Goal: Complete application form

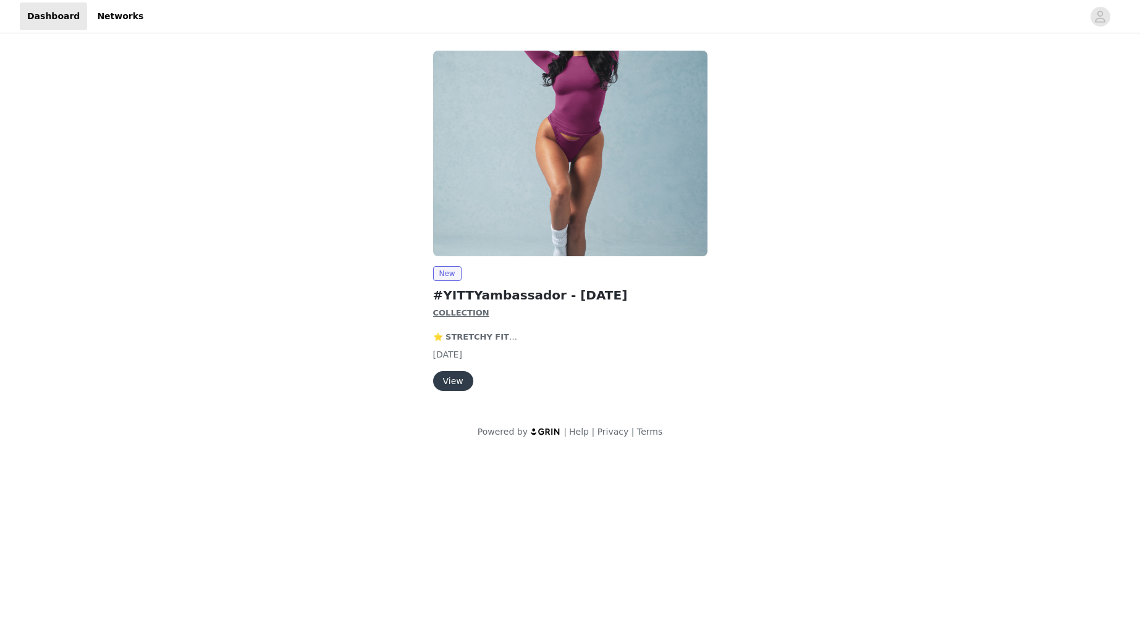
click at [457, 381] on button "View" at bounding box center [453, 381] width 40 height 20
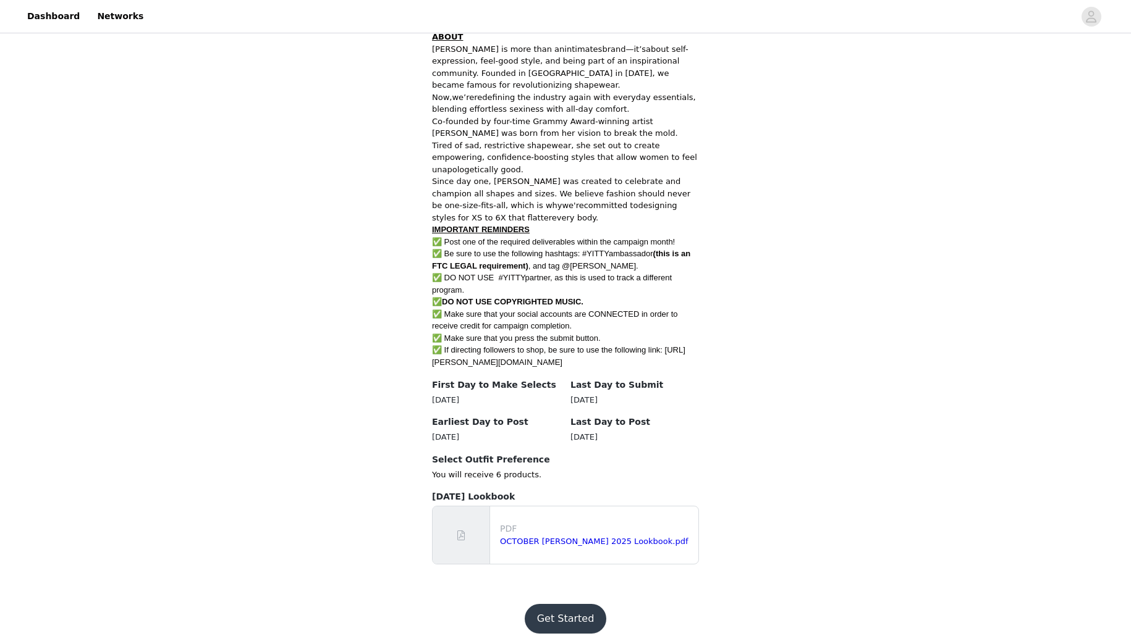
scroll to position [556, 0]
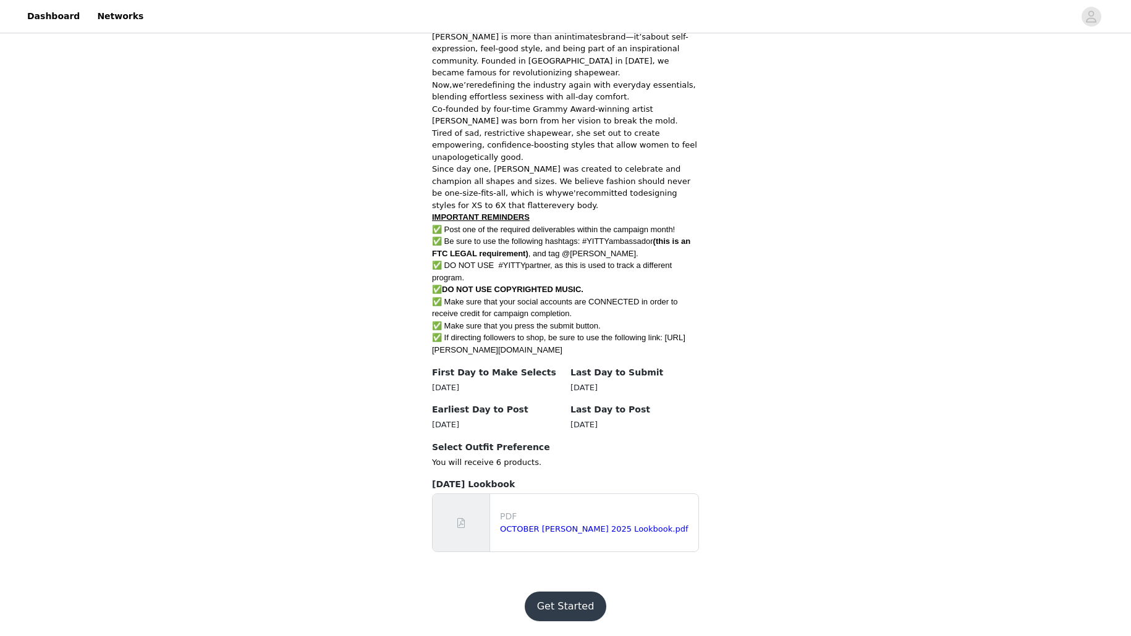
click at [557, 603] on button "Get Started" at bounding box center [566, 607] width 82 height 30
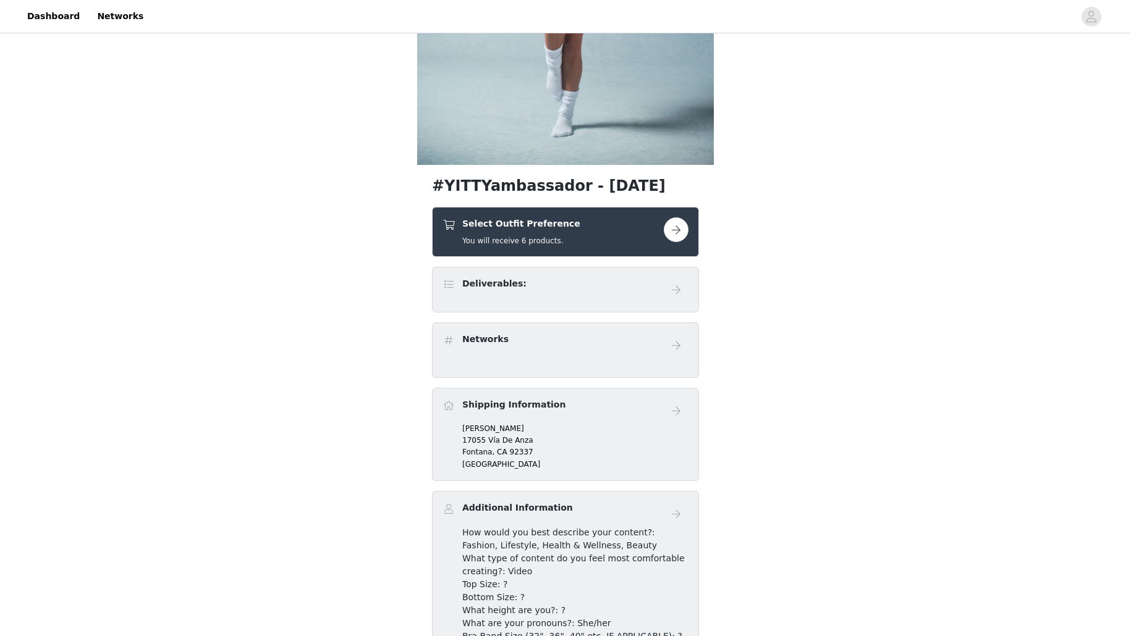
scroll to position [338, 0]
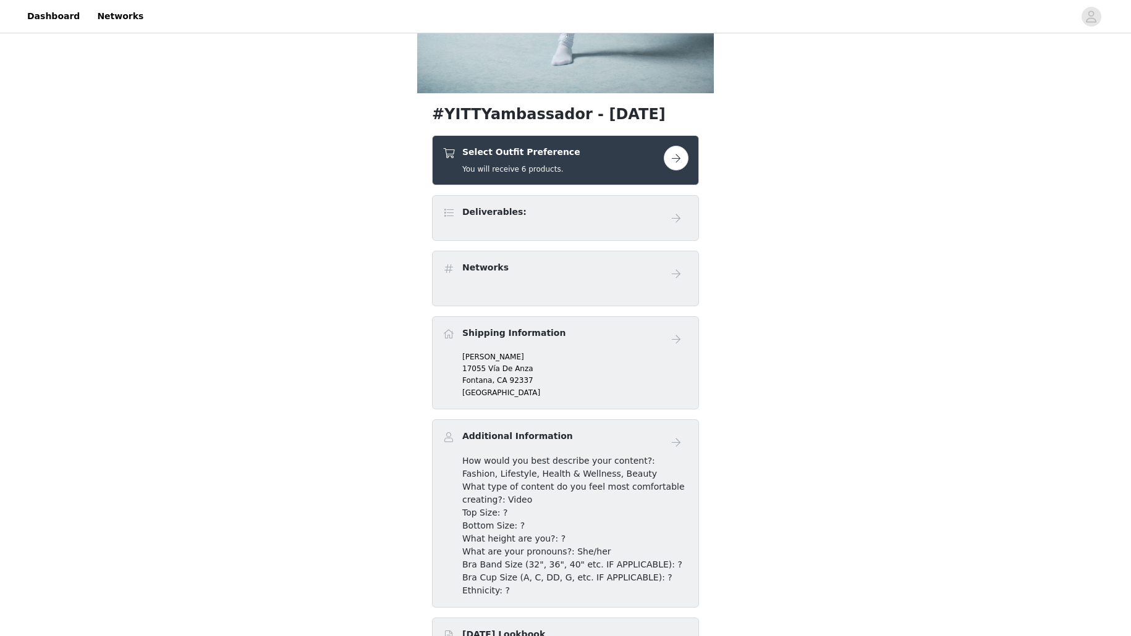
click at [673, 168] on button "button" at bounding box center [676, 158] width 25 height 25
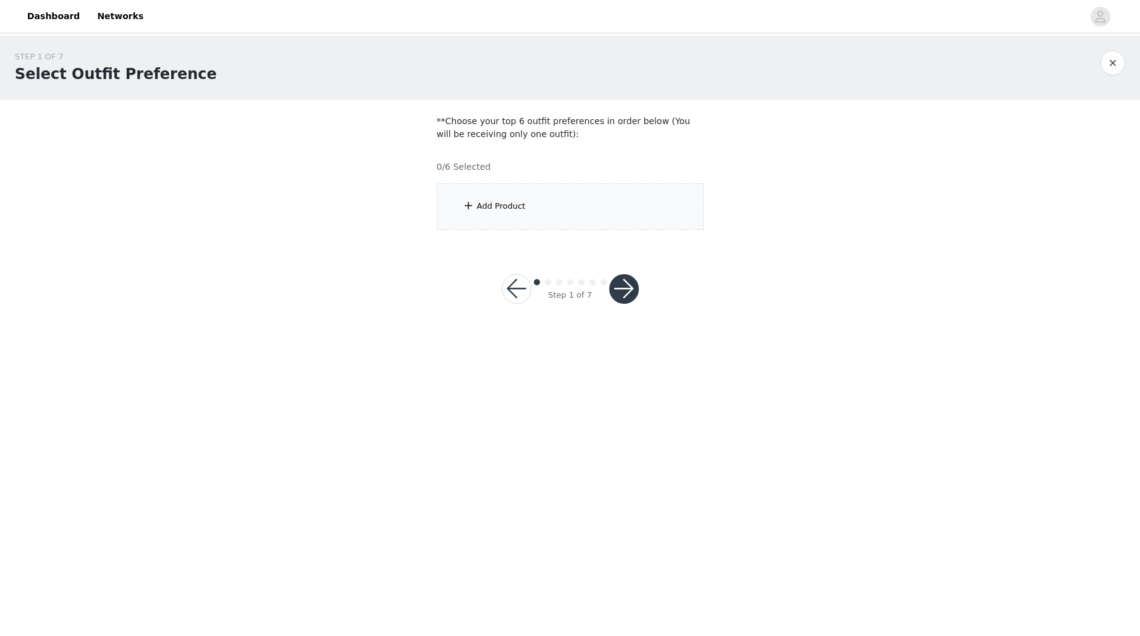
click at [528, 188] on div "Add Product" at bounding box center [570, 207] width 267 height 46
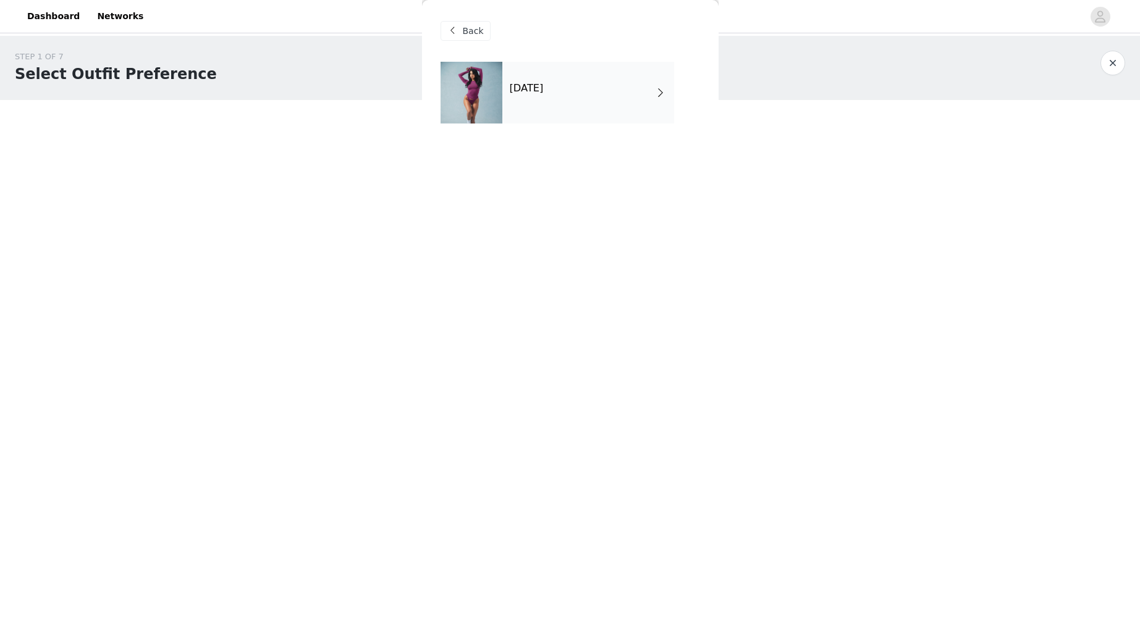
click at [552, 99] on div "October 2025" at bounding box center [588, 93] width 172 height 62
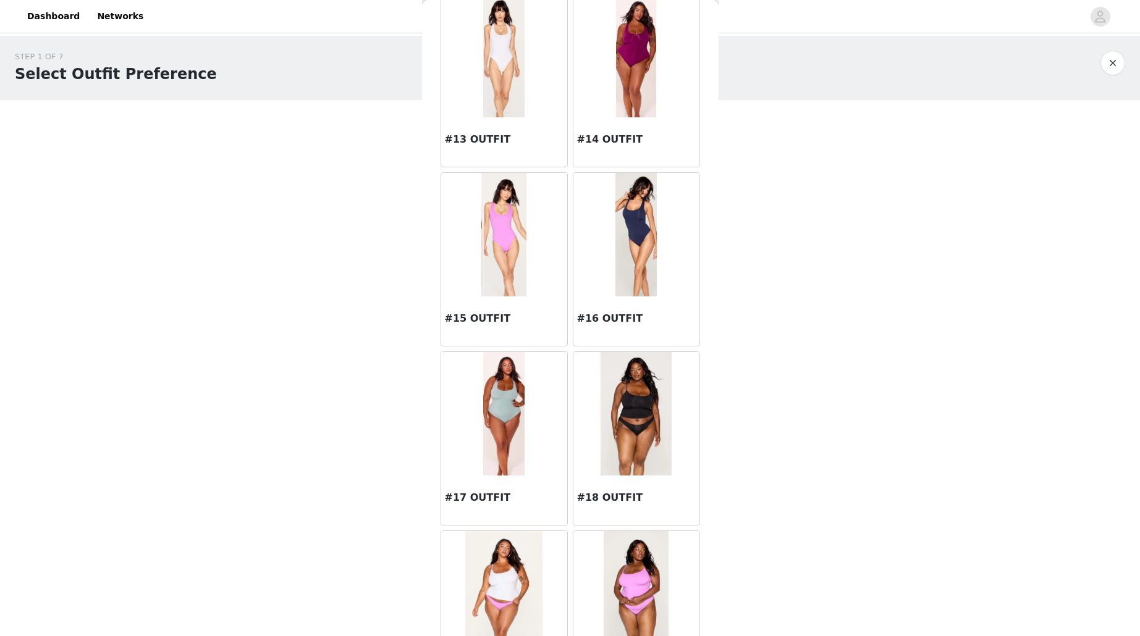
scroll to position [1254, 0]
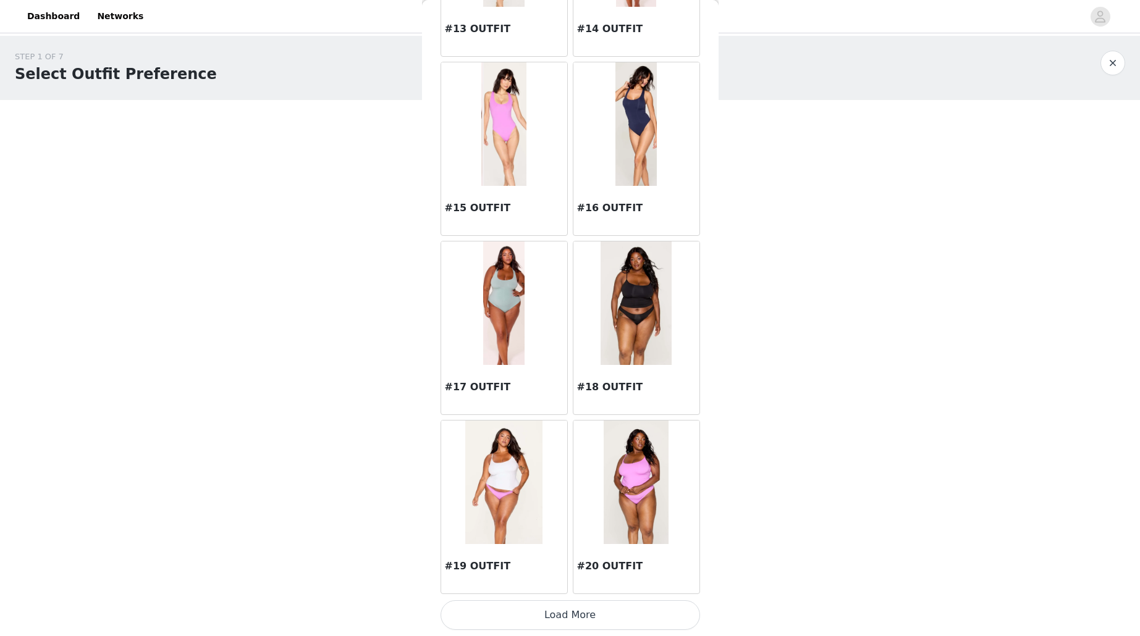
click at [597, 628] on button "Load More" at bounding box center [571, 616] width 260 height 30
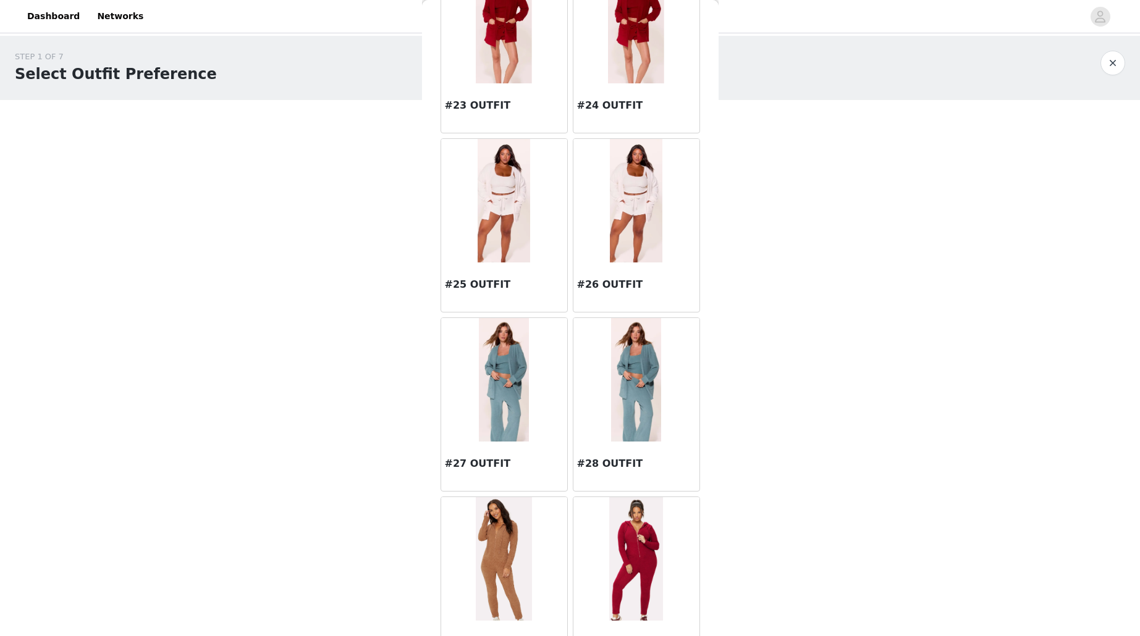
scroll to position [2290, 0]
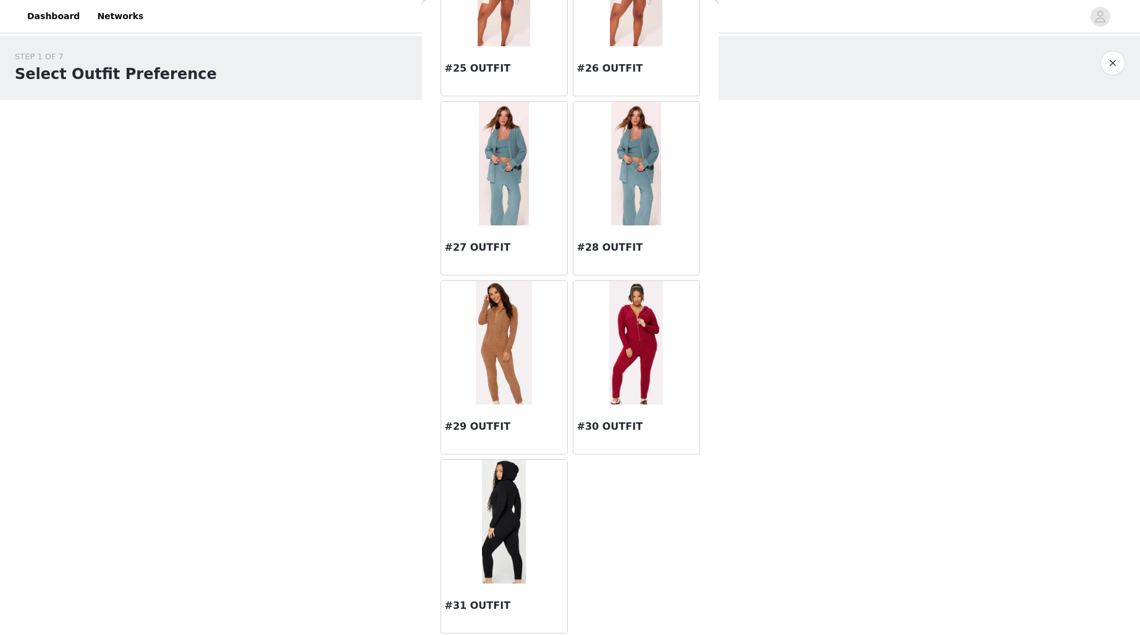
click at [609, 382] on img at bounding box center [636, 343] width 54 height 124
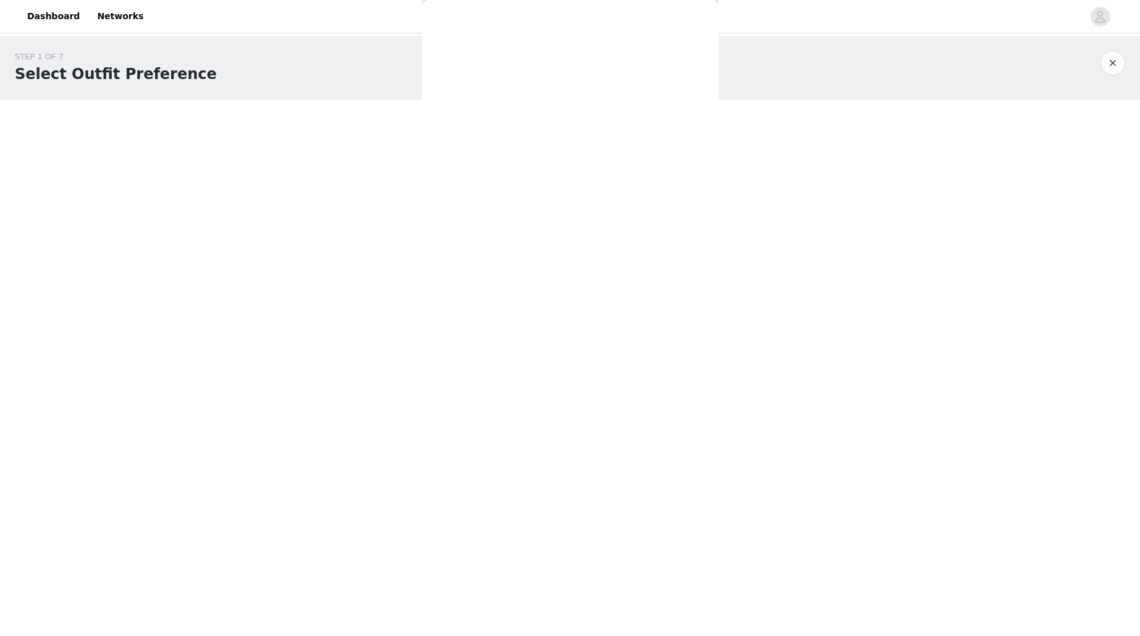
scroll to position [0, 0]
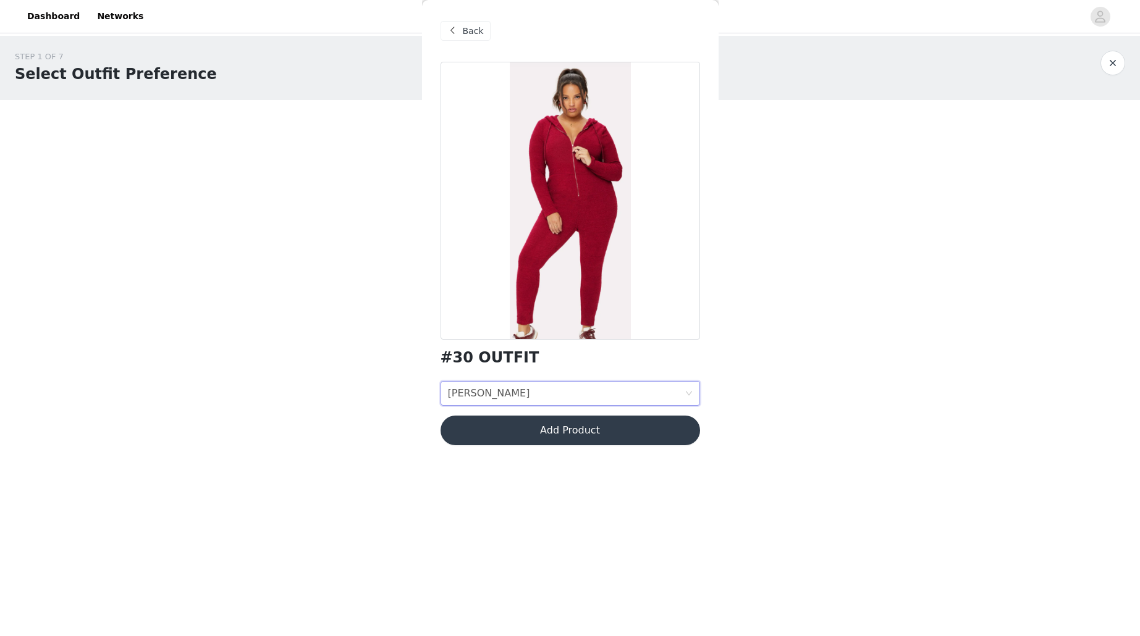
click at [594, 392] on div "Onesie sizze Onesie sizze" at bounding box center [566, 393] width 237 height 23
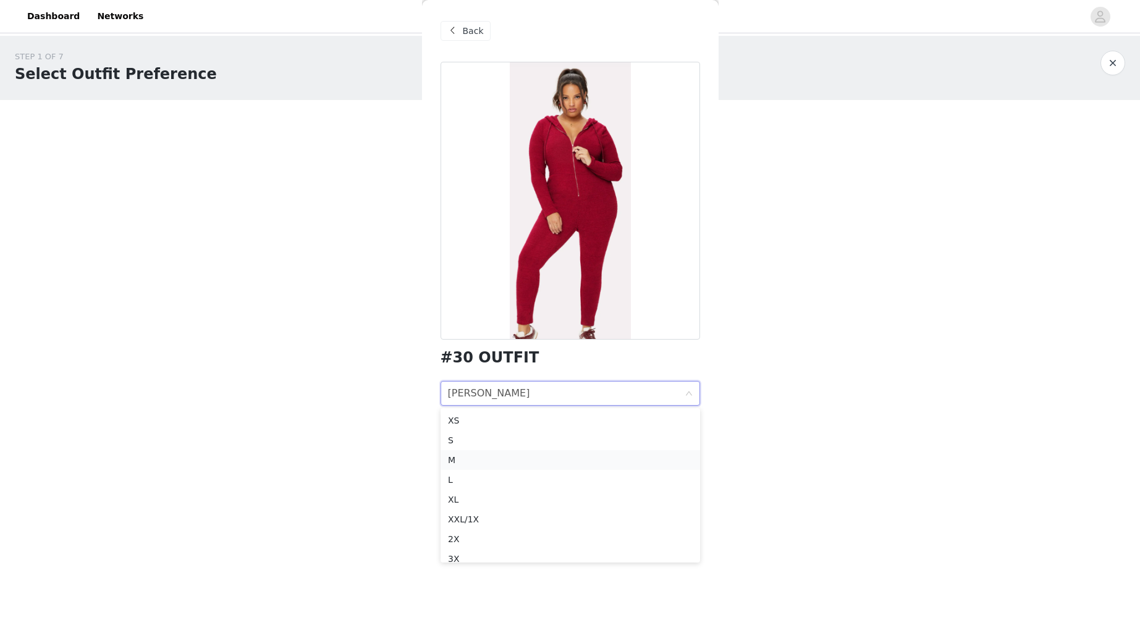
click at [568, 458] on div "M" at bounding box center [570, 461] width 245 height 14
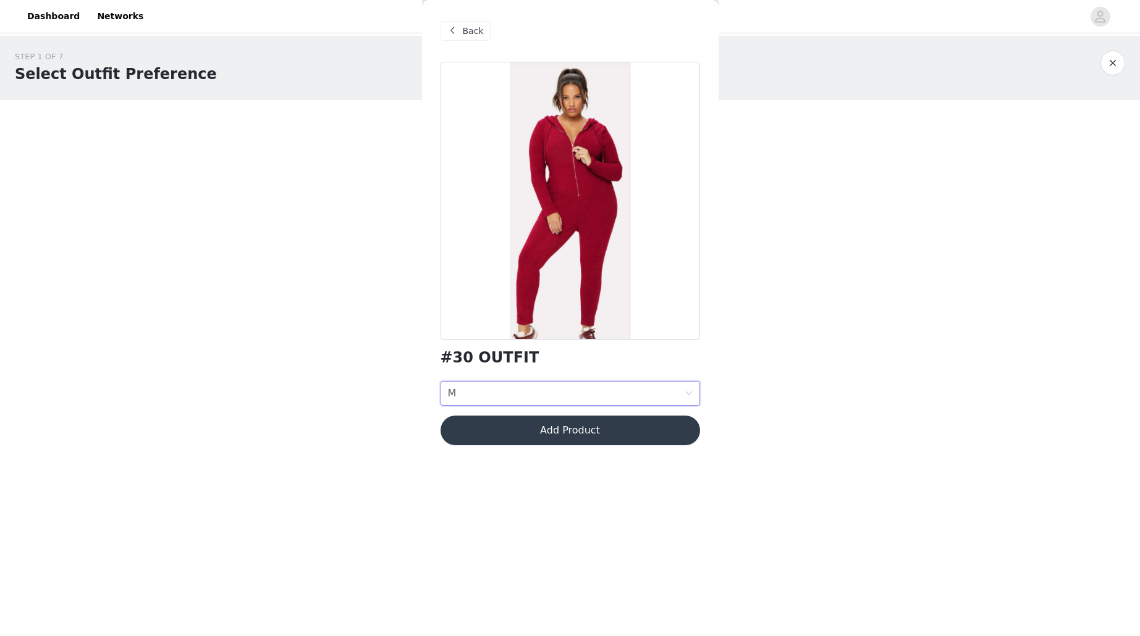
click at [648, 437] on button "Add Product" at bounding box center [571, 431] width 260 height 30
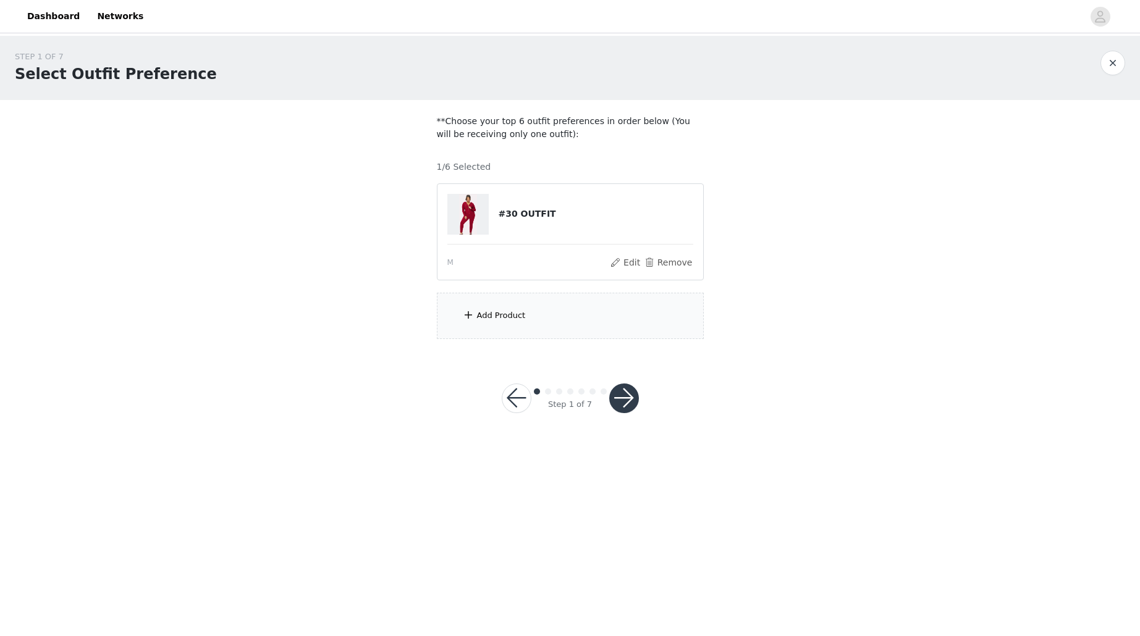
click at [484, 324] on div "Add Product" at bounding box center [570, 316] width 267 height 46
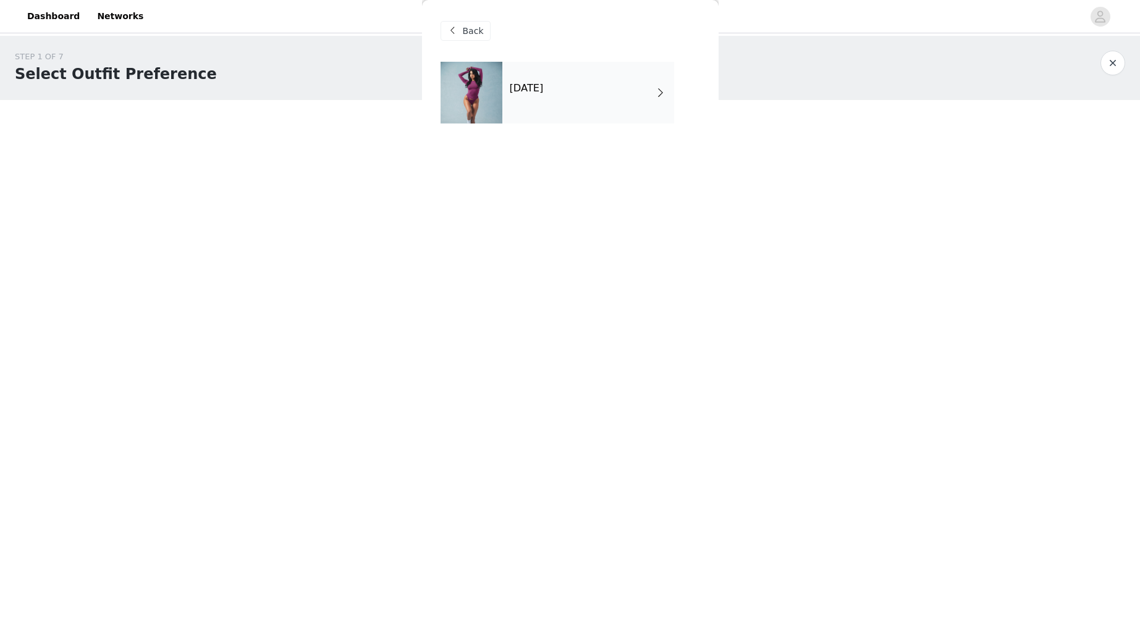
click at [544, 91] on h4 "October 2025" at bounding box center [527, 88] width 34 height 11
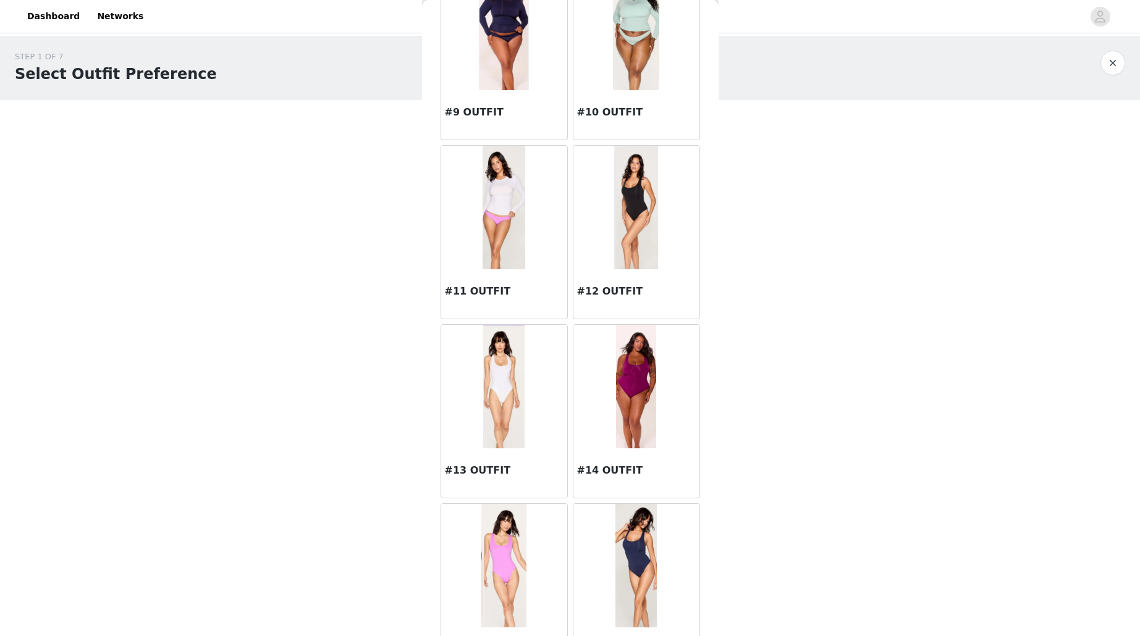
scroll to position [1254, 0]
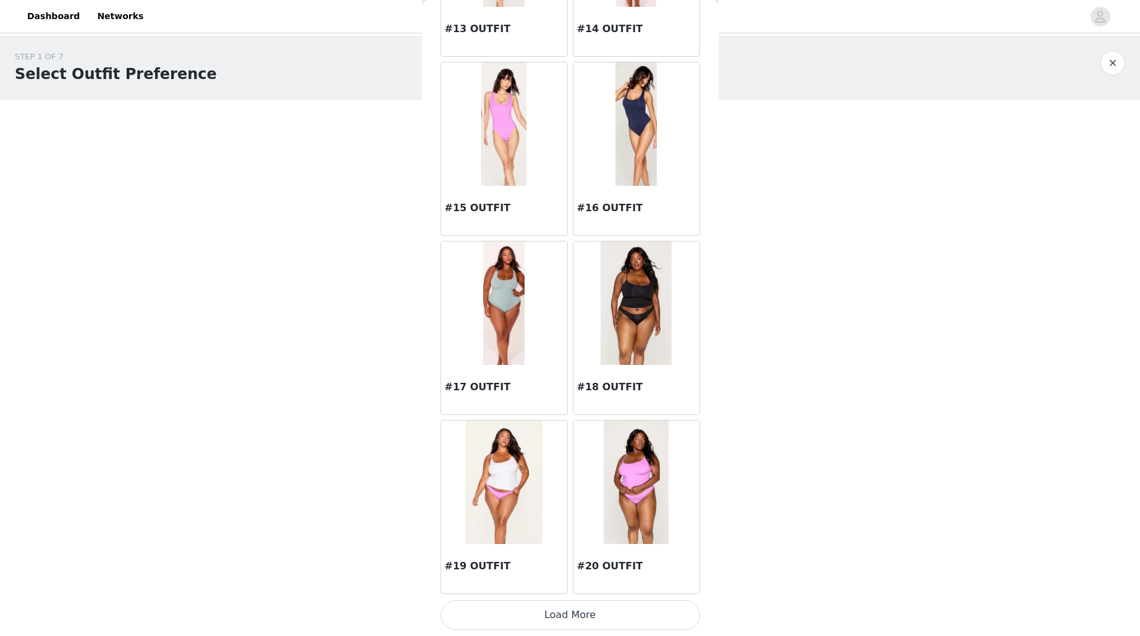
click at [630, 623] on button "Load More" at bounding box center [571, 616] width 260 height 30
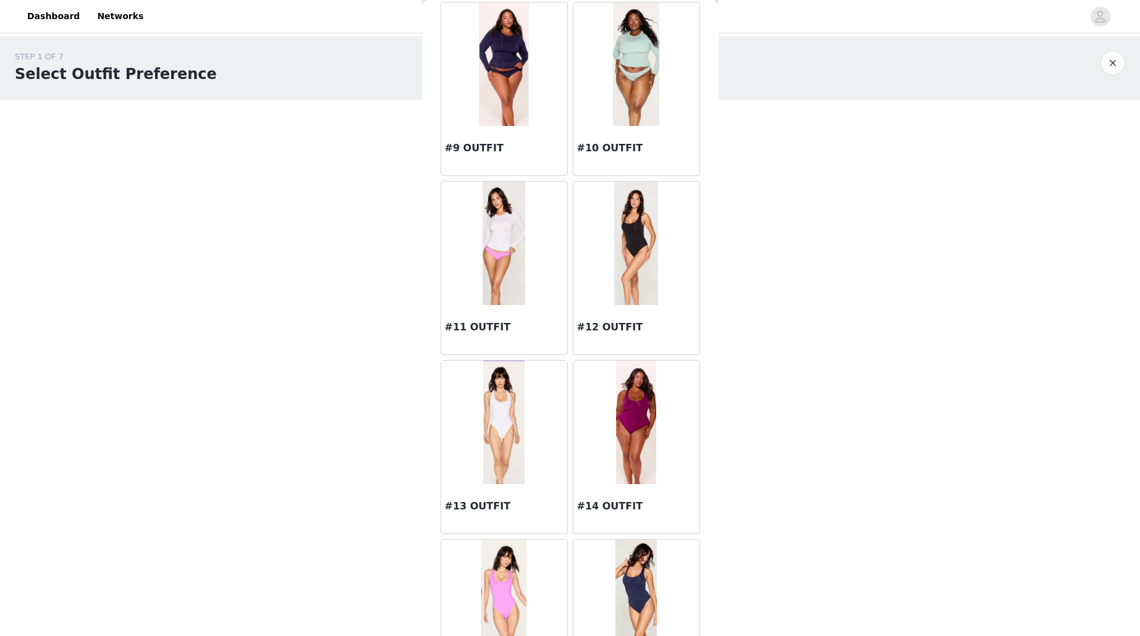
scroll to position [751, 0]
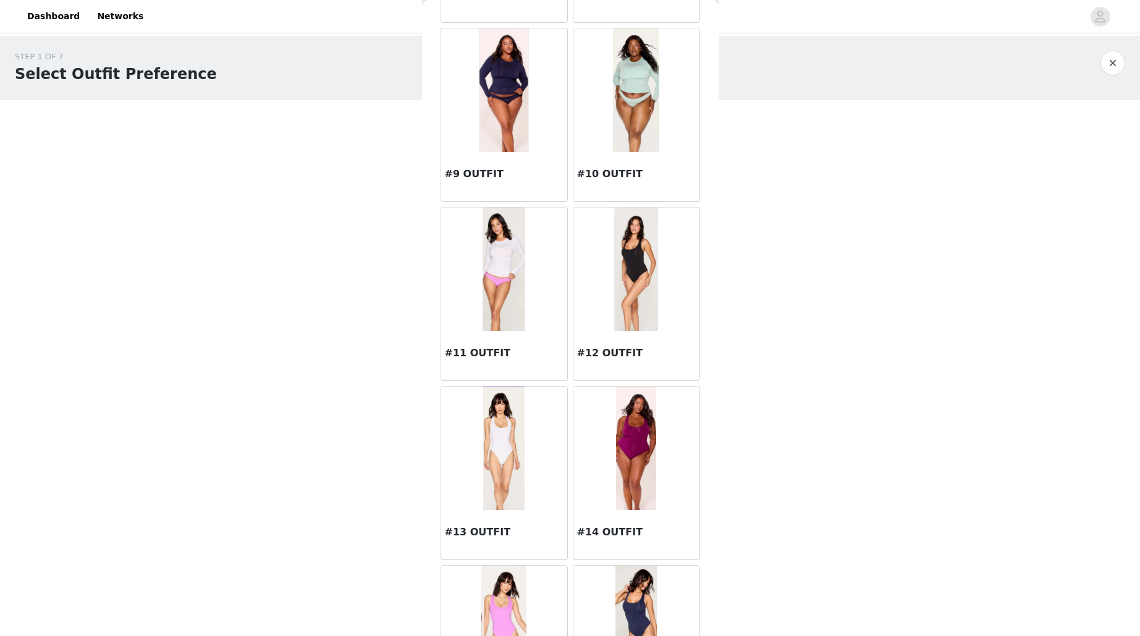
click at [614, 295] on img at bounding box center [636, 270] width 44 height 124
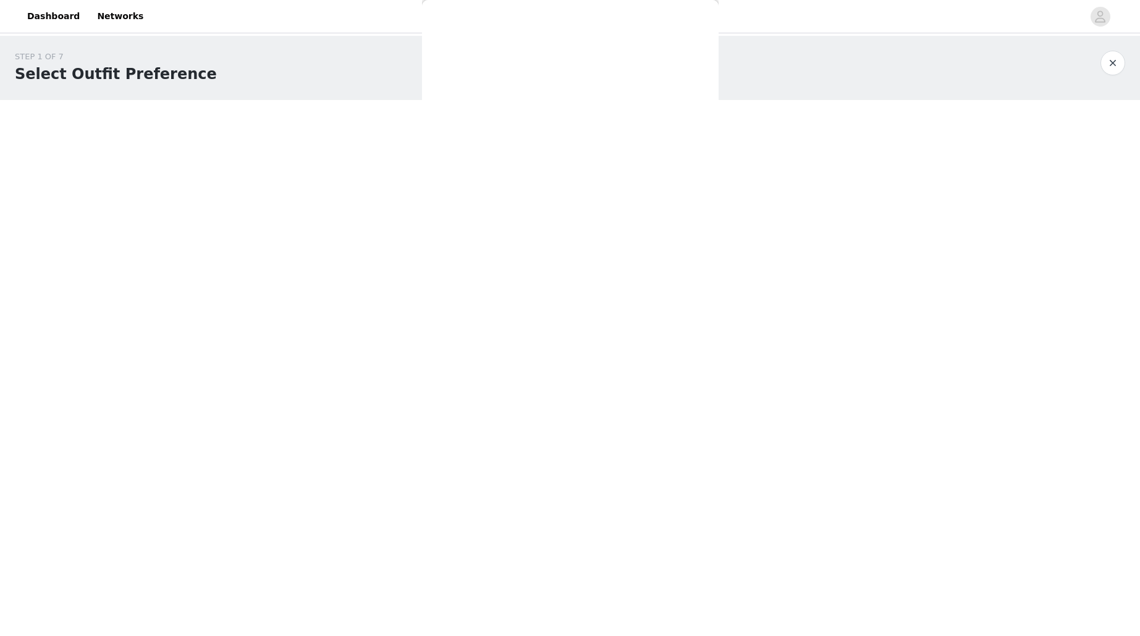
scroll to position [0, 0]
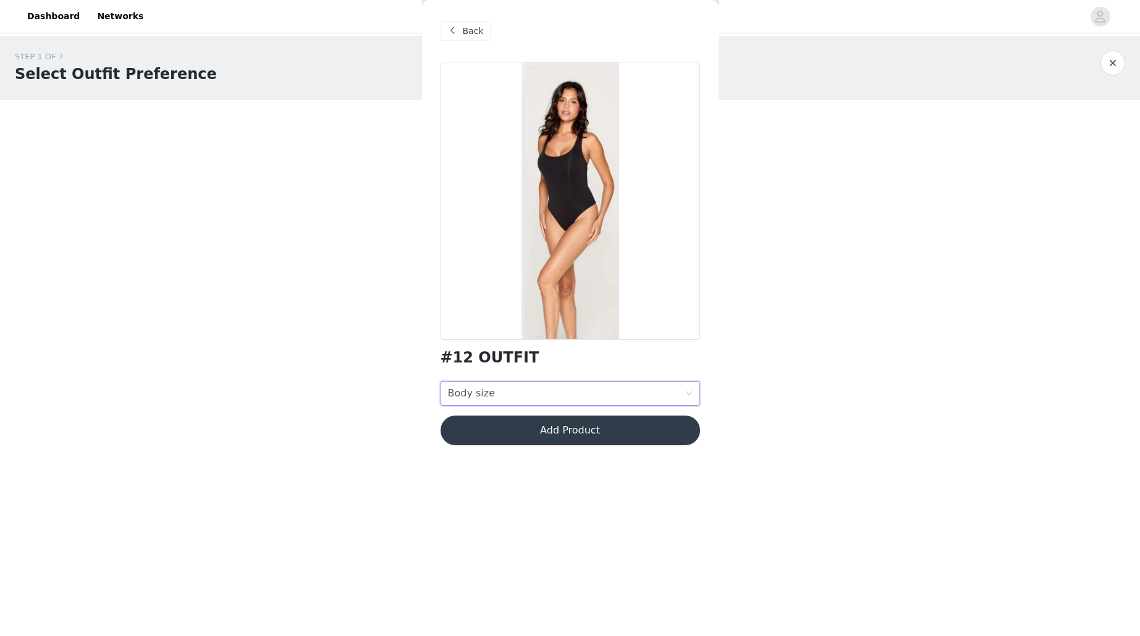
click at [531, 395] on div "Body size Body size" at bounding box center [566, 393] width 237 height 23
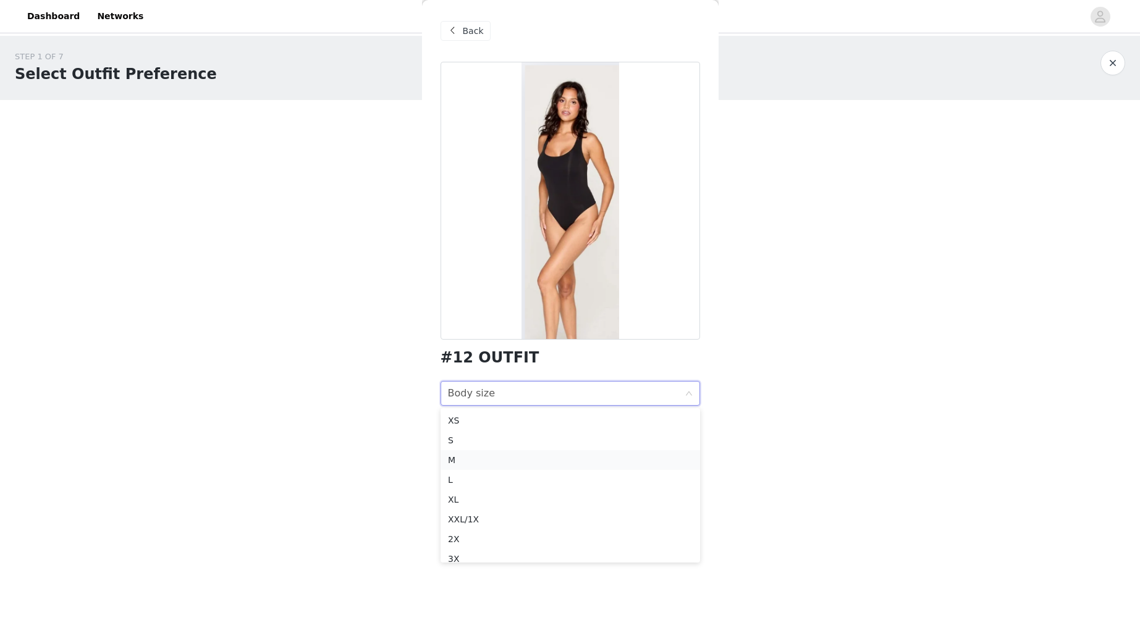
click at [519, 467] on li "M" at bounding box center [571, 460] width 260 height 20
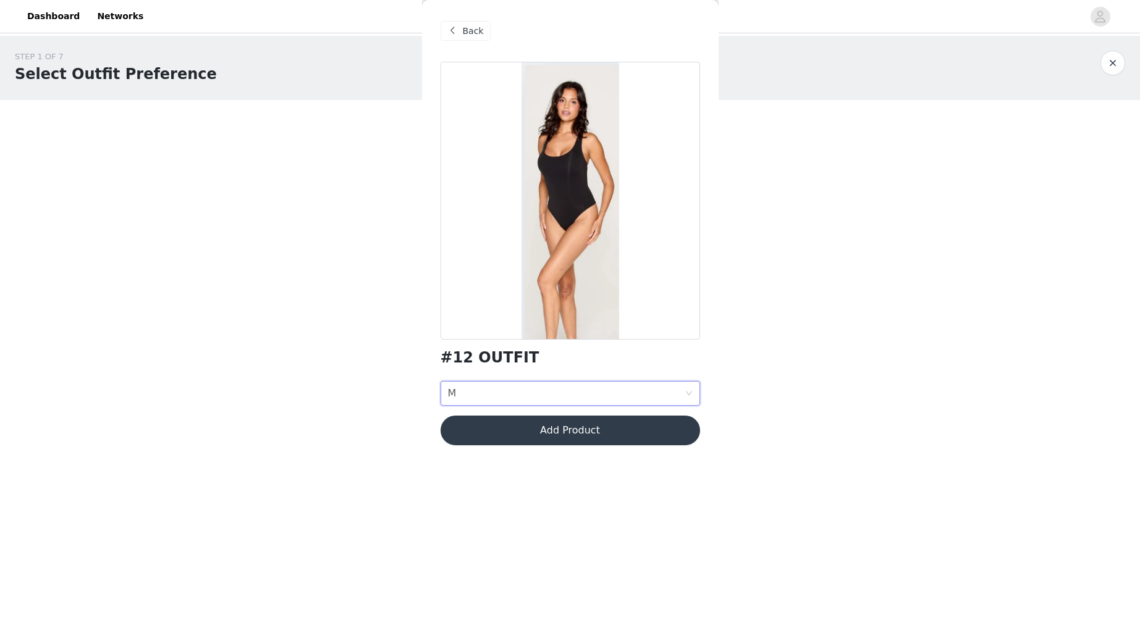
click at [521, 436] on button "Add Product" at bounding box center [571, 431] width 260 height 30
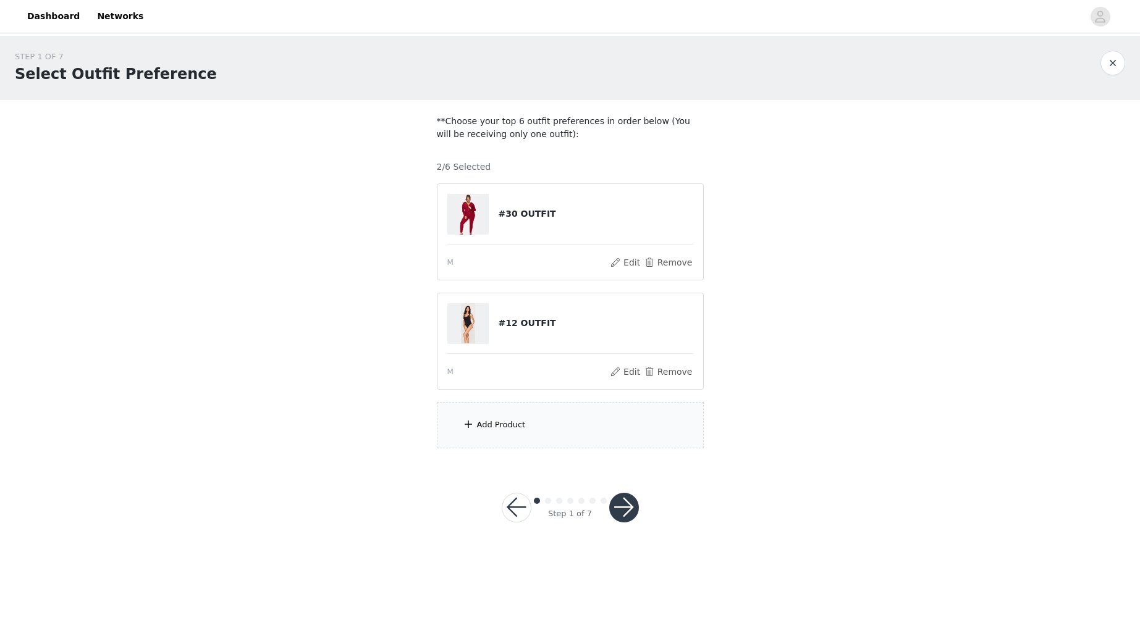
click at [538, 421] on div "Add Product" at bounding box center [570, 425] width 267 height 46
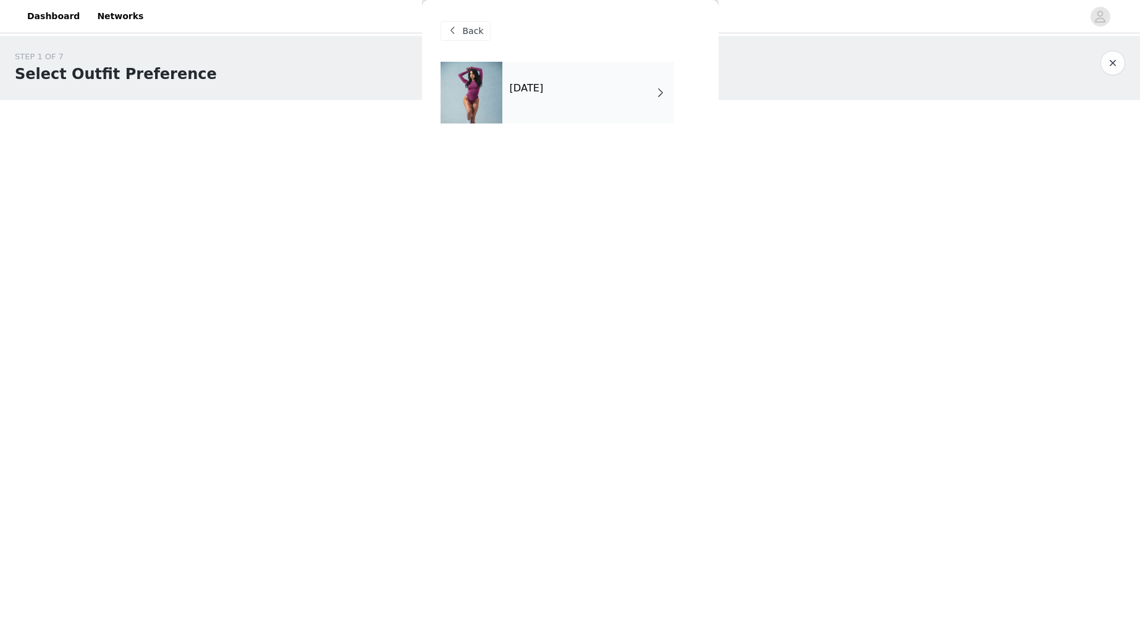
click at [544, 88] on h4 "October 2025" at bounding box center [527, 88] width 34 height 11
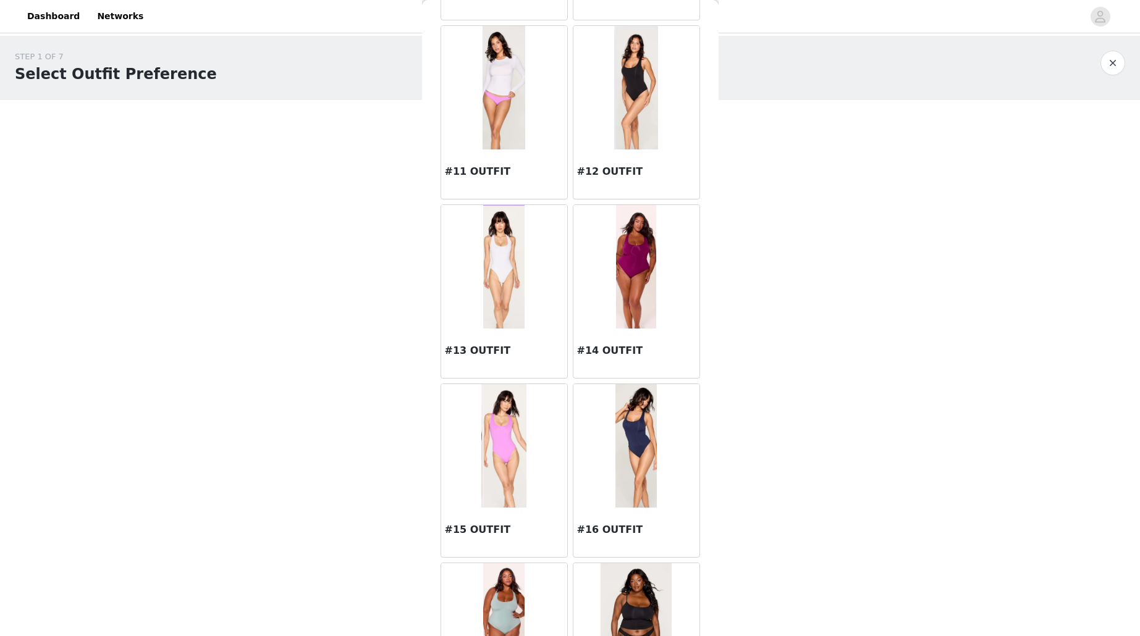
scroll to position [1254, 0]
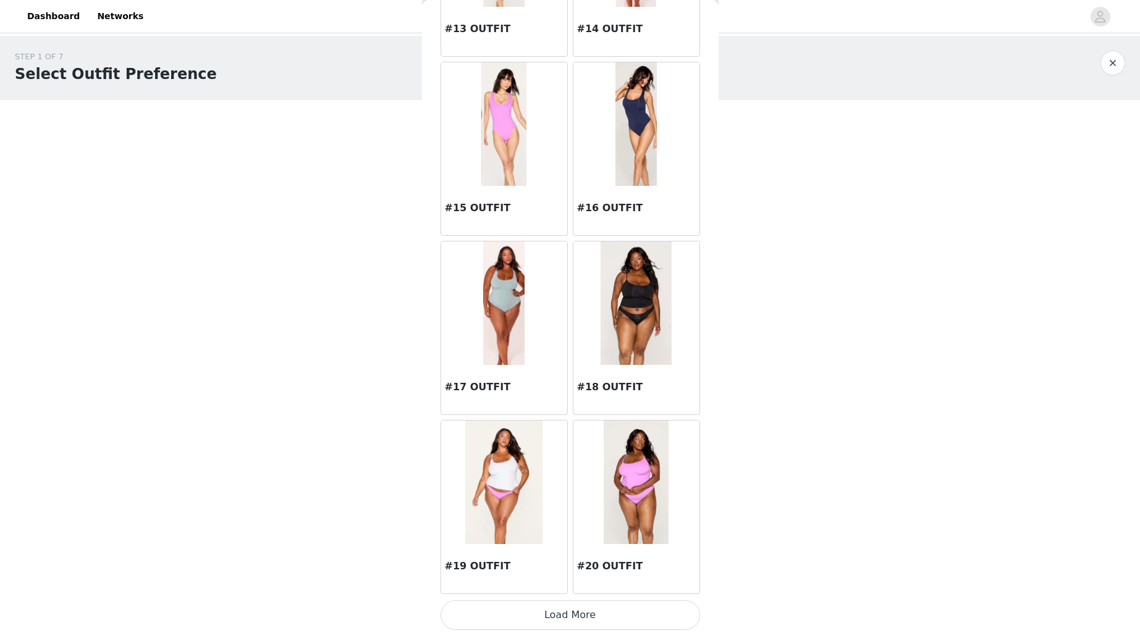
click at [622, 612] on button "Load More" at bounding box center [571, 616] width 260 height 30
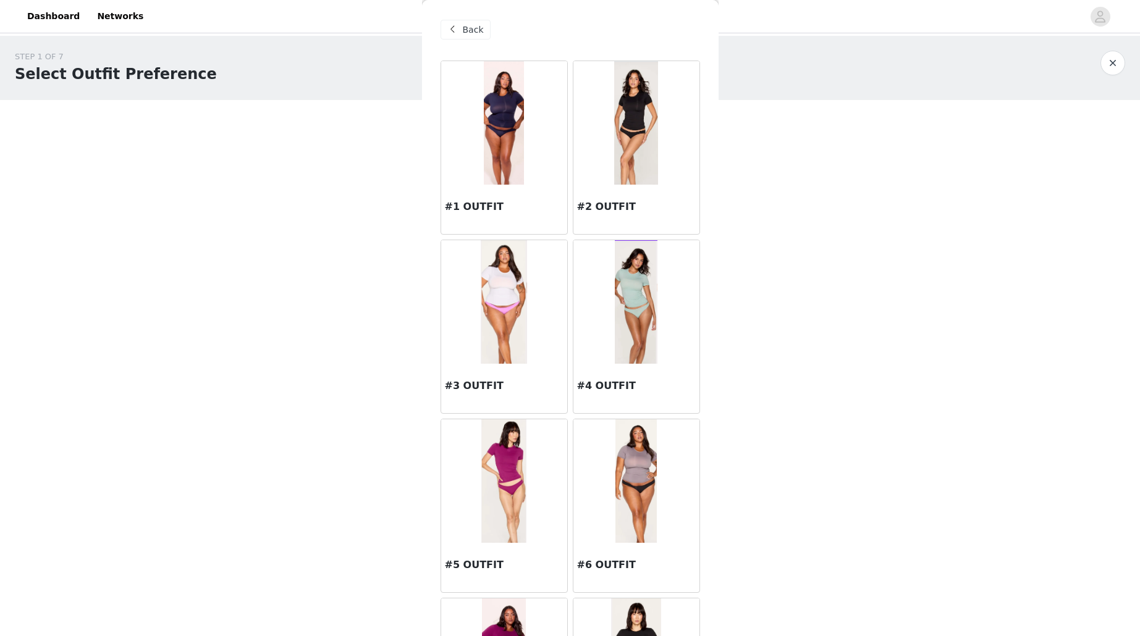
scroll to position [0, 0]
click at [615, 114] on img at bounding box center [636, 124] width 44 height 124
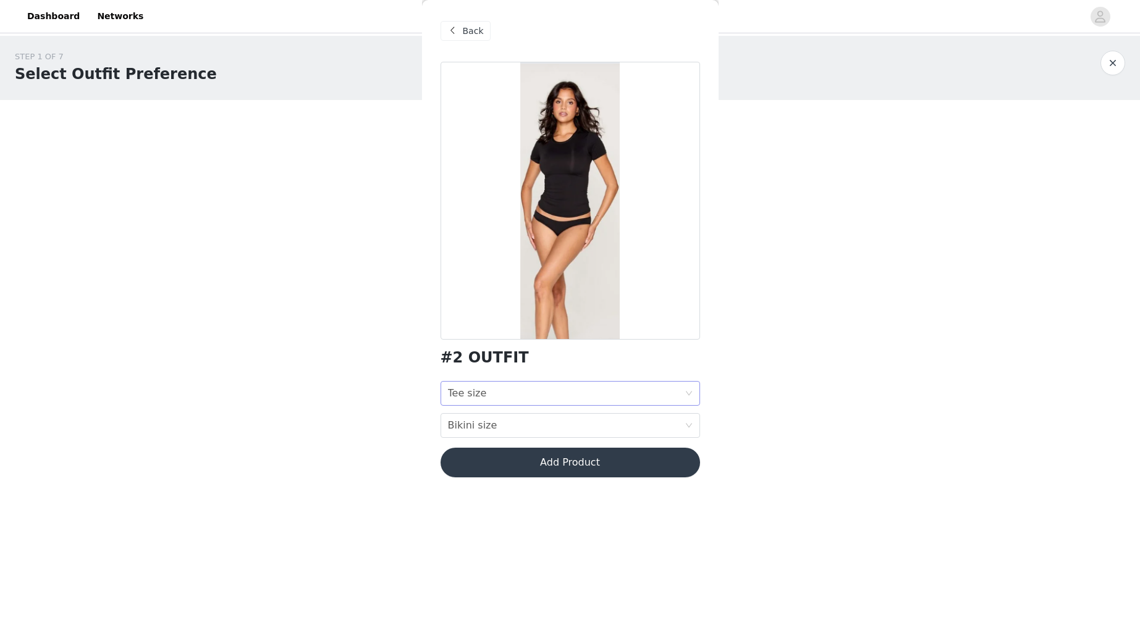
click at [555, 392] on div "Tee size Tee size" at bounding box center [566, 393] width 237 height 23
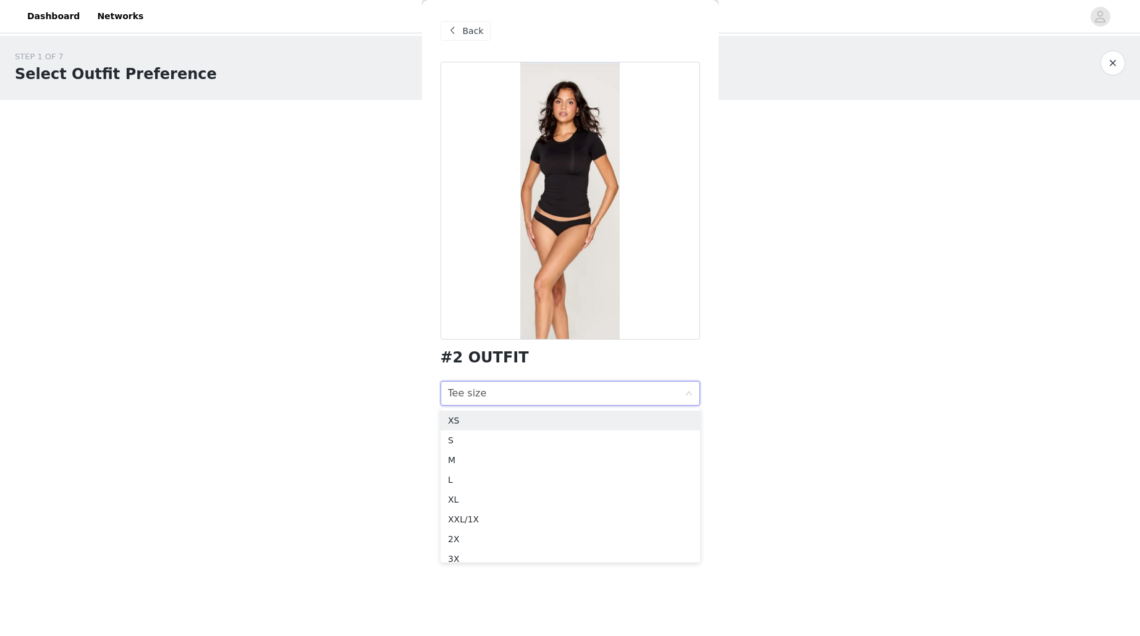
click at [455, 28] on span at bounding box center [452, 30] width 15 height 15
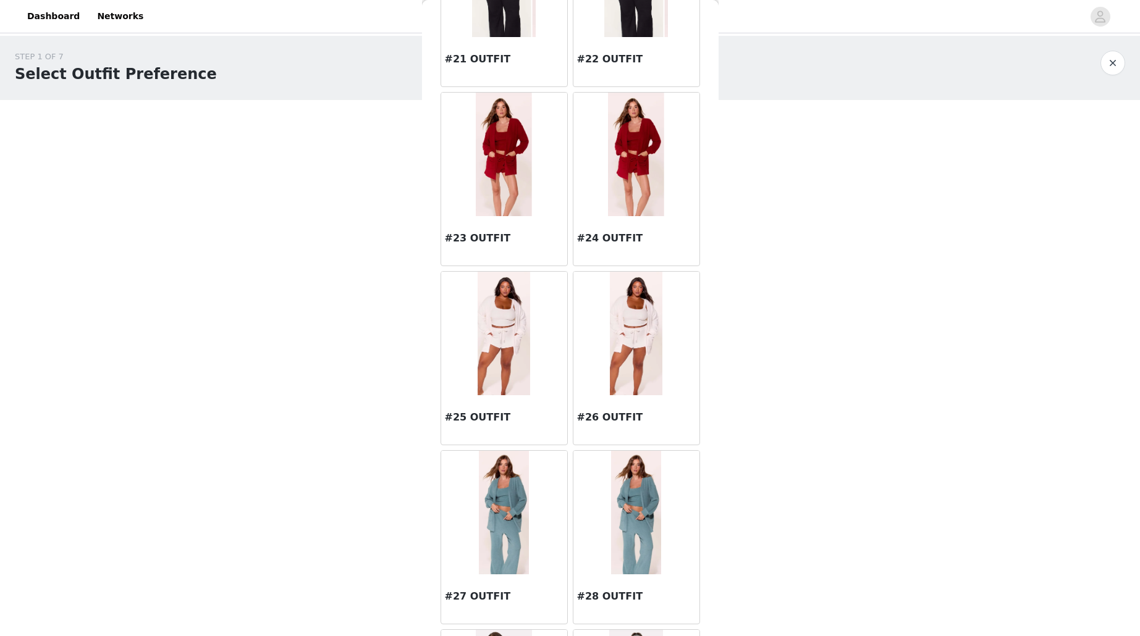
scroll to position [1886, 0]
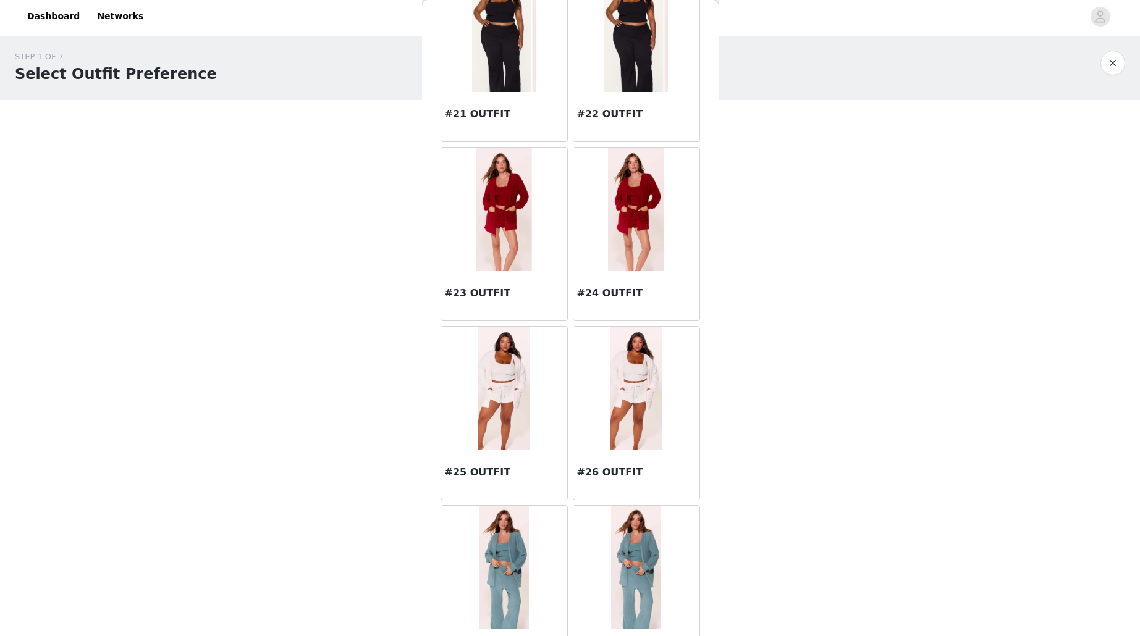
click at [493, 209] on img at bounding box center [504, 210] width 56 height 124
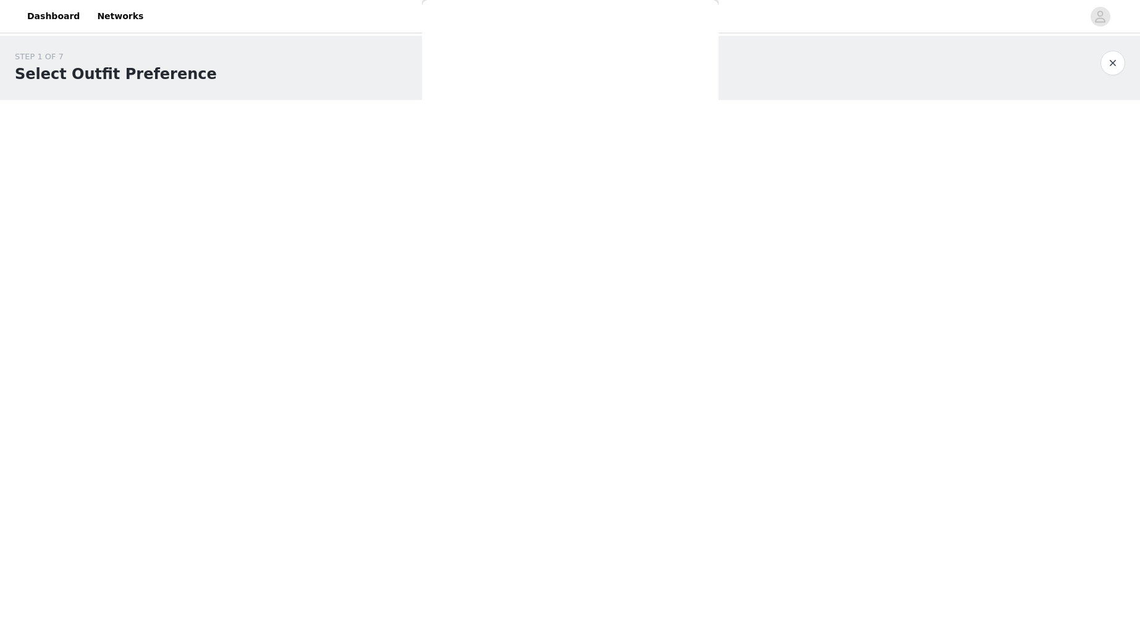
scroll to position [0, 0]
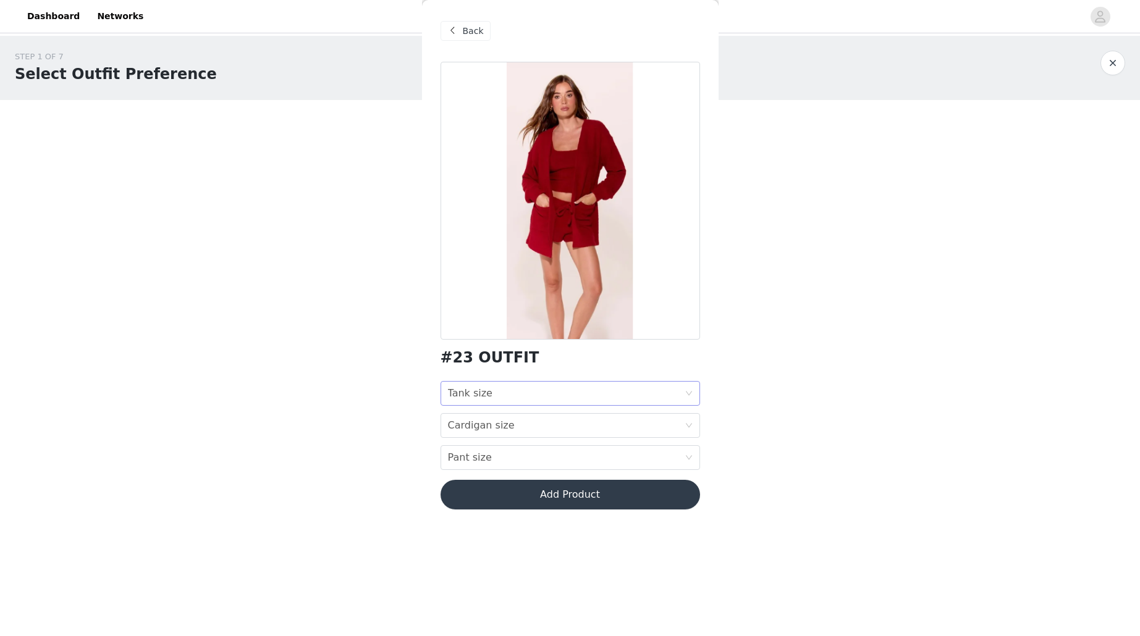
click at [536, 392] on div "Tank size Tank size" at bounding box center [566, 393] width 237 height 23
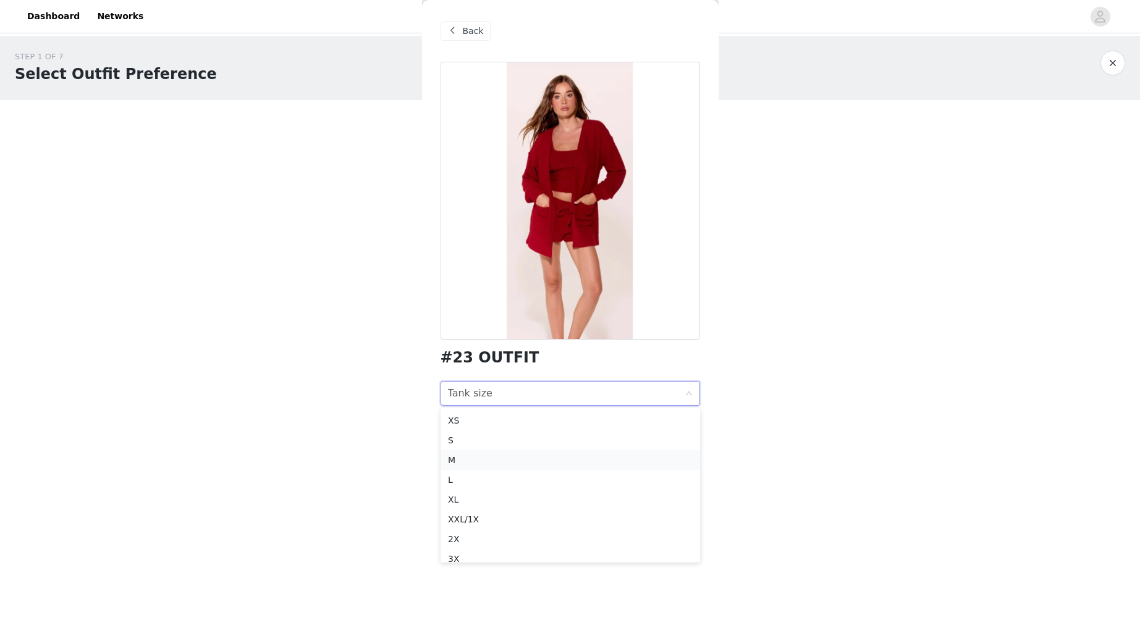
click at [526, 465] on div "M" at bounding box center [570, 461] width 245 height 14
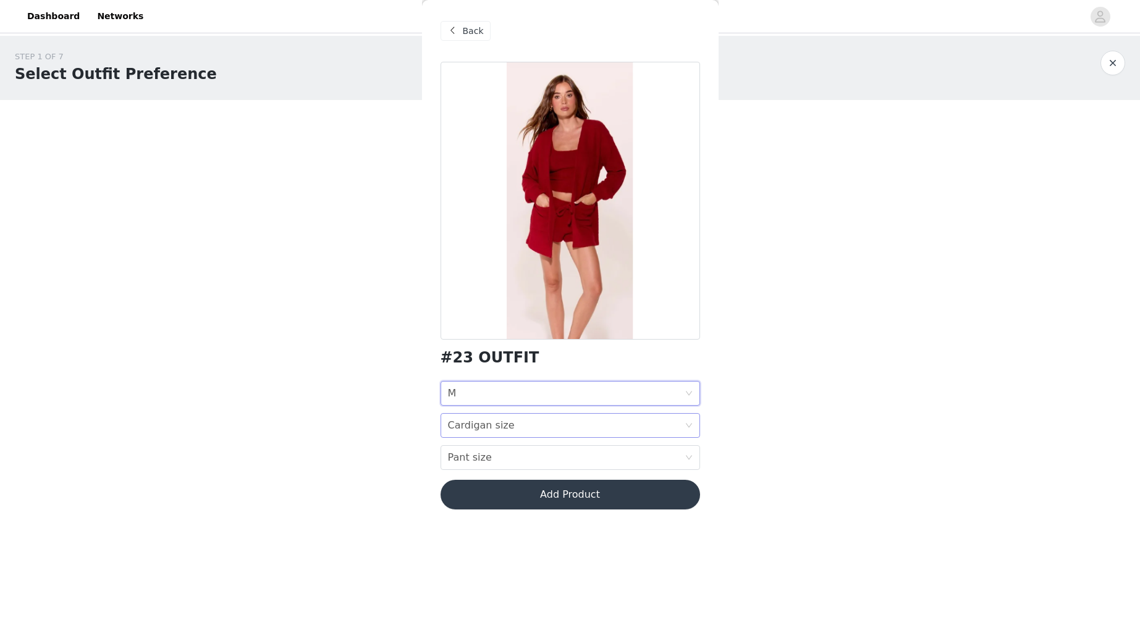
click at [492, 426] on div "Cardigan size" at bounding box center [481, 425] width 67 height 23
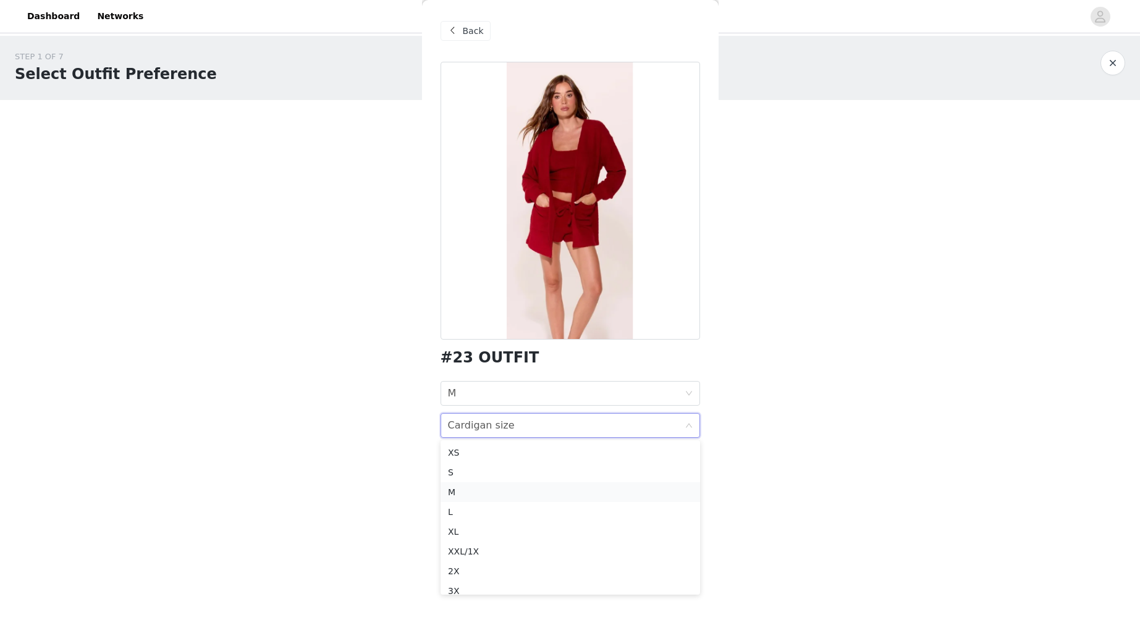
click at [482, 491] on div "M" at bounding box center [570, 493] width 245 height 14
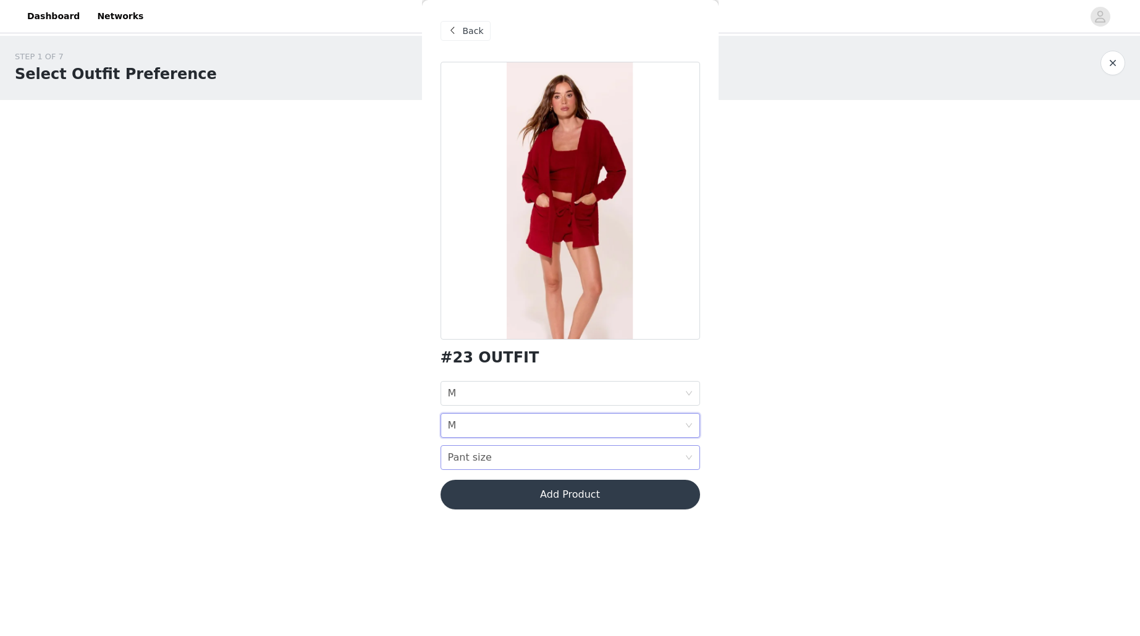
click at [499, 458] on div "Pant size Pant size" at bounding box center [566, 457] width 237 height 23
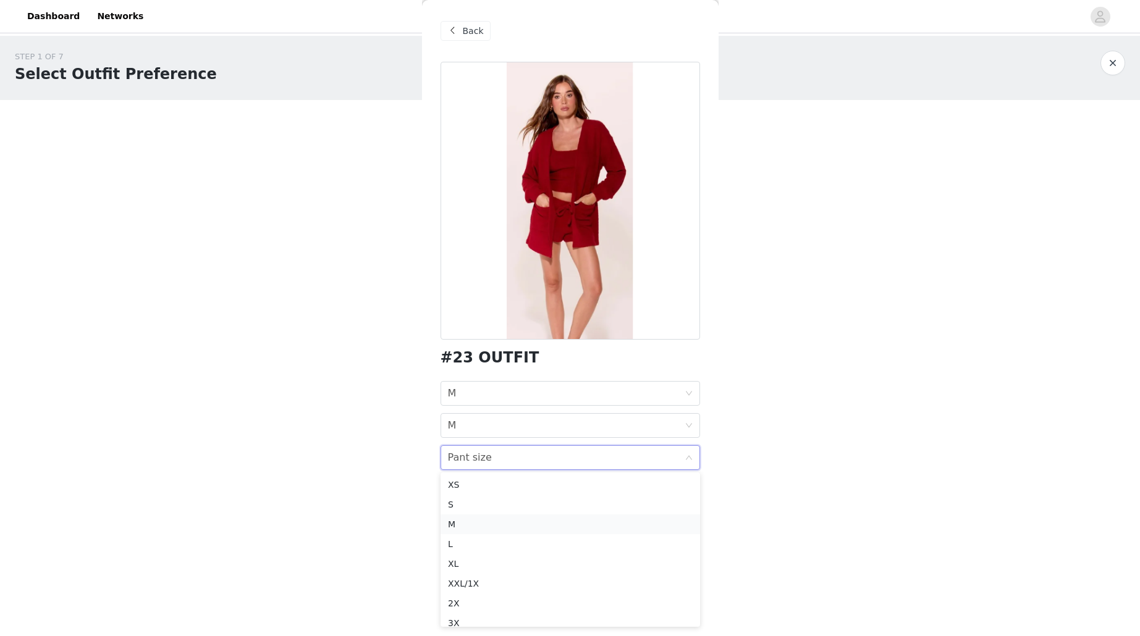
click at [515, 528] on div "M" at bounding box center [570, 525] width 245 height 14
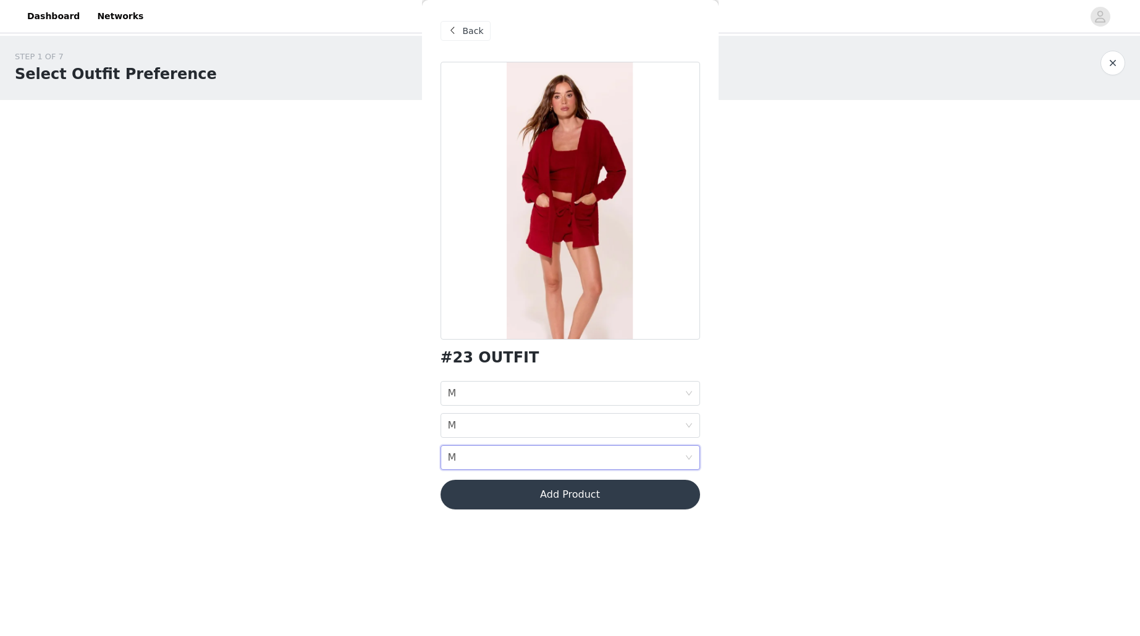
click at [520, 499] on button "Add Product" at bounding box center [571, 495] width 260 height 30
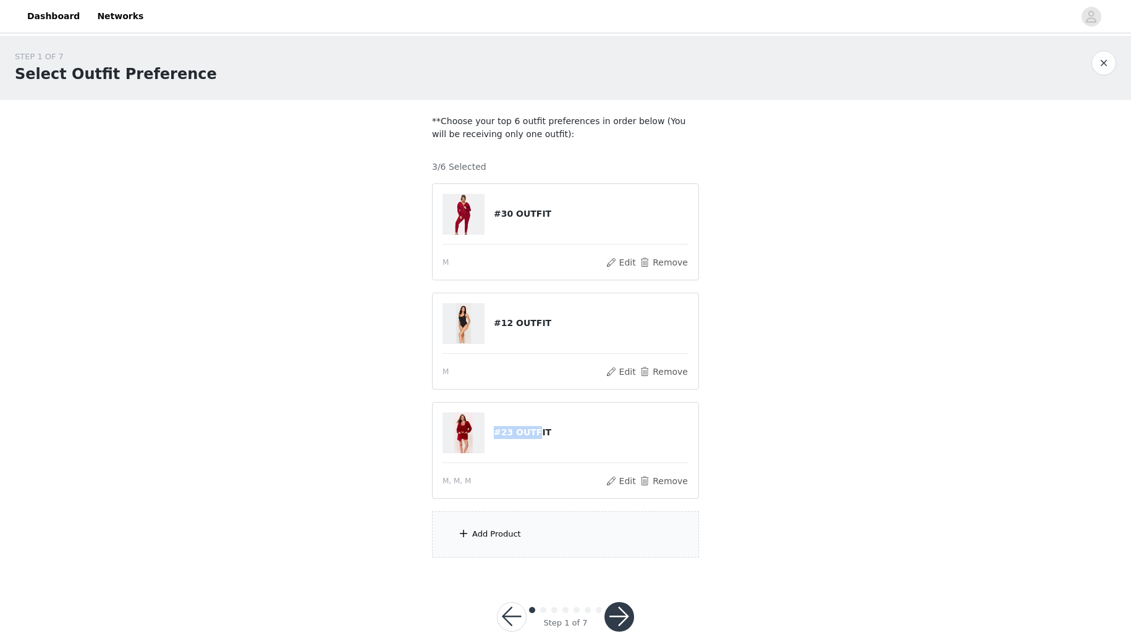
drag, startPoint x: 536, startPoint y: 439, endPoint x: 542, endPoint y: 393, distance: 46.8
click at [542, 393] on div "#30 OUTFIT M Edit Remove #12 OUTFIT M Edit Remove #23 OUTFIT M, M, M Edit Remove" at bounding box center [565, 342] width 267 height 316
drag, startPoint x: 587, startPoint y: 434, endPoint x: 586, endPoint y: 406, distance: 28.4
click at [586, 406] on article "#23 OUTFIT M, M, M Edit Remove" at bounding box center [565, 450] width 267 height 97
click at [626, 263] on button "Edit" at bounding box center [621, 262] width 32 height 15
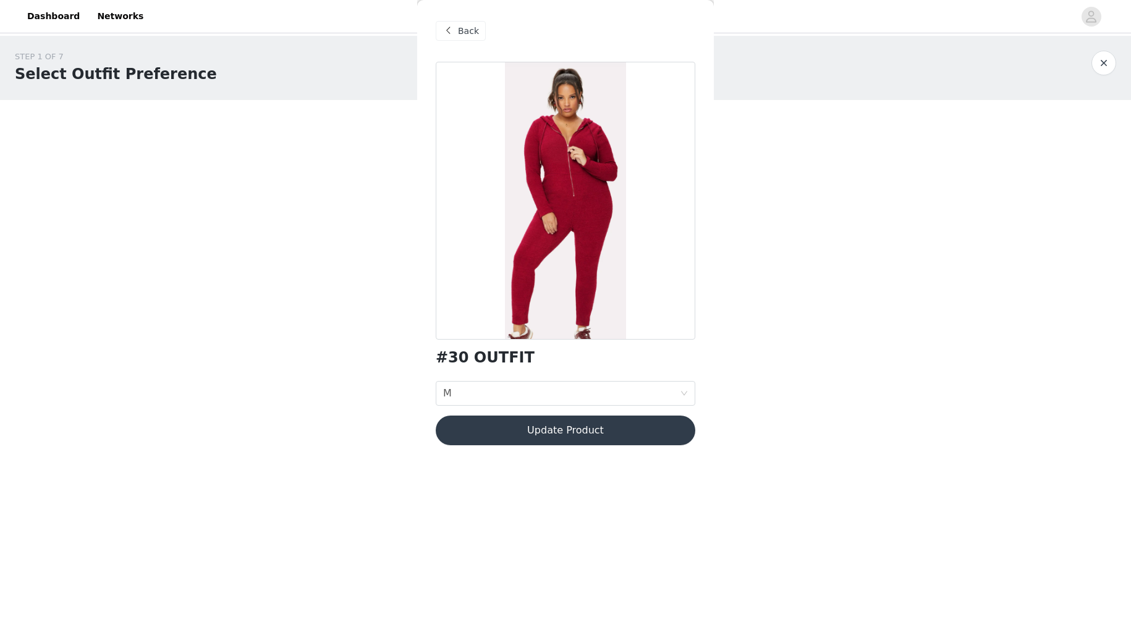
click at [471, 32] on span "Back" at bounding box center [468, 31] width 21 height 13
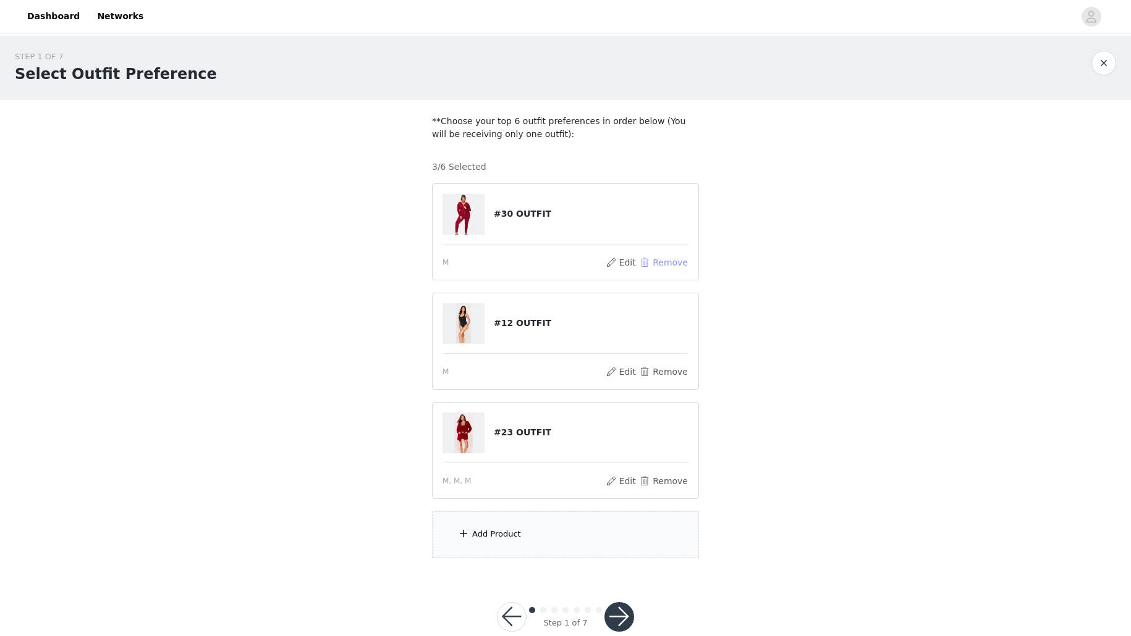
click at [661, 256] on button "Remove" at bounding box center [663, 262] width 49 height 15
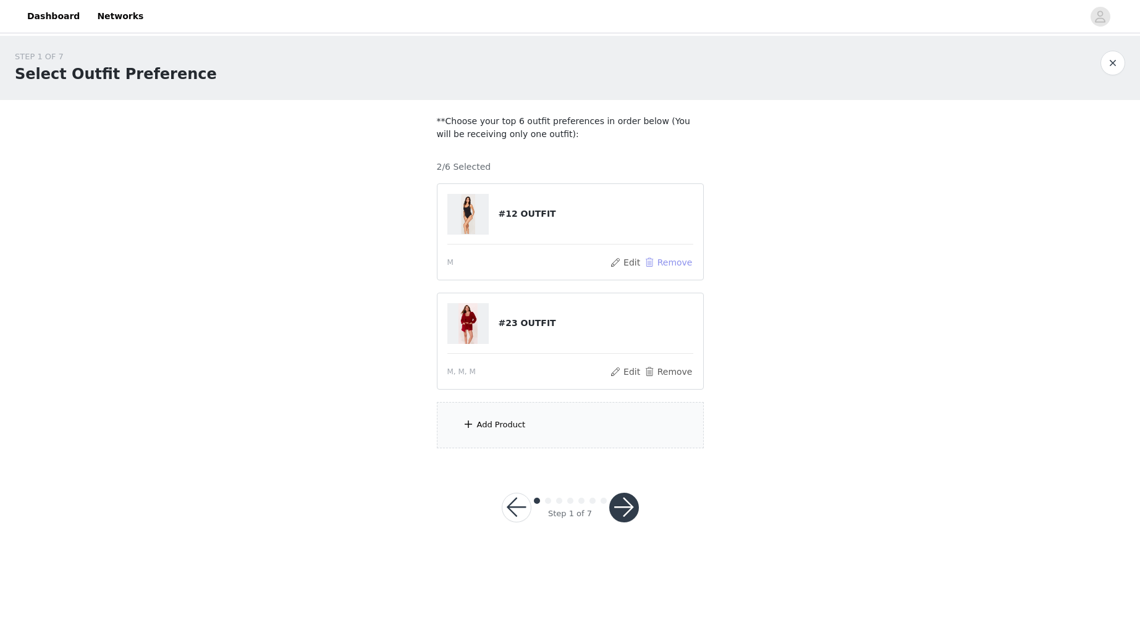
click at [661, 256] on button "Remove" at bounding box center [667, 262] width 49 height 15
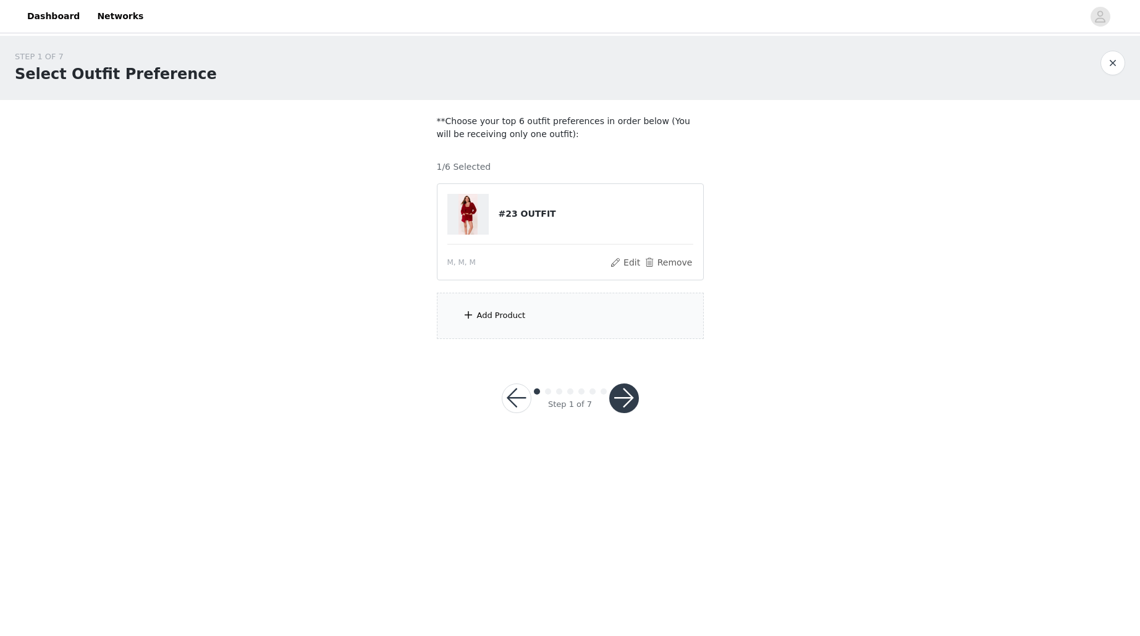
click at [481, 313] on div "Add Product" at bounding box center [501, 316] width 49 height 12
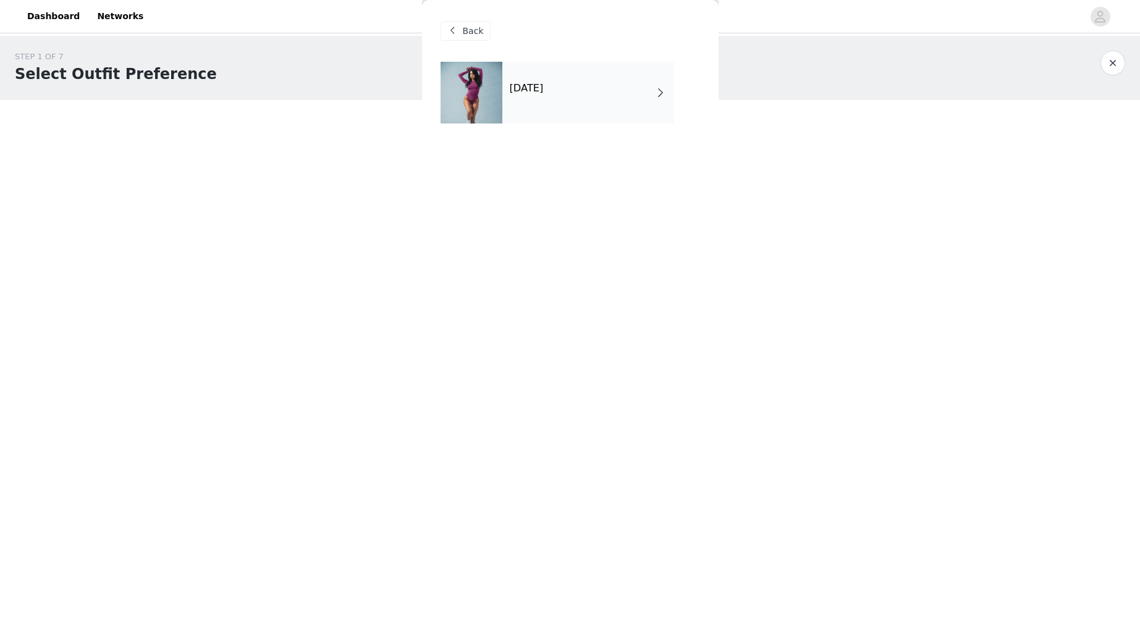
click at [568, 98] on div "October 2025" at bounding box center [588, 93] width 172 height 62
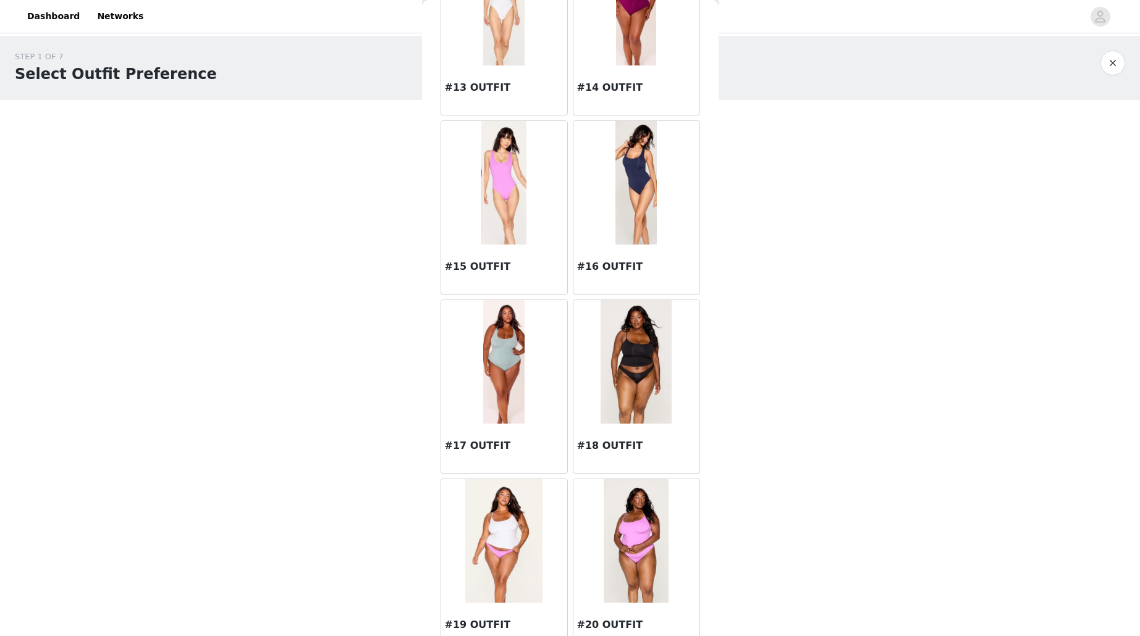
scroll to position [1254, 0]
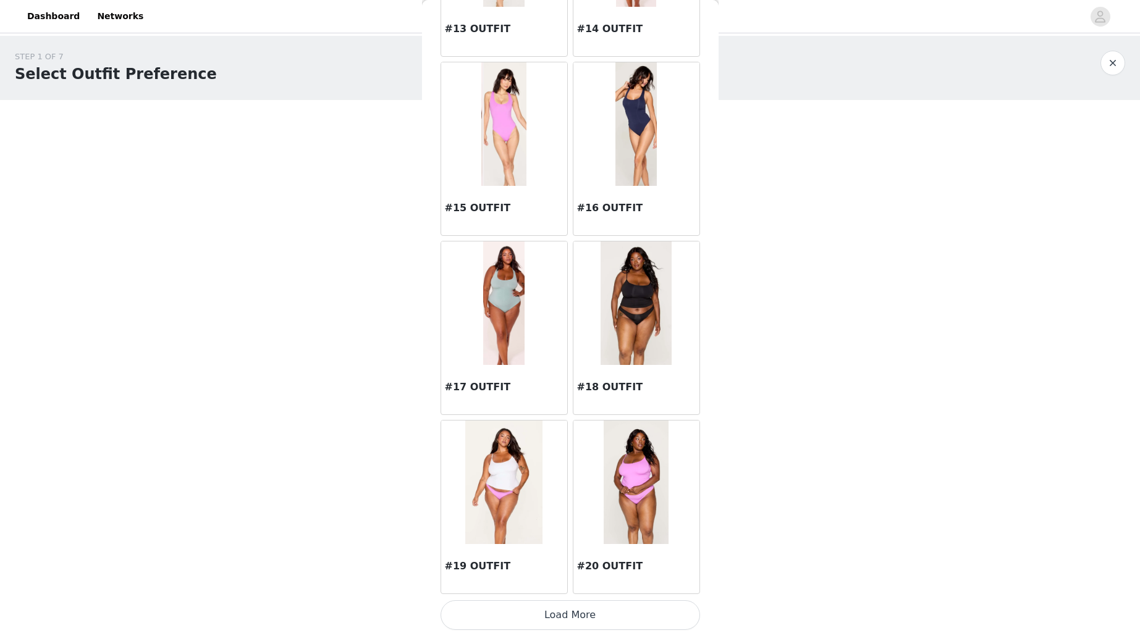
click at [623, 613] on button "Load More" at bounding box center [571, 616] width 260 height 30
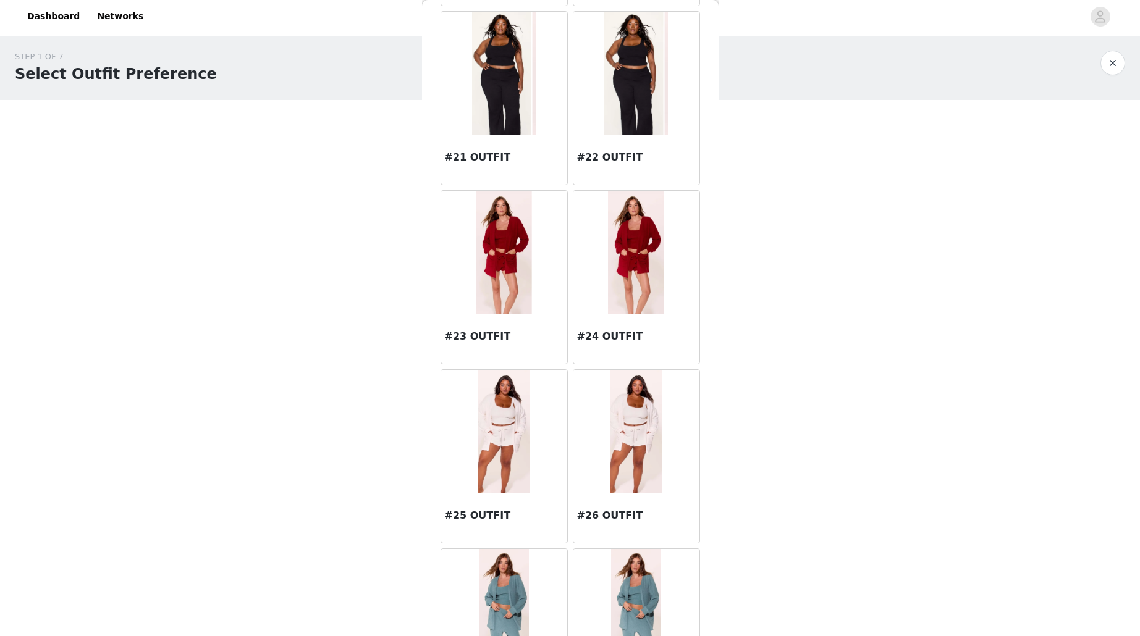
scroll to position [2113, 0]
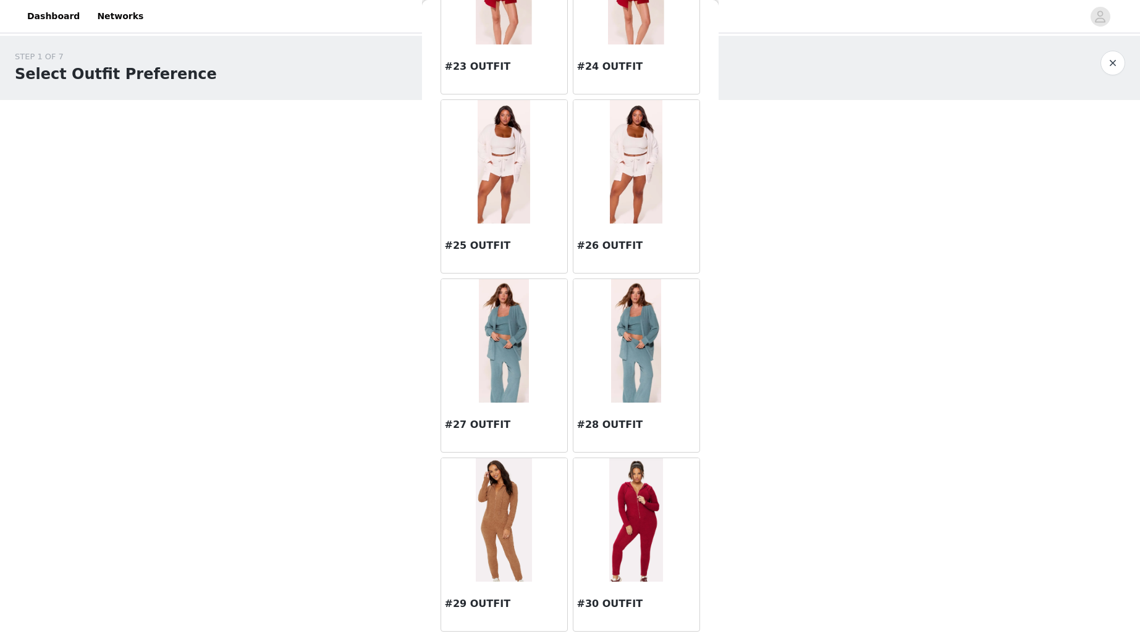
click at [509, 353] on img at bounding box center [504, 341] width 50 height 124
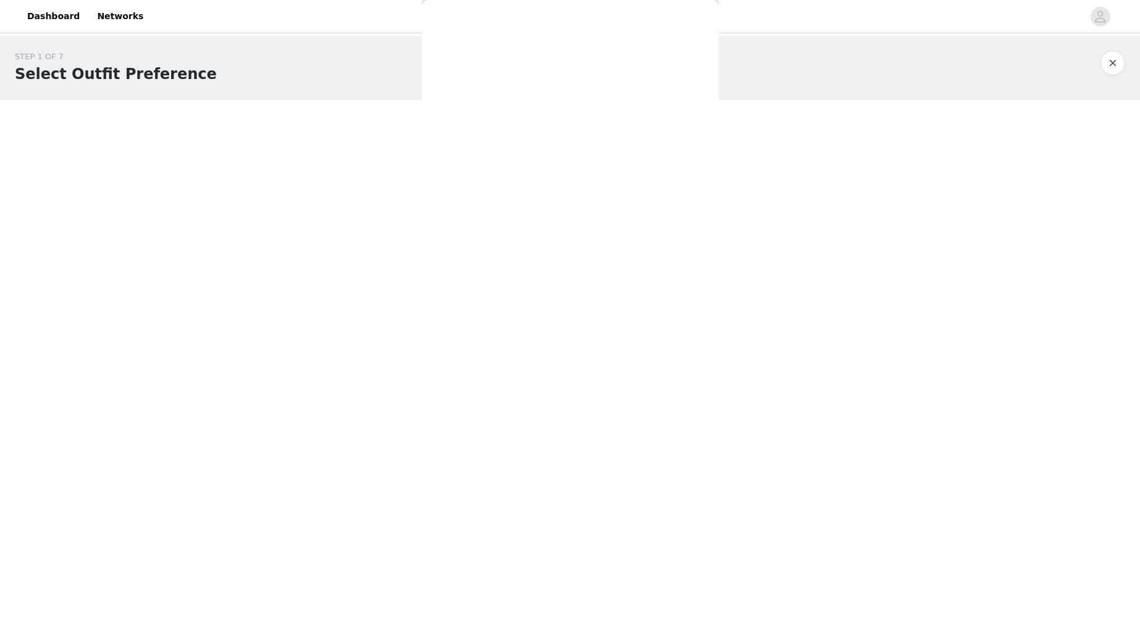
scroll to position [0, 0]
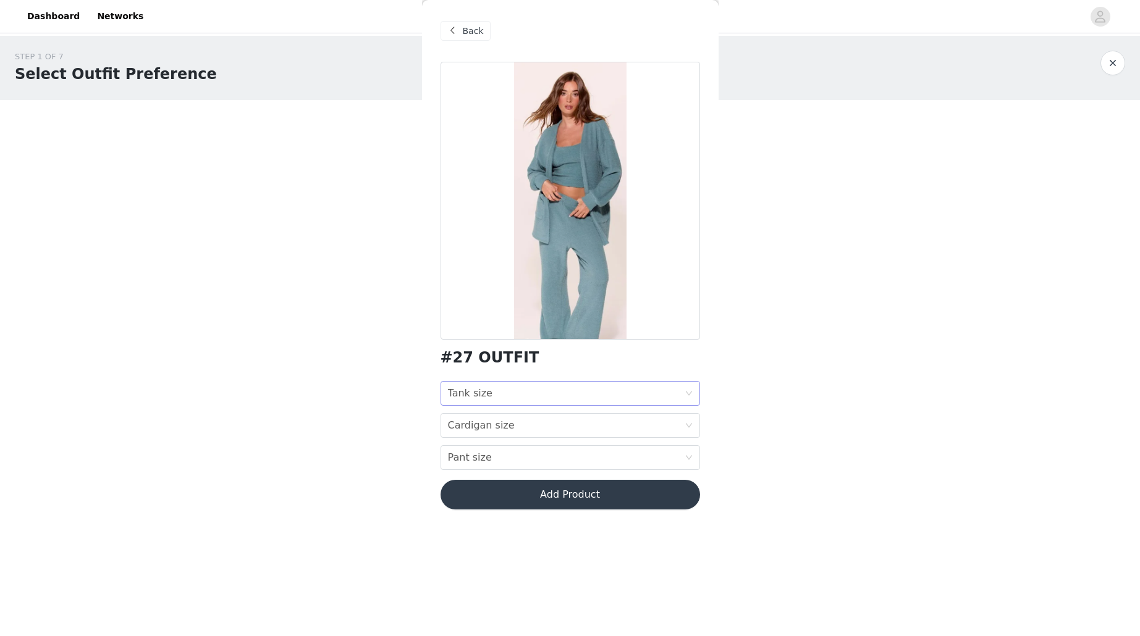
click at [523, 387] on div "Tank size Tank size" at bounding box center [566, 393] width 237 height 23
click at [371, 408] on div "STEP 1 OF 7 Select Outfit Preference **Choose your top 6 outfit preferences in …" at bounding box center [570, 239] width 1140 height 407
click at [454, 36] on span at bounding box center [452, 30] width 15 height 15
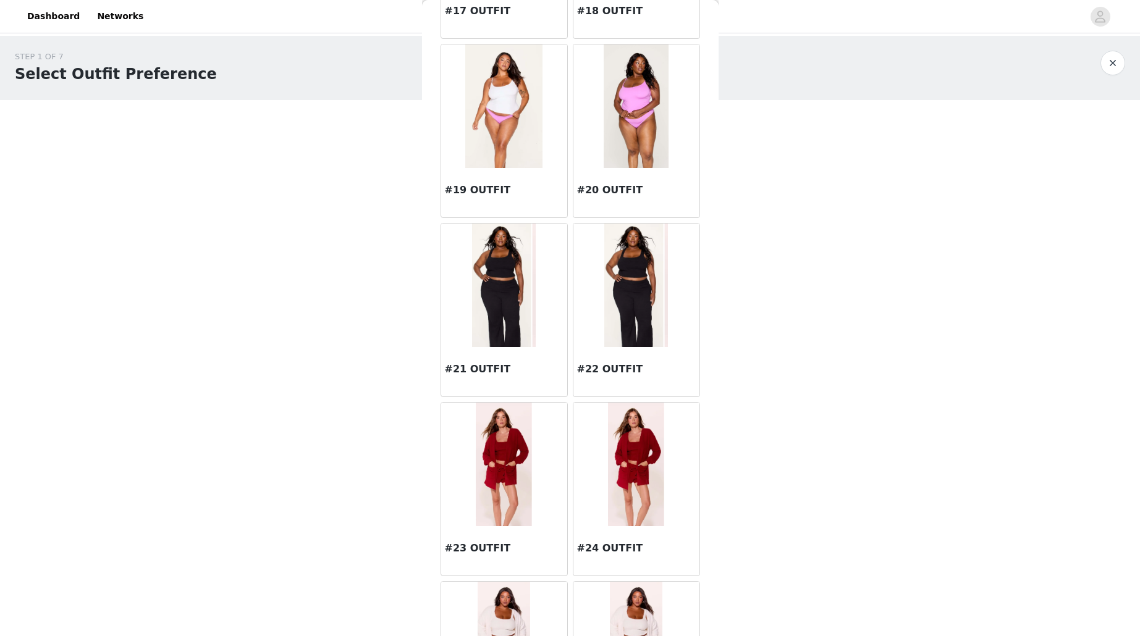
scroll to position [2241, 0]
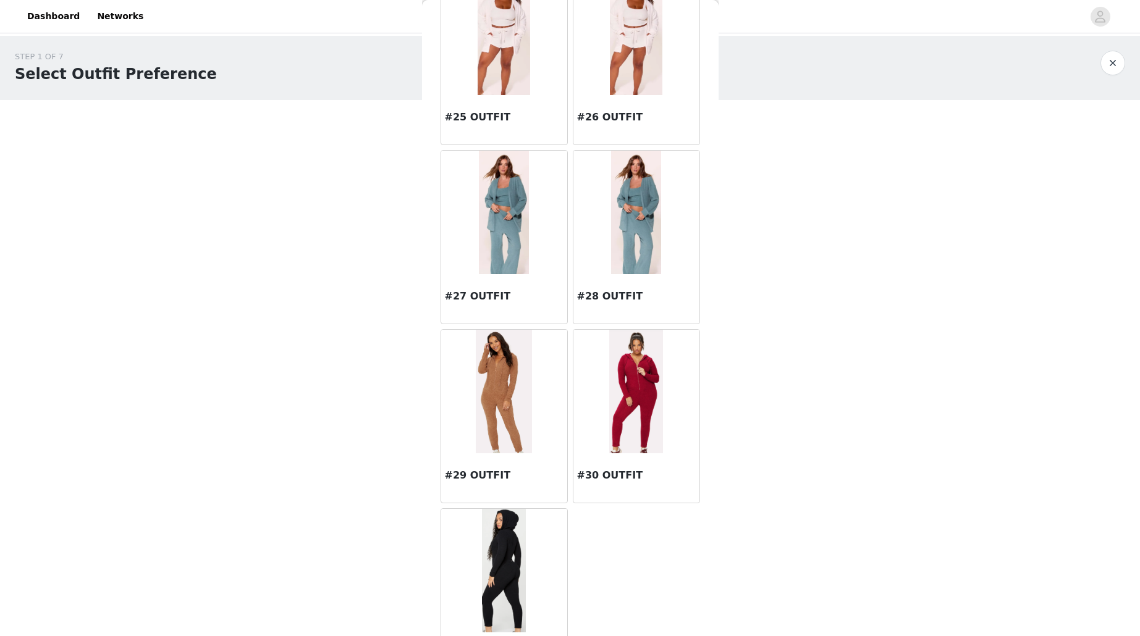
click at [602, 200] on div at bounding box center [636, 213] width 126 height 124
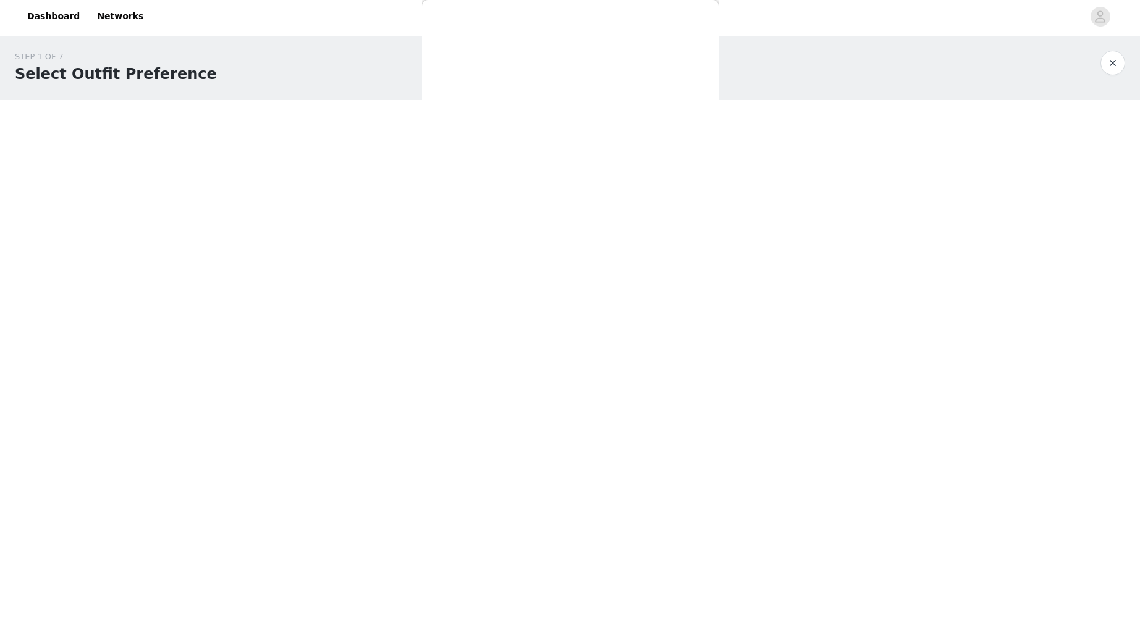
scroll to position [0, 0]
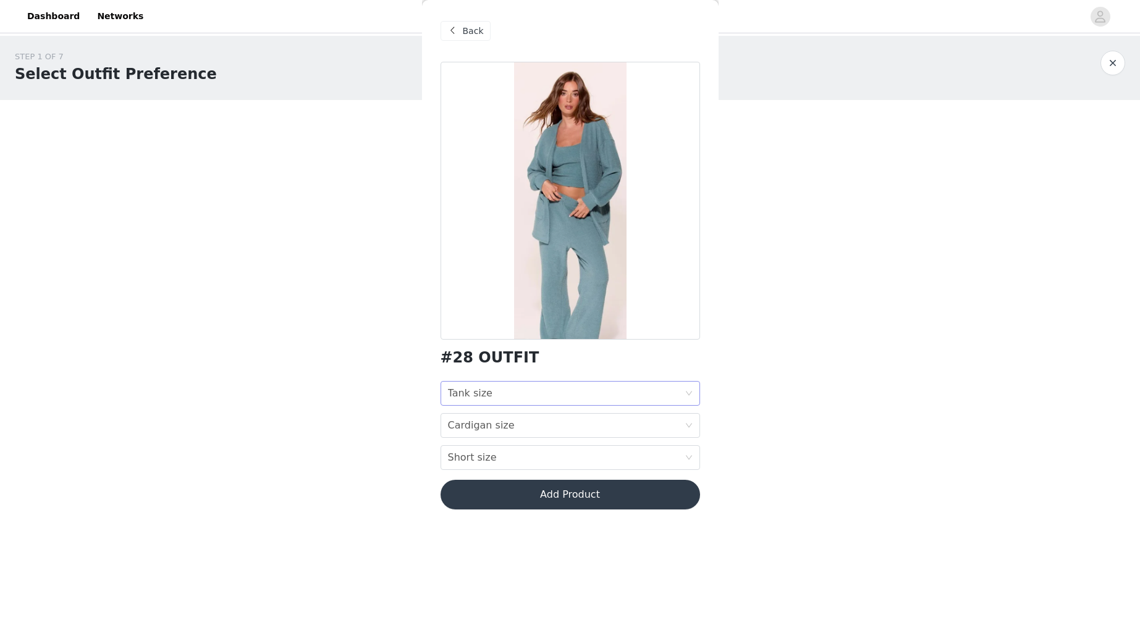
click at [531, 388] on div "Tank size Tank size" at bounding box center [566, 393] width 237 height 23
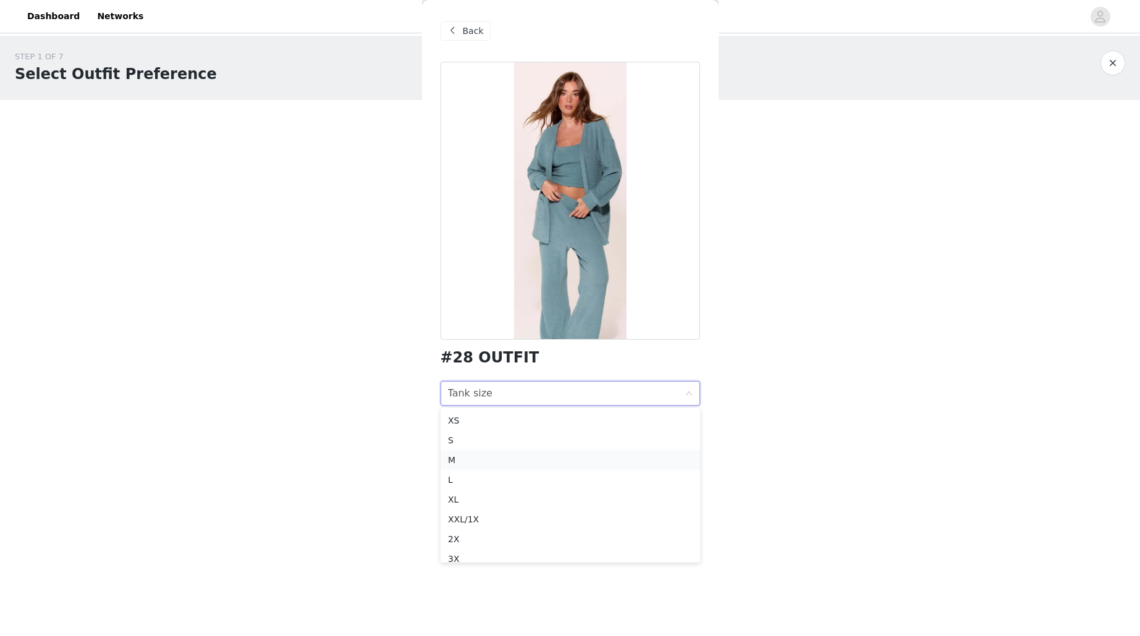
click at [522, 454] on div "M" at bounding box center [570, 461] width 245 height 14
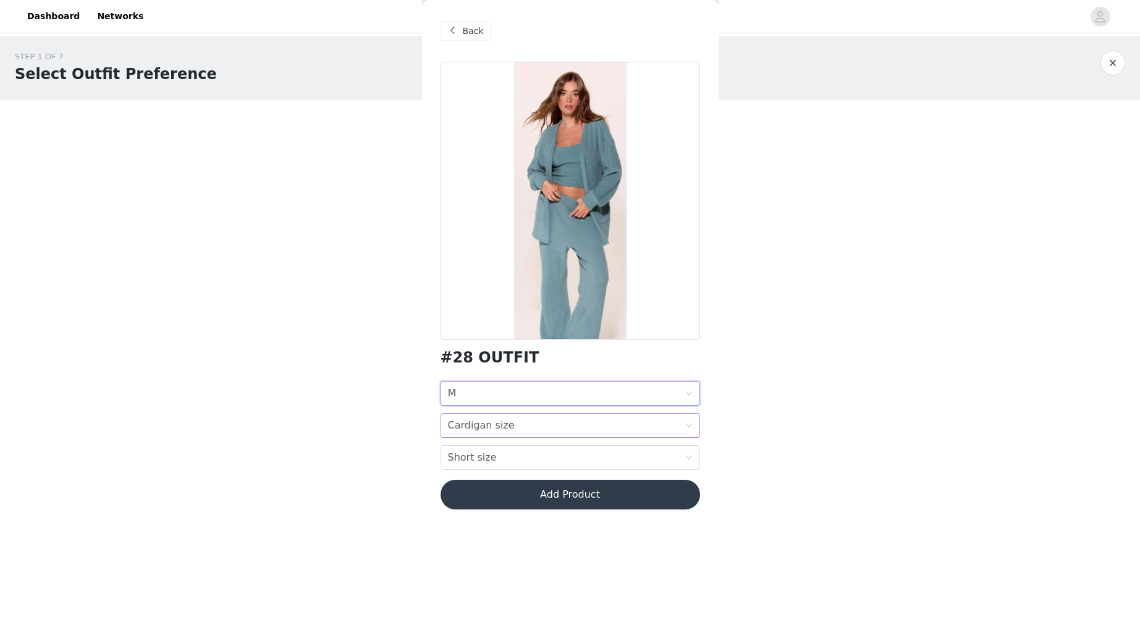
click at [487, 429] on div "Cardigan size" at bounding box center [481, 425] width 67 height 23
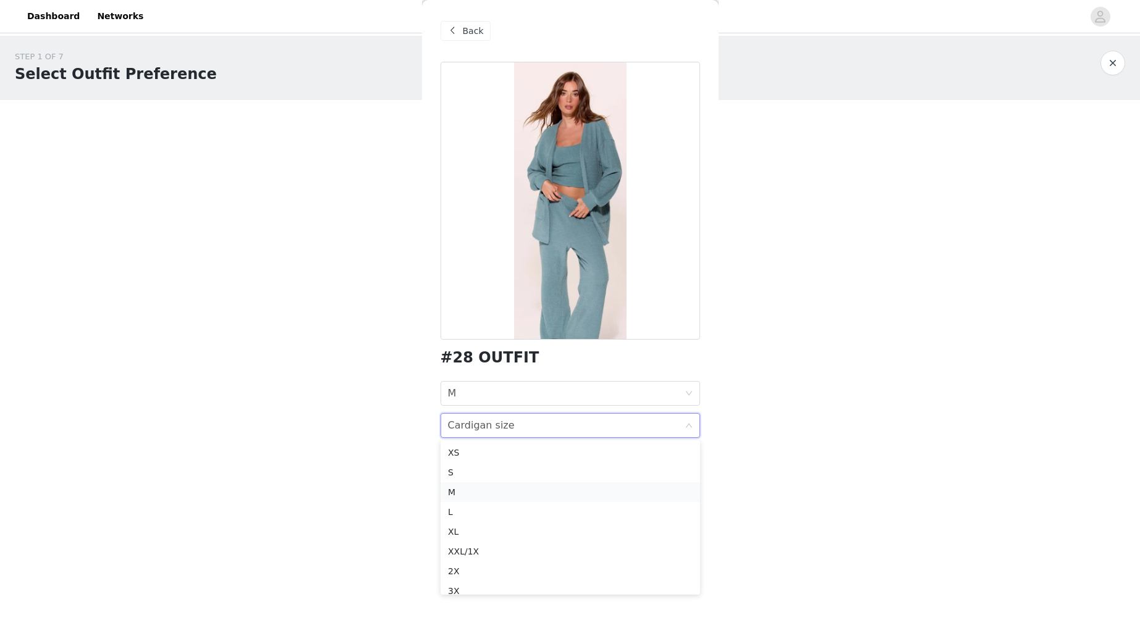
click at [522, 493] on div "M" at bounding box center [570, 493] width 245 height 14
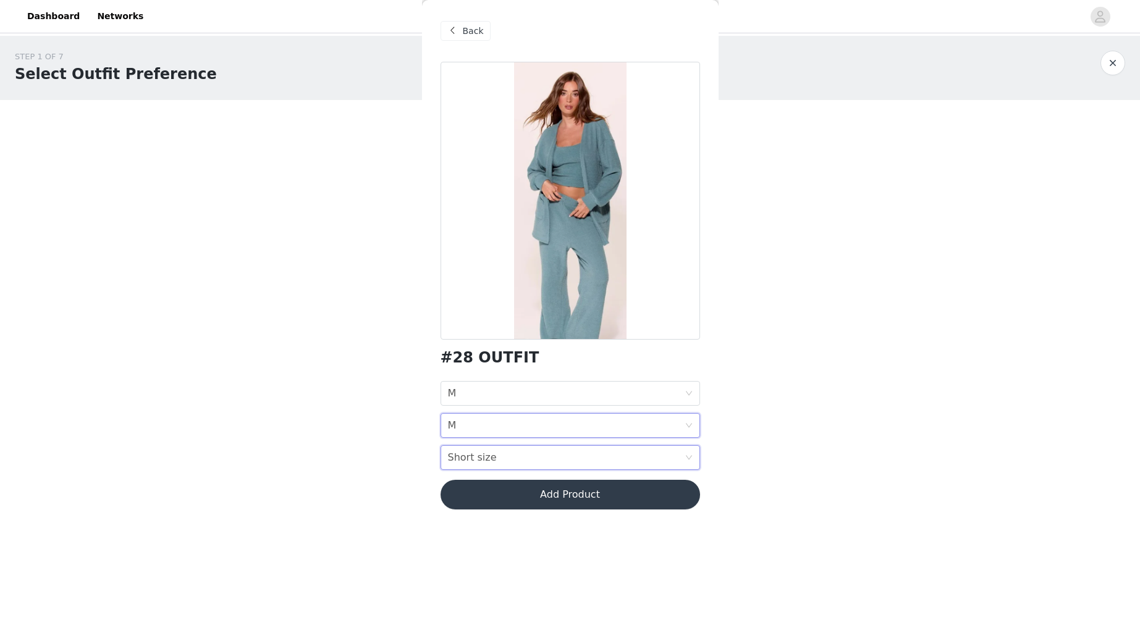
click at [504, 466] on div "Short size Short size" at bounding box center [566, 457] width 237 height 23
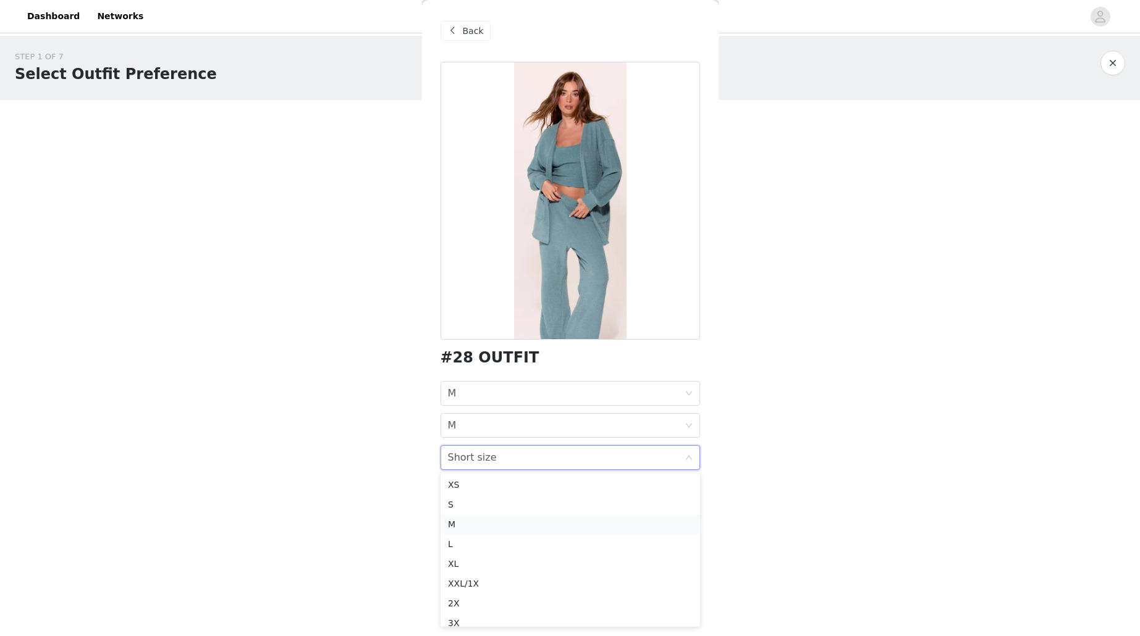
click at [492, 523] on div "M" at bounding box center [570, 525] width 245 height 14
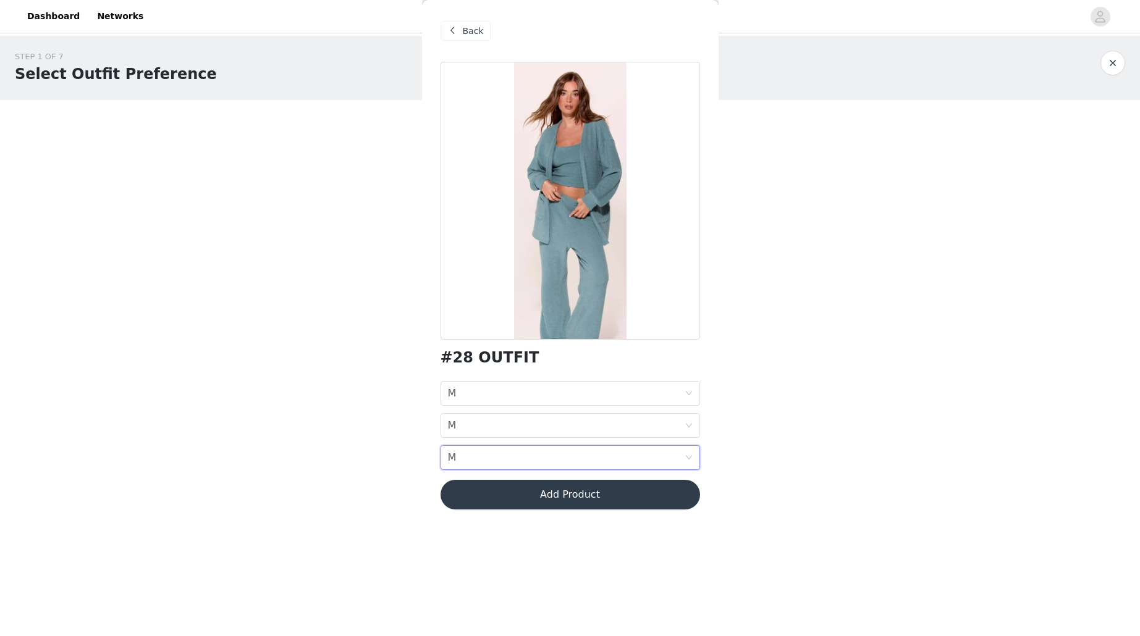
click at [551, 496] on button "Add Product" at bounding box center [571, 495] width 260 height 30
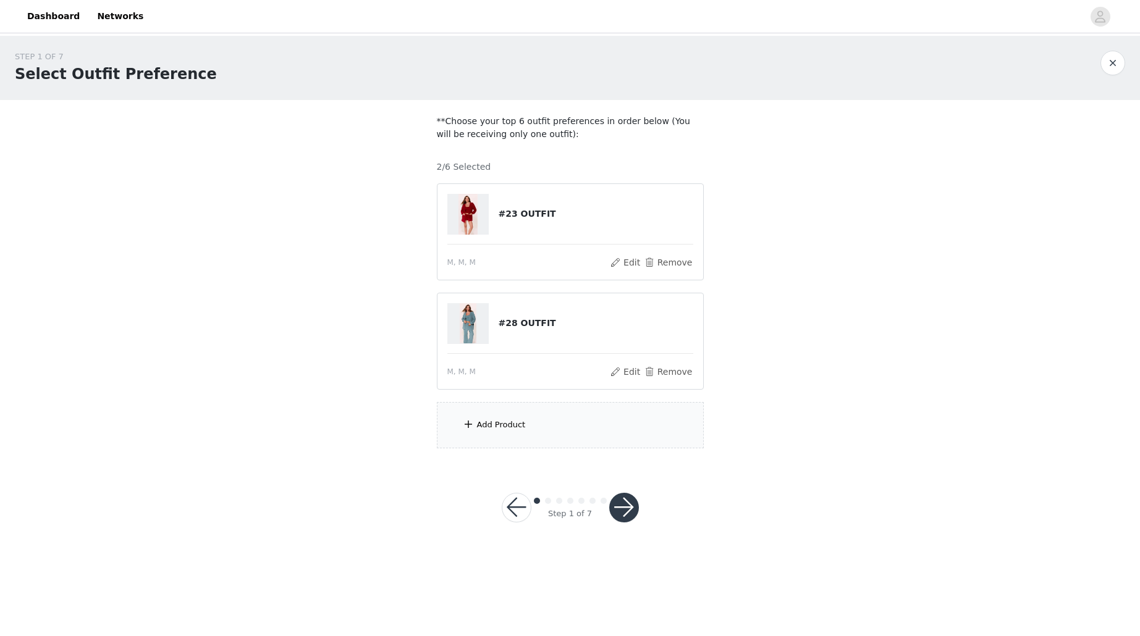
click at [518, 429] on div "Add Product" at bounding box center [501, 425] width 49 height 12
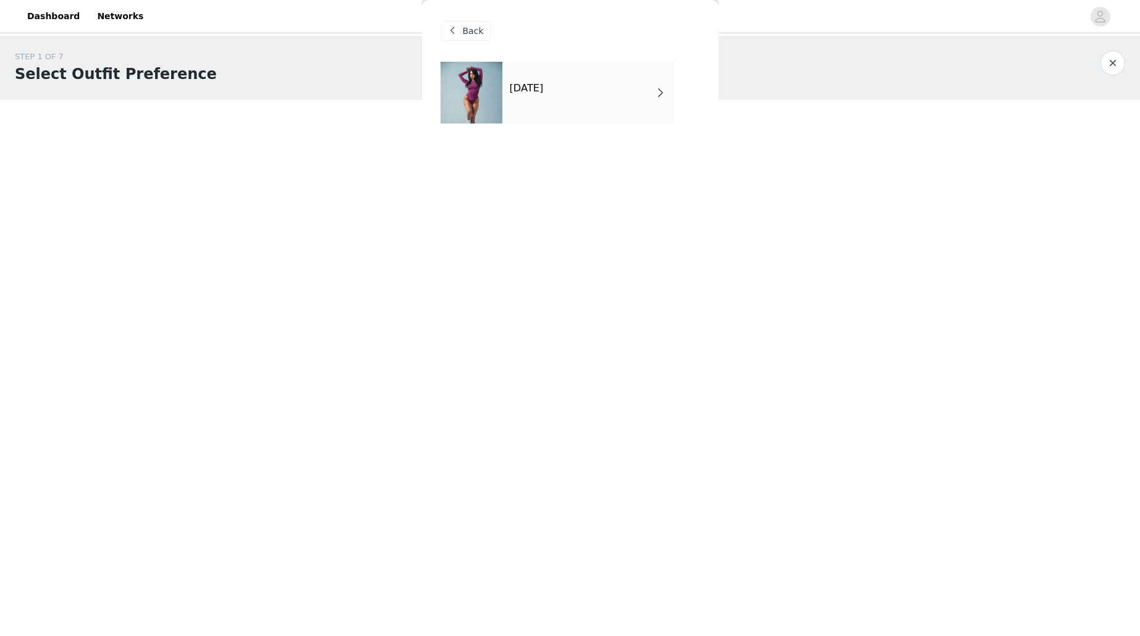
click at [577, 93] on div "October 2025" at bounding box center [588, 93] width 172 height 62
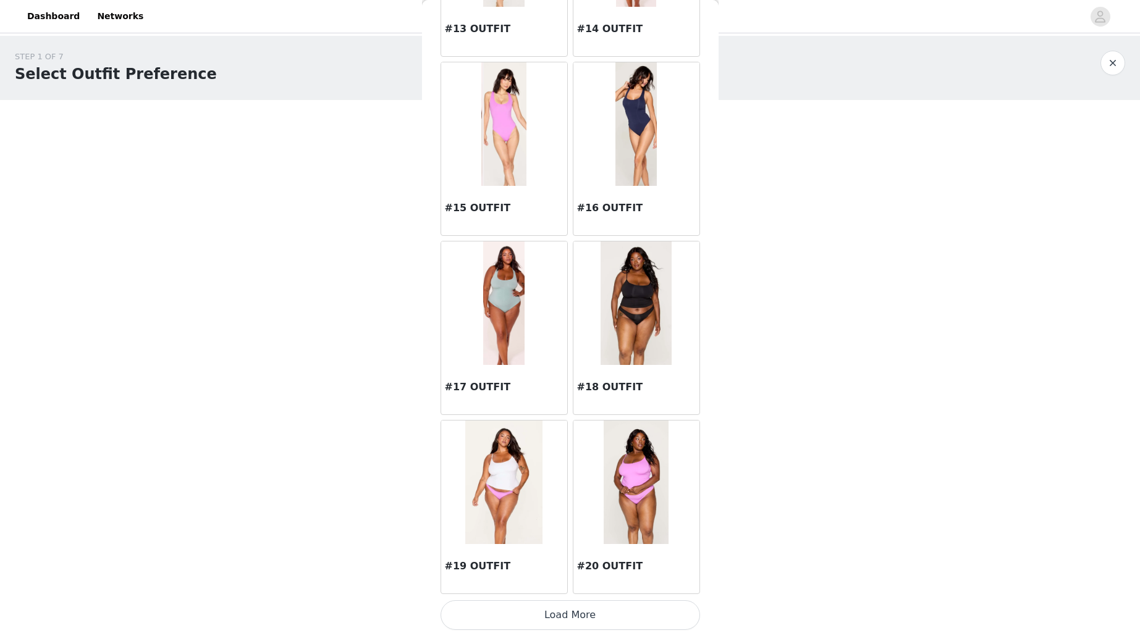
click at [601, 610] on button "Load More" at bounding box center [571, 616] width 260 height 30
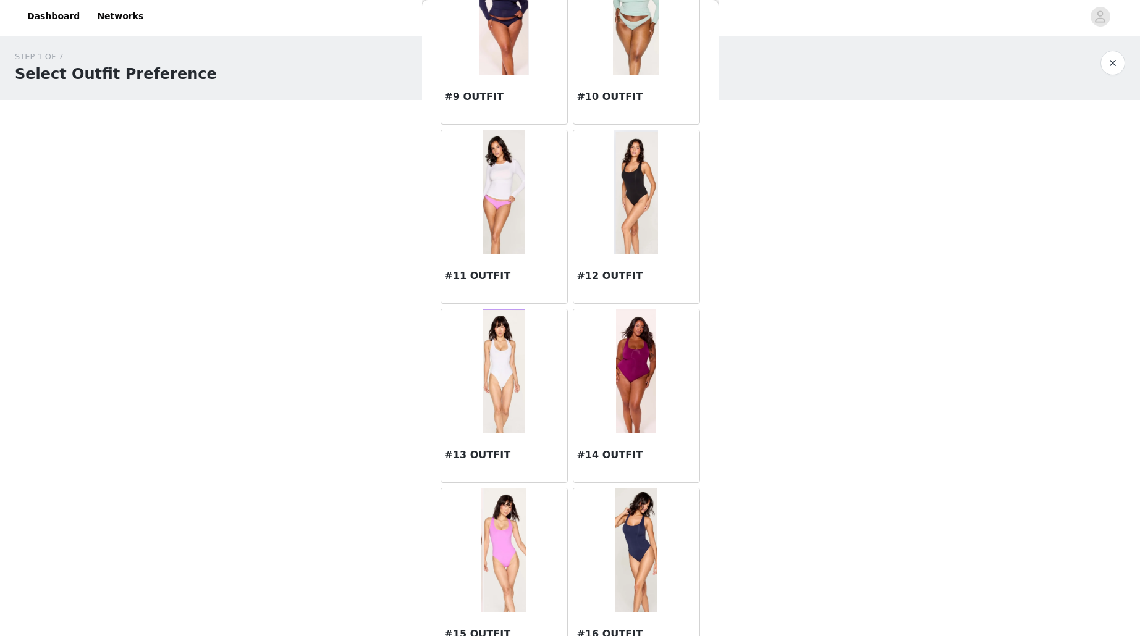
scroll to position [824, 0]
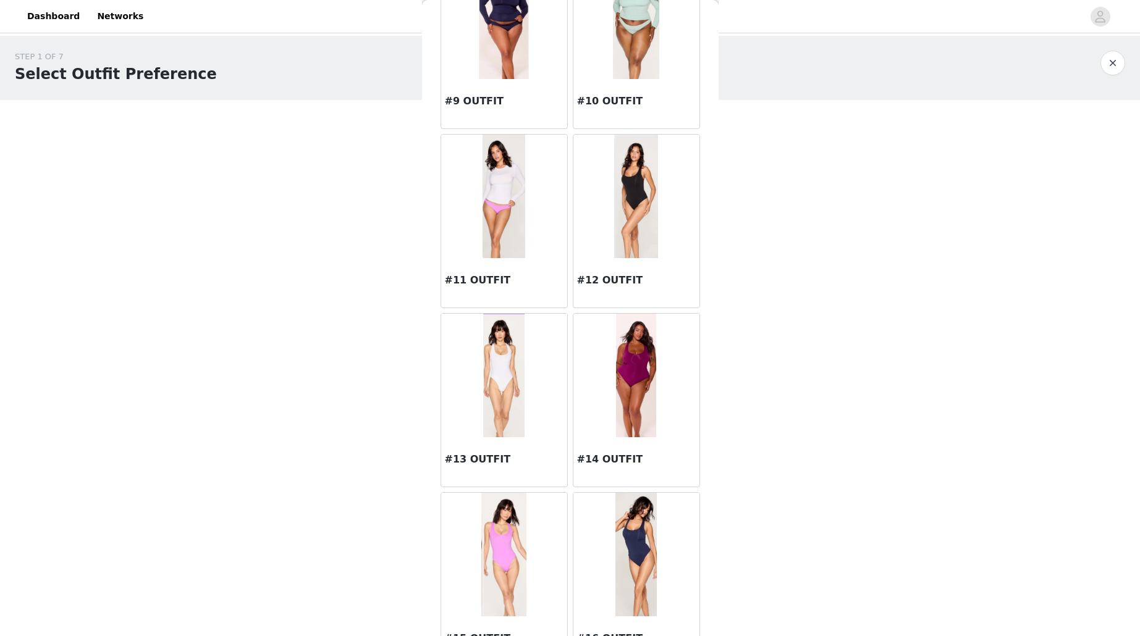
click at [623, 241] on img at bounding box center [636, 197] width 44 height 124
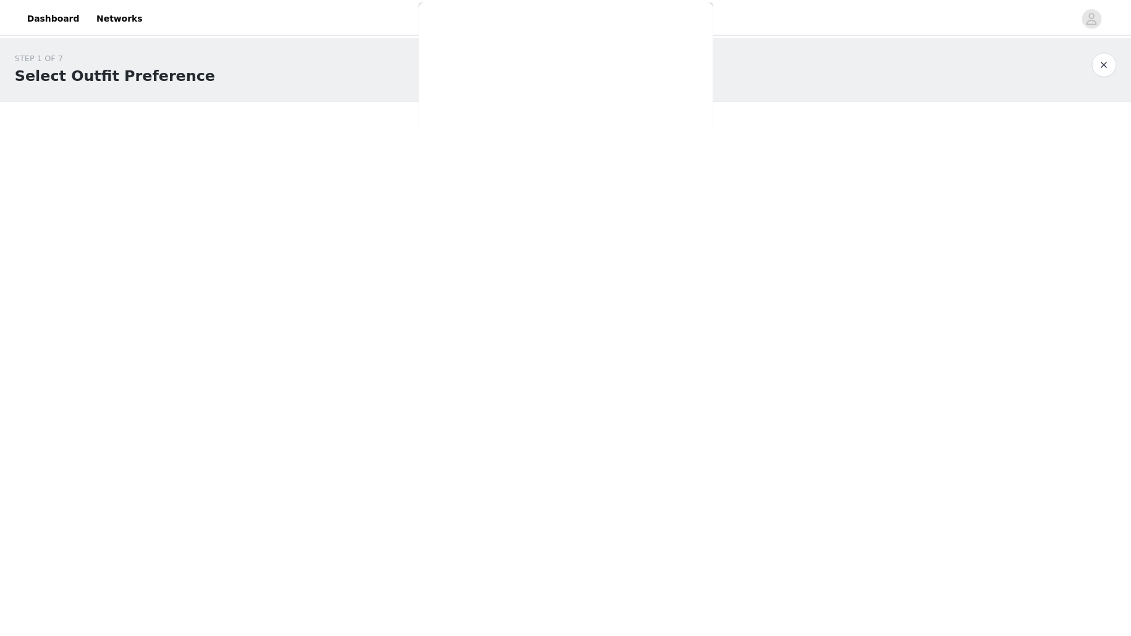
scroll to position [0, 0]
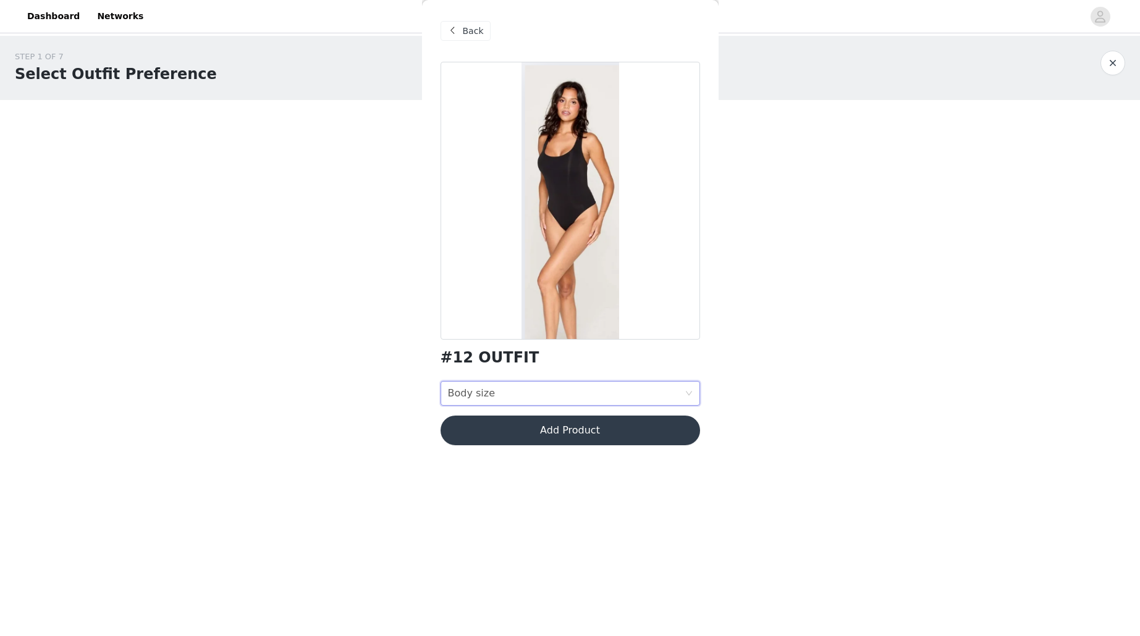
click at [551, 389] on div "Body size Body size" at bounding box center [566, 393] width 237 height 23
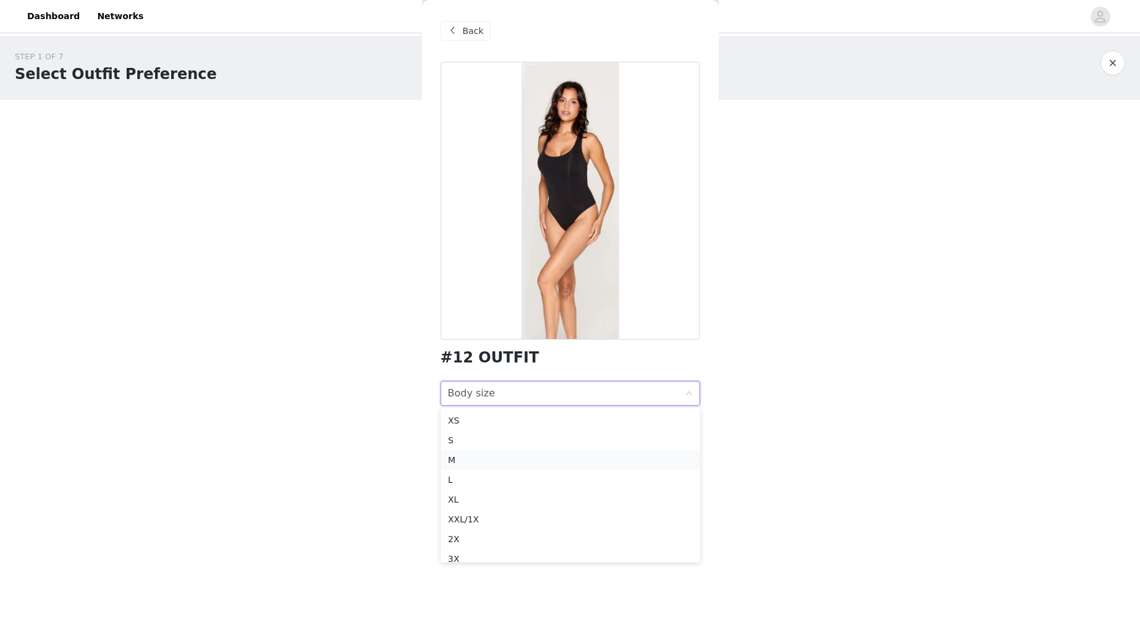
click at [511, 456] on div "M" at bounding box center [570, 461] width 245 height 14
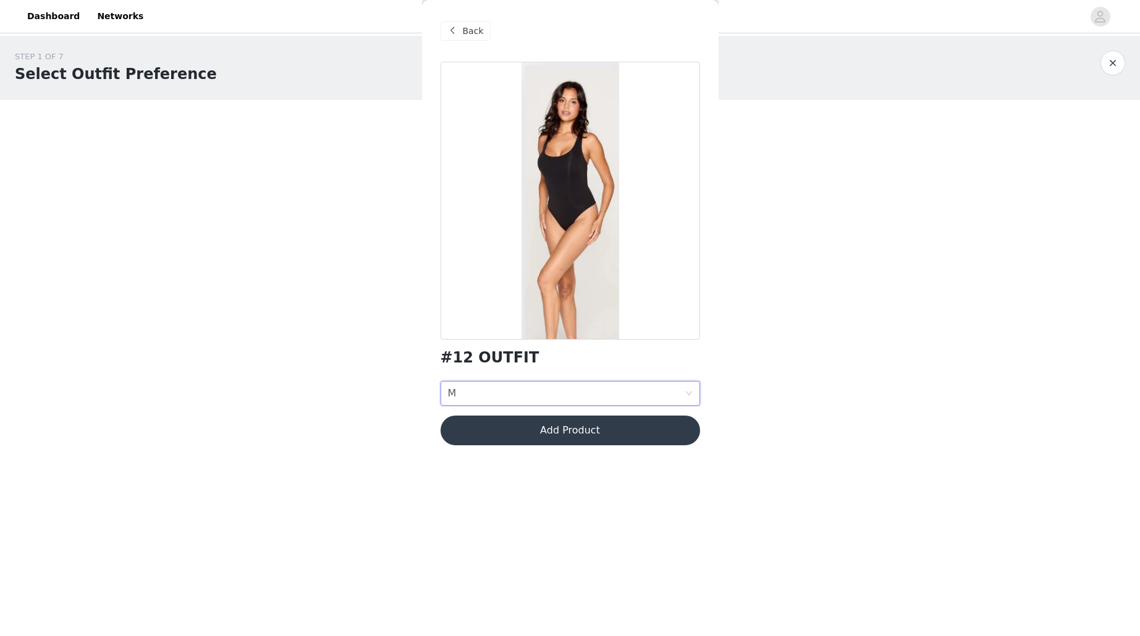
click at [510, 428] on button "Add Product" at bounding box center [571, 431] width 260 height 30
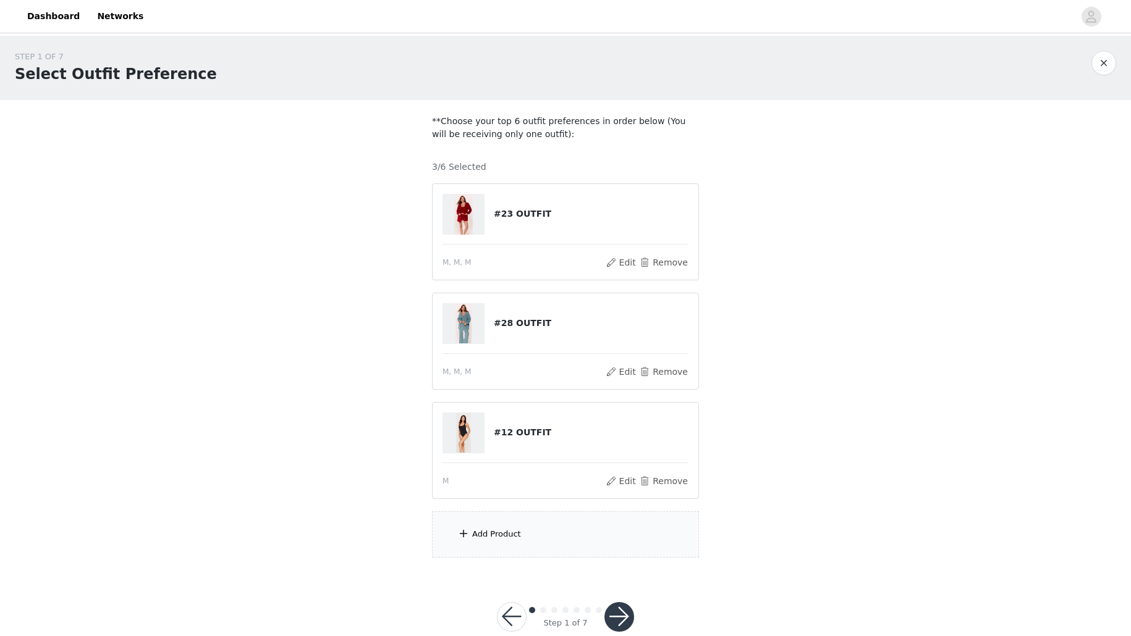
click at [594, 525] on div "Add Product" at bounding box center [565, 535] width 267 height 46
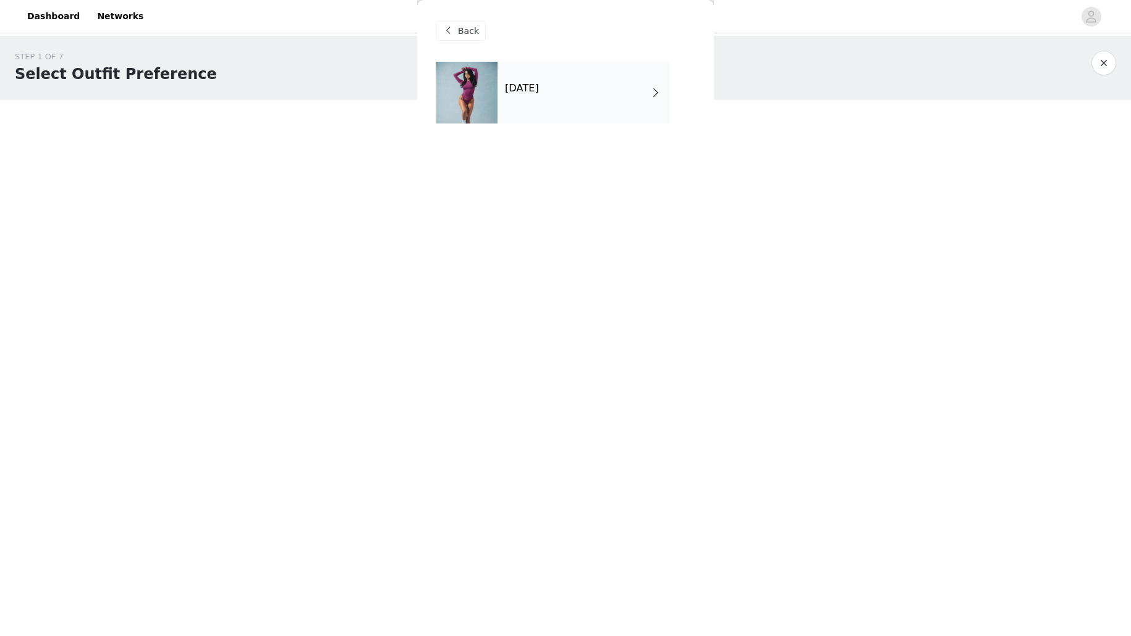
click at [539, 85] on h4 "October 2025" at bounding box center [522, 88] width 34 height 11
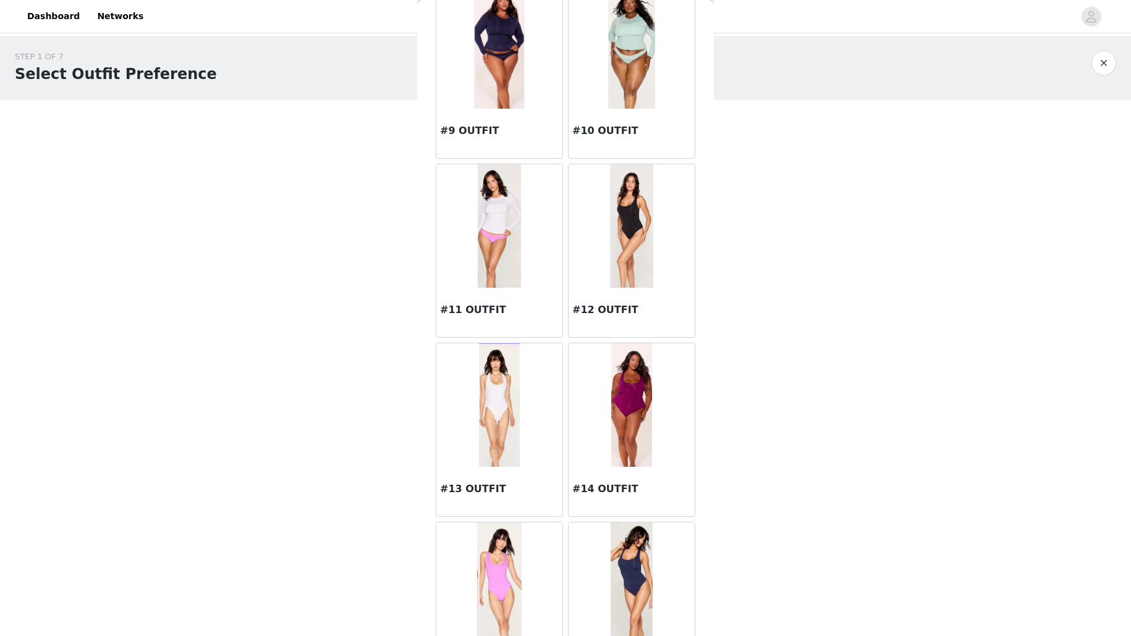
scroll to position [1254, 0]
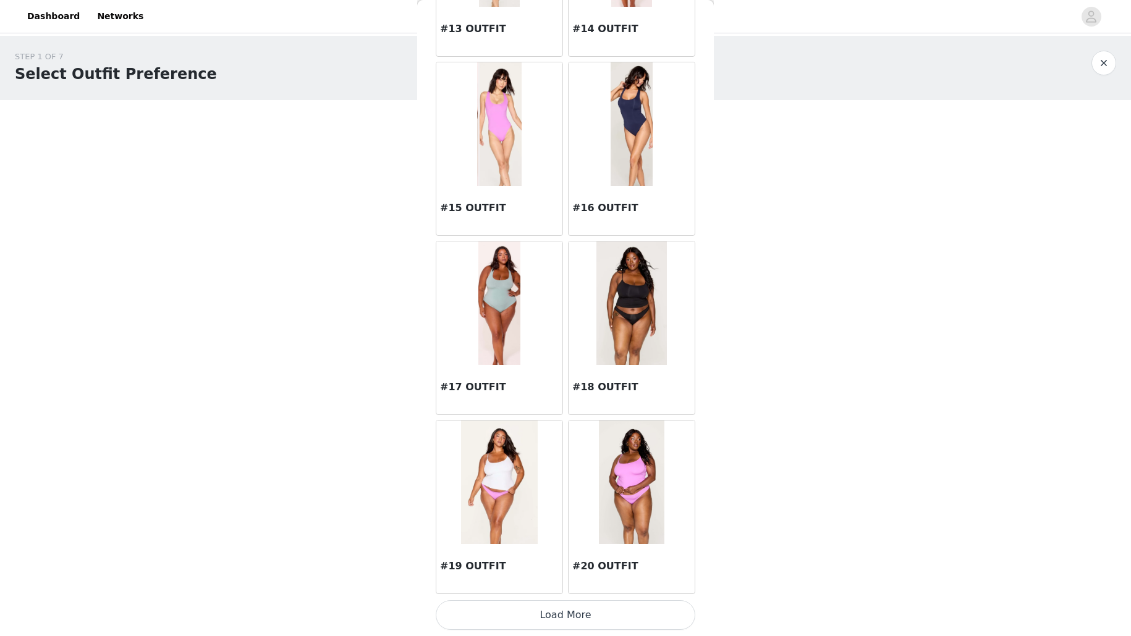
click at [610, 608] on button "Load More" at bounding box center [566, 616] width 260 height 30
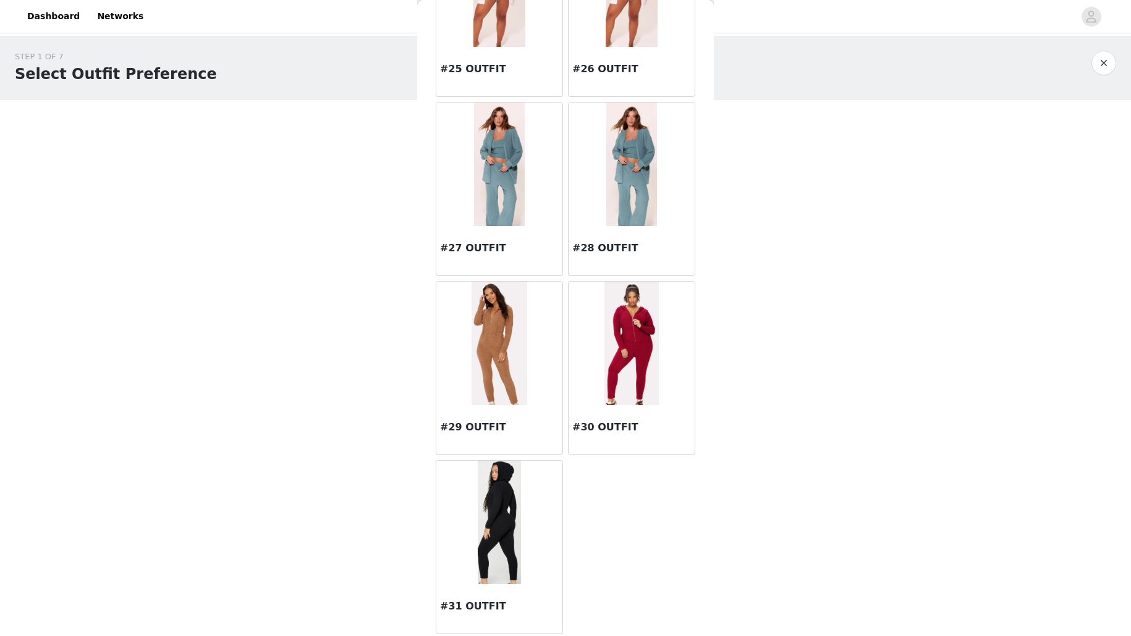
scroll to position [2290, 0]
click at [612, 386] on img at bounding box center [631, 343] width 54 height 124
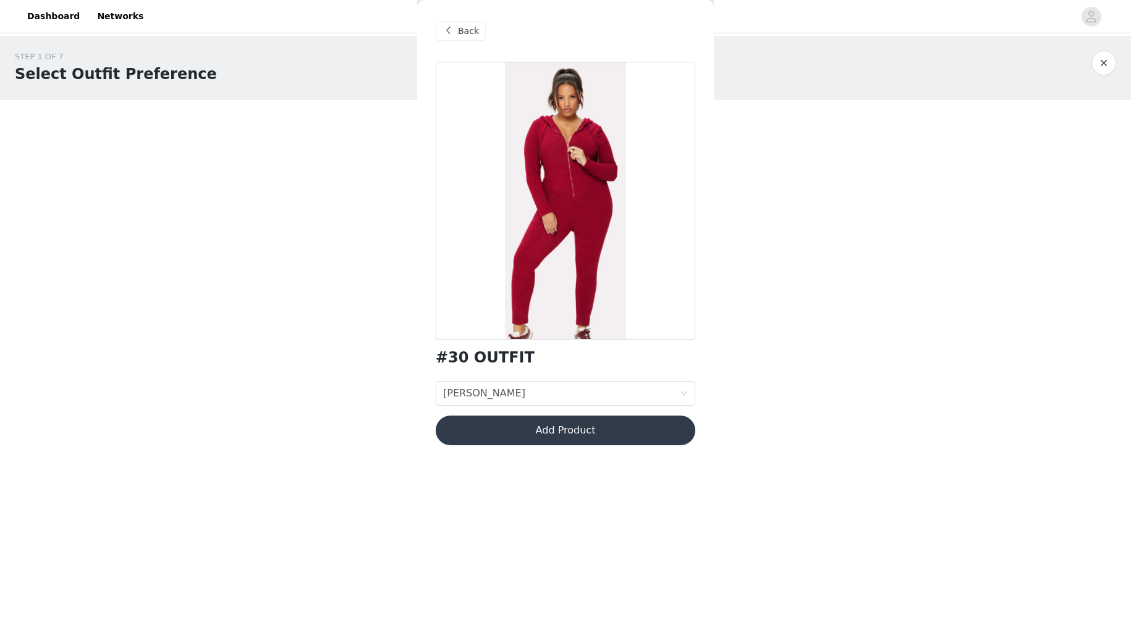
scroll to position [0, 0]
click at [597, 394] on div "Onesie sizze Onesie sizze" at bounding box center [561, 393] width 237 height 23
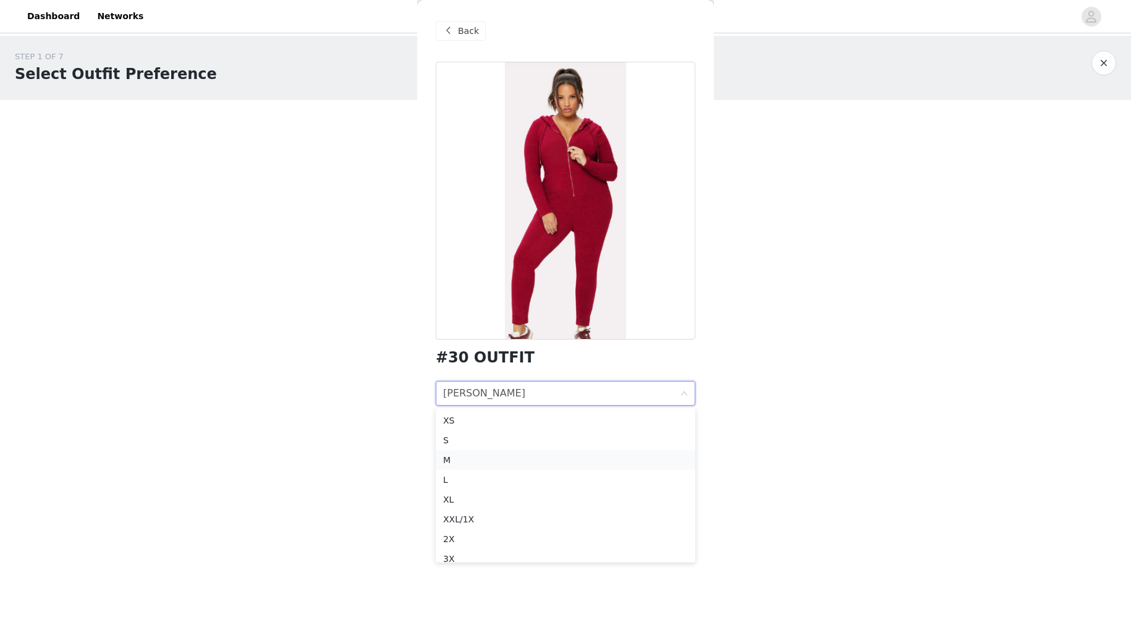
click at [467, 463] on div "M" at bounding box center [565, 461] width 245 height 14
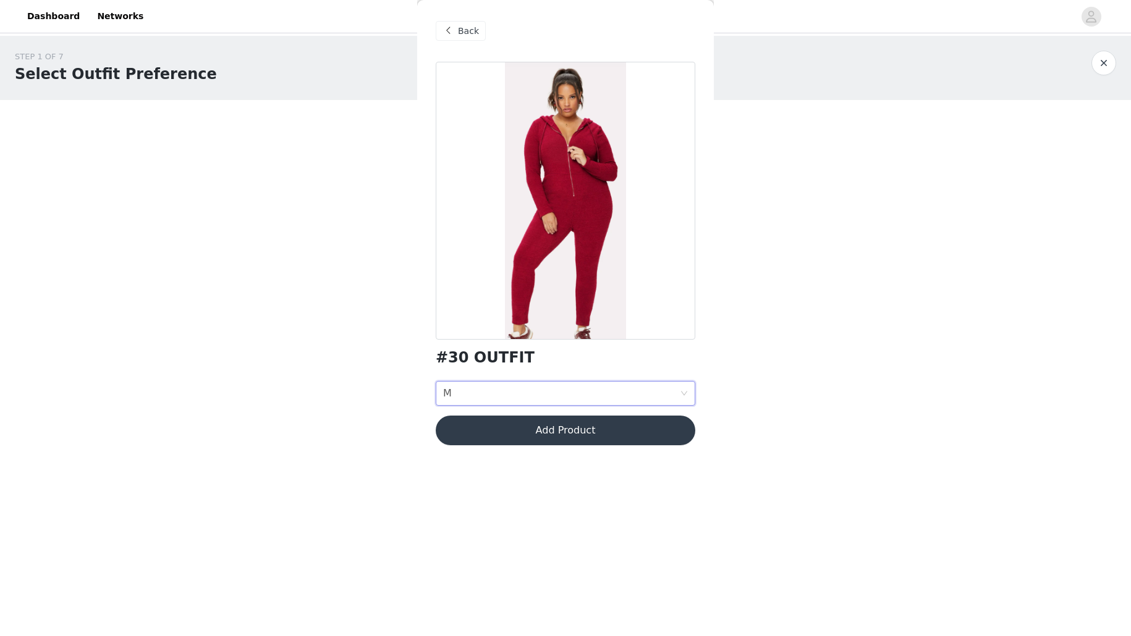
click at [490, 429] on button "Add Product" at bounding box center [566, 431] width 260 height 30
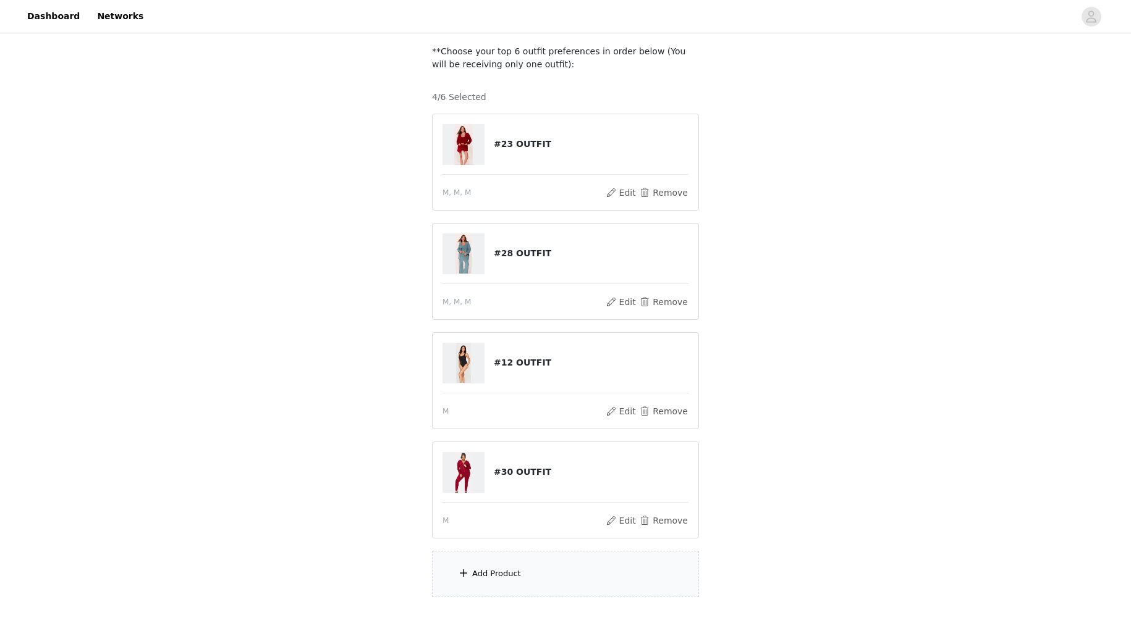
scroll to position [135, 0]
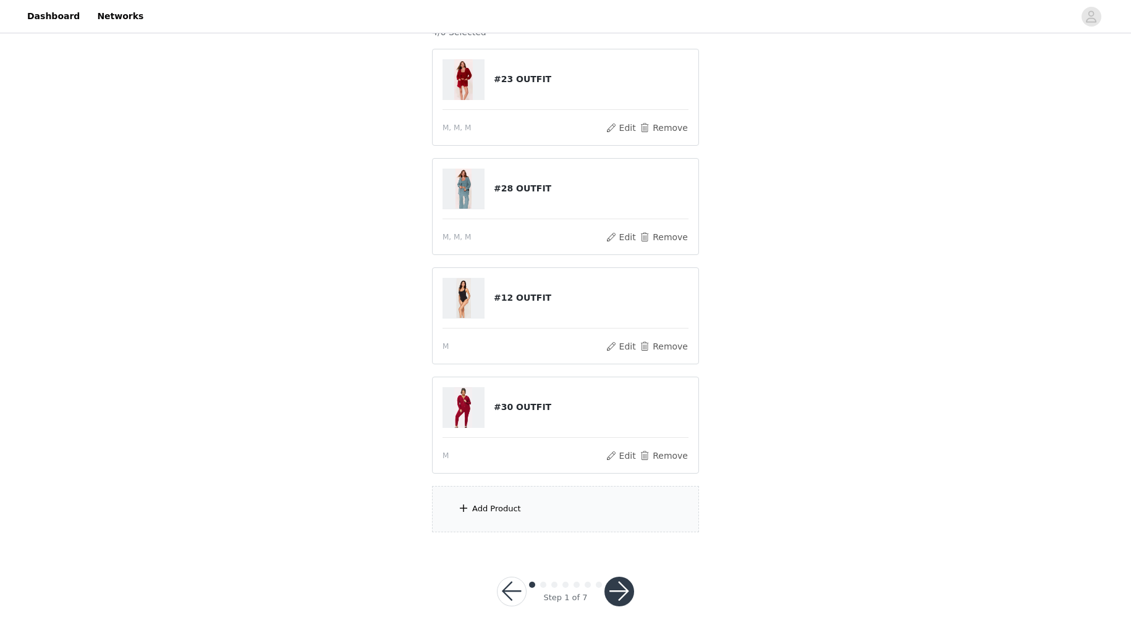
click at [521, 504] on div "Add Product" at bounding box center [565, 509] width 267 height 46
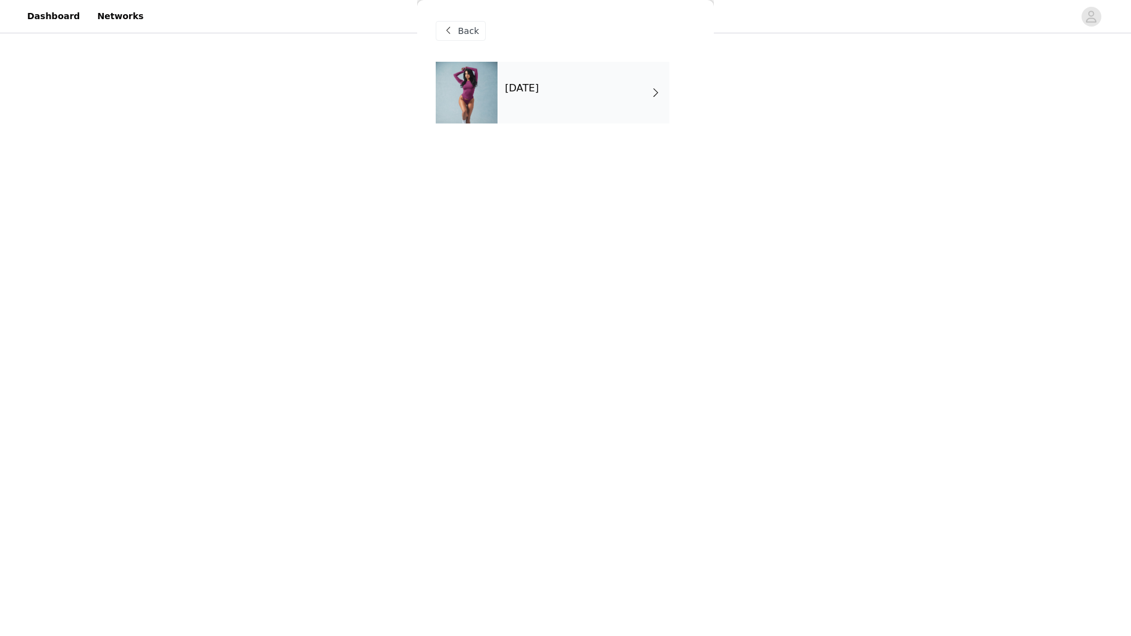
click at [534, 41] on div "Back" at bounding box center [566, 31] width 260 height 62
click at [542, 99] on div "October 2025" at bounding box center [583, 93] width 172 height 62
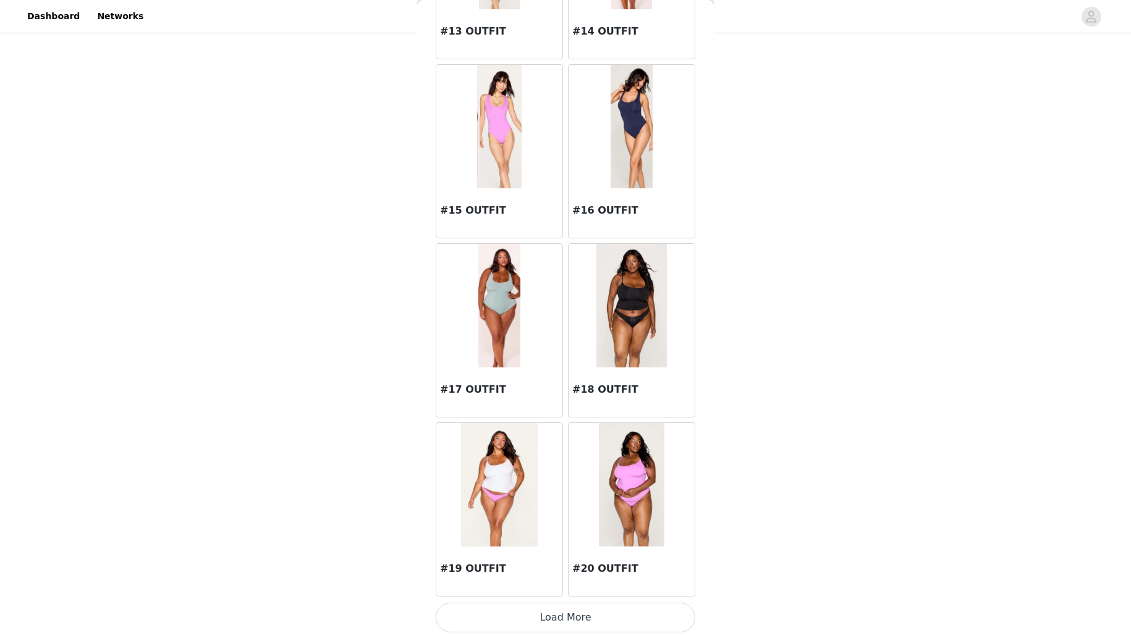
scroll to position [1254, 0]
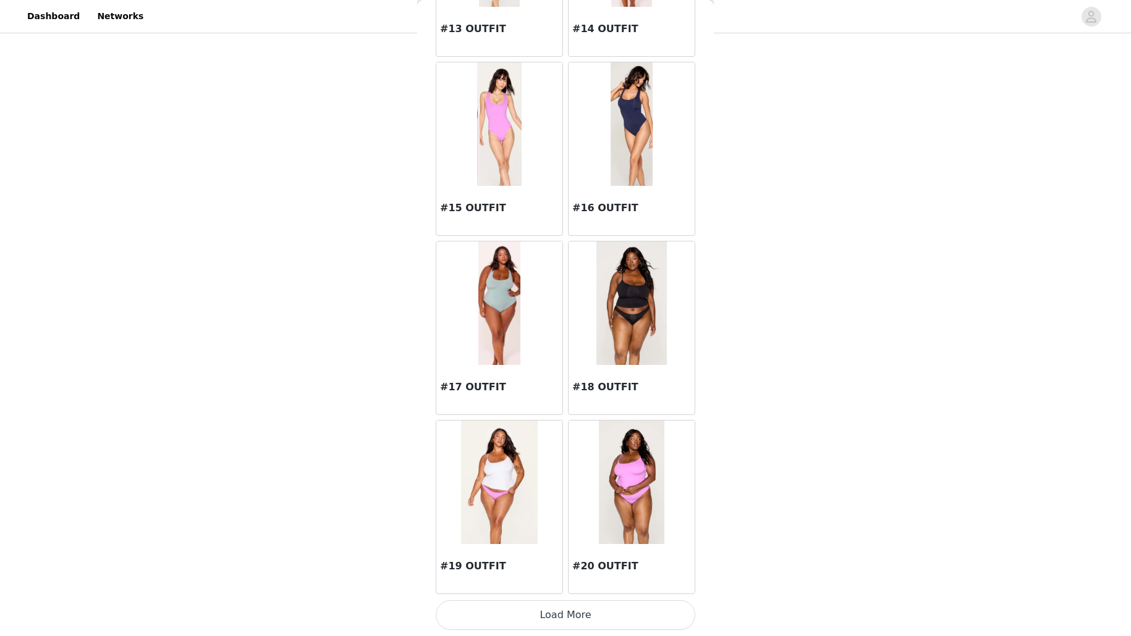
click at [636, 625] on button "Load More" at bounding box center [566, 616] width 260 height 30
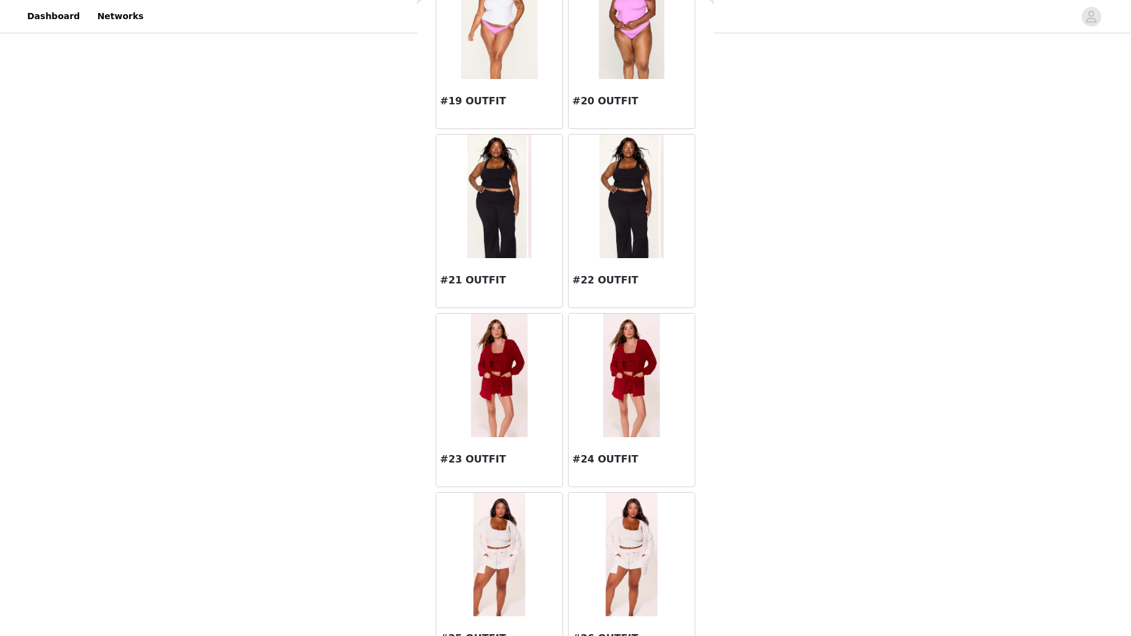
scroll to position [1588, 0]
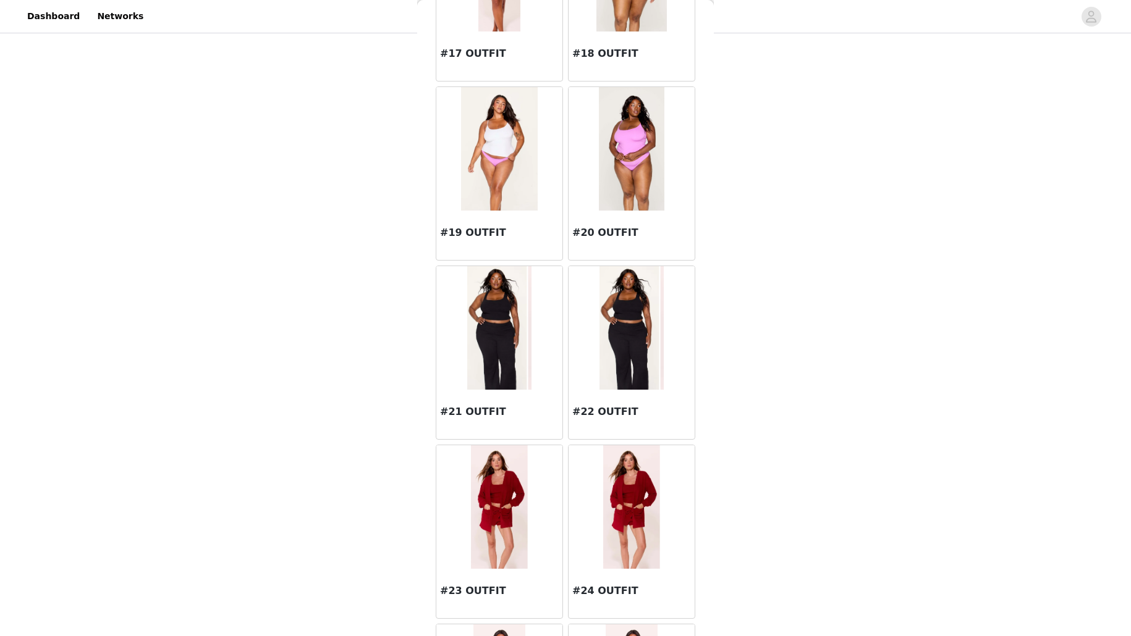
click at [617, 351] on img at bounding box center [631, 328] width 64 height 124
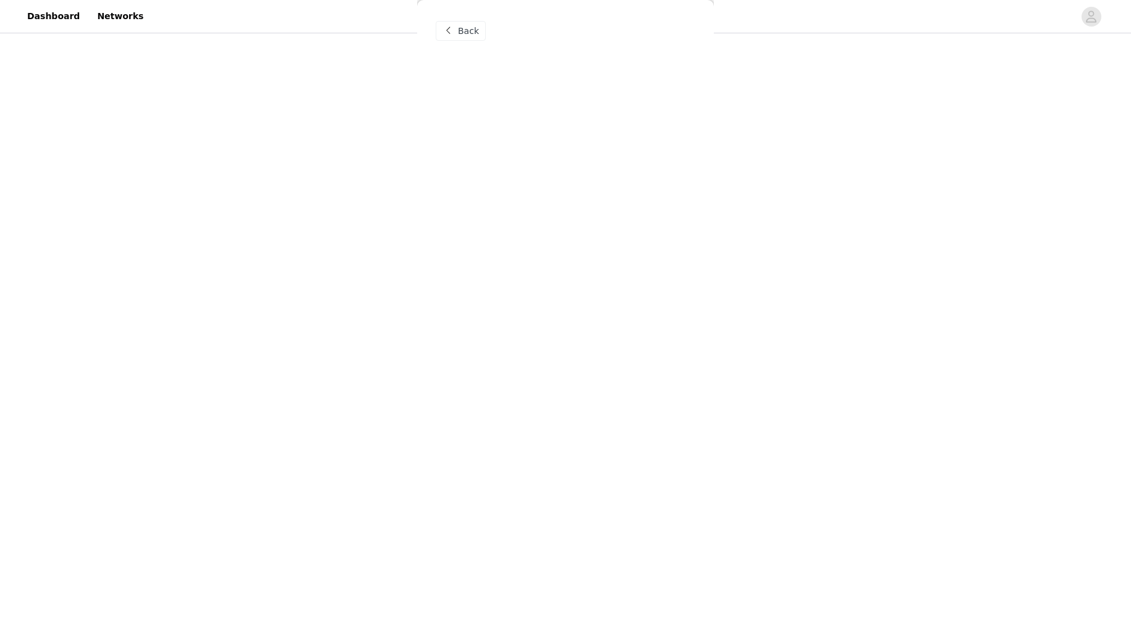
scroll to position [0, 0]
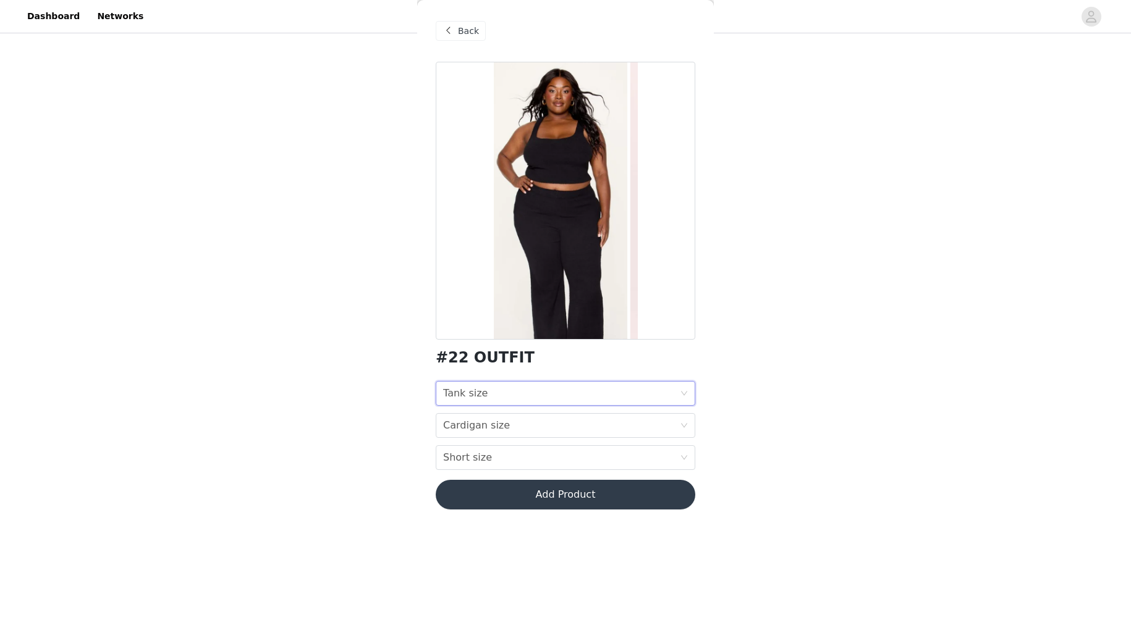
click at [528, 392] on div "Tank size Tank size" at bounding box center [561, 393] width 237 height 23
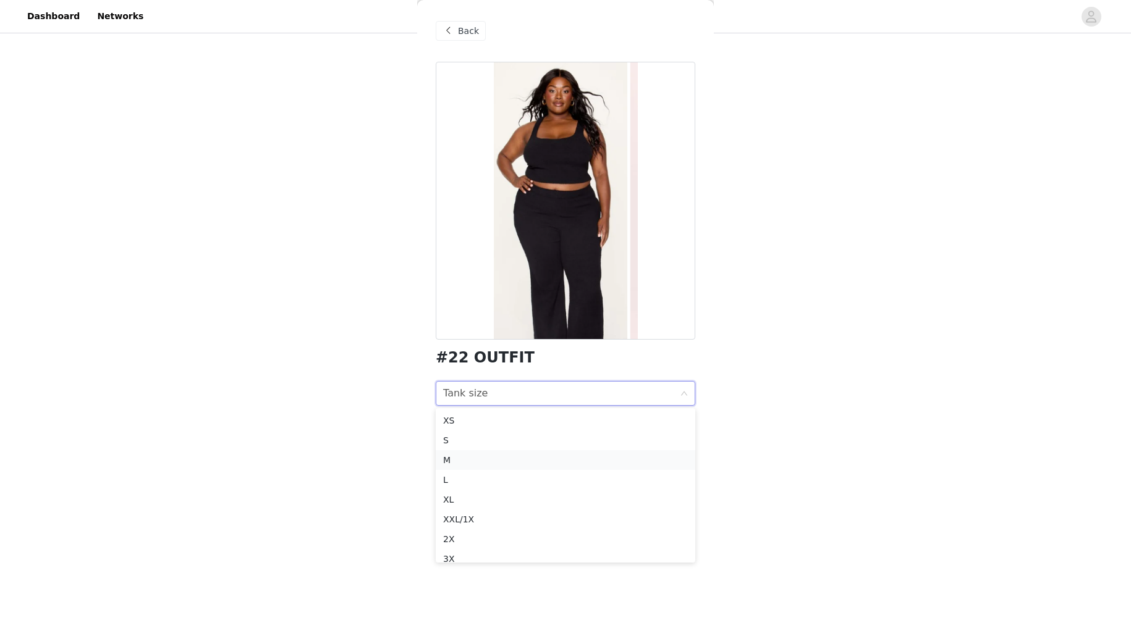
click at [499, 460] on div "M" at bounding box center [565, 461] width 245 height 14
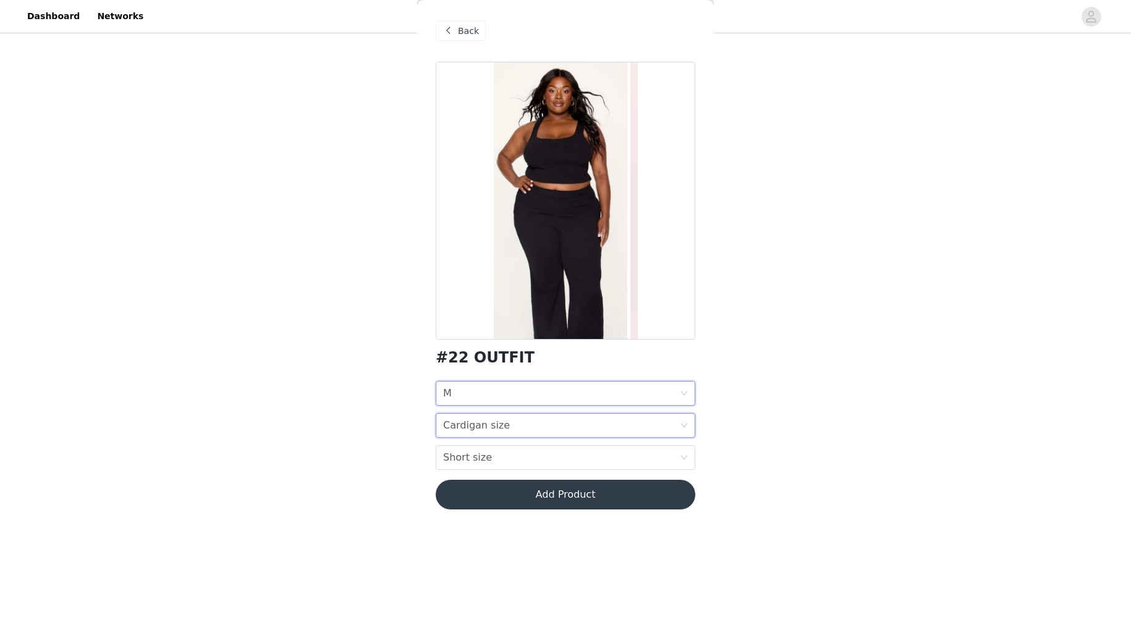
click at [503, 424] on div "Cardigan size" at bounding box center [476, 425] width 67 height 23
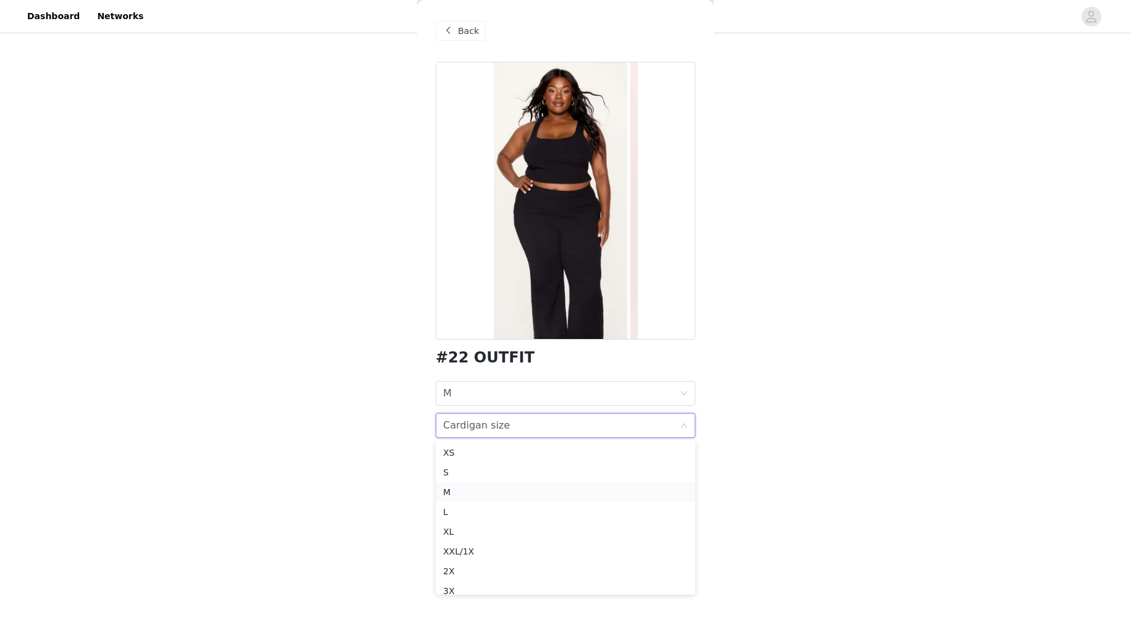
click at [486, 493] on div "M" at bounding box center [565, 493] width 245 height 14
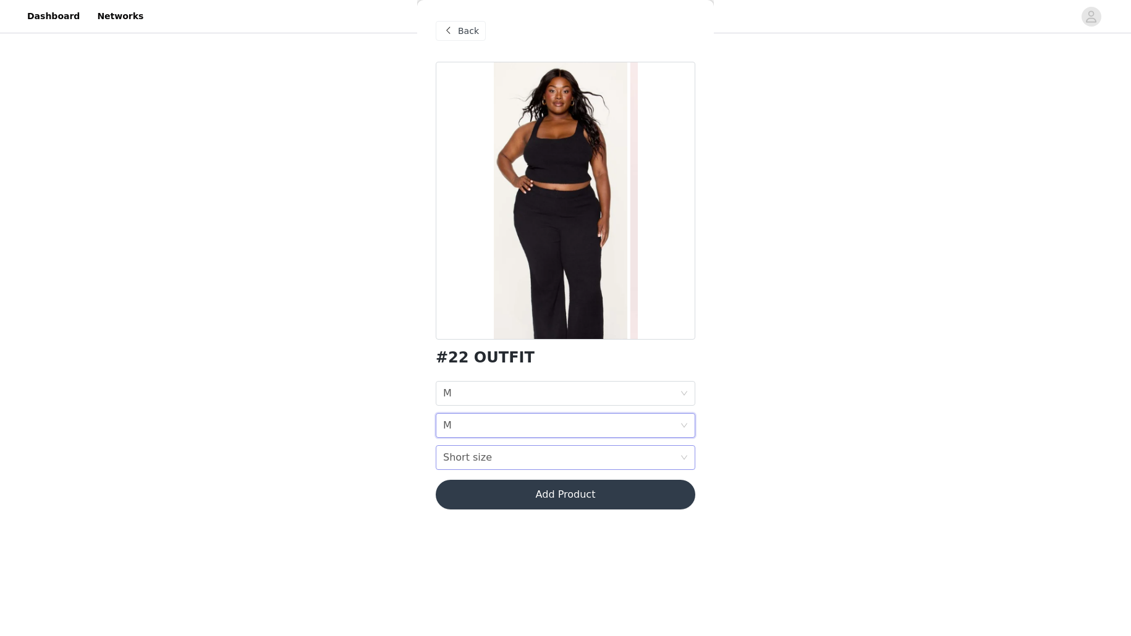
click at [481, 458] on div "Short size" at bounding box center [467, 457] width 49 height 23
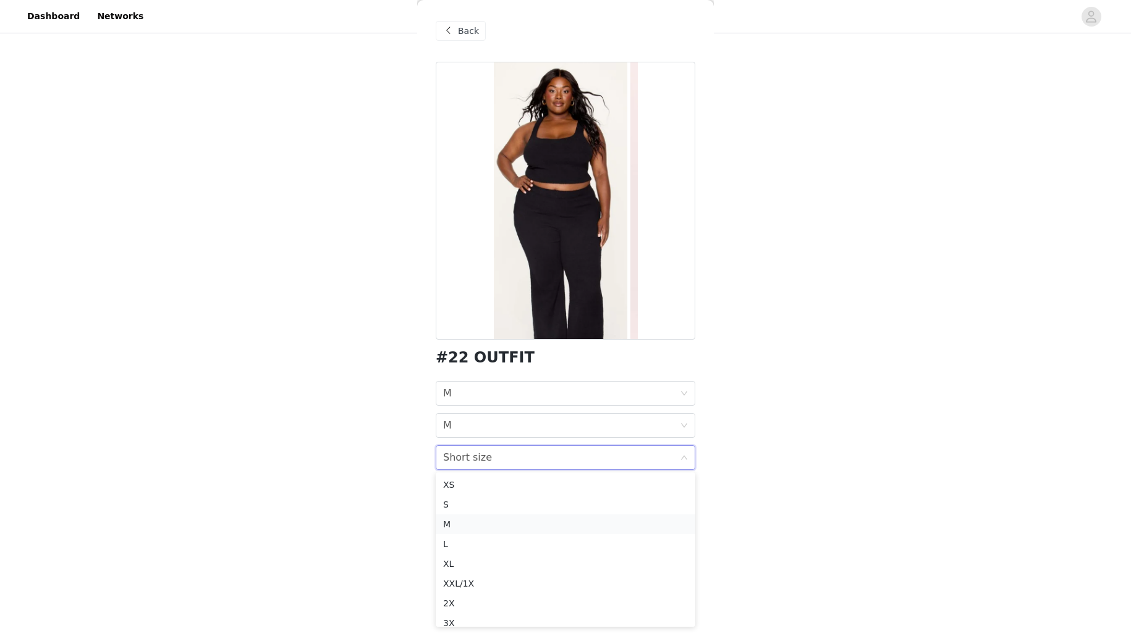
click at [478, 522] on div "M" at bounding box center [565, 525] width 245 height 14
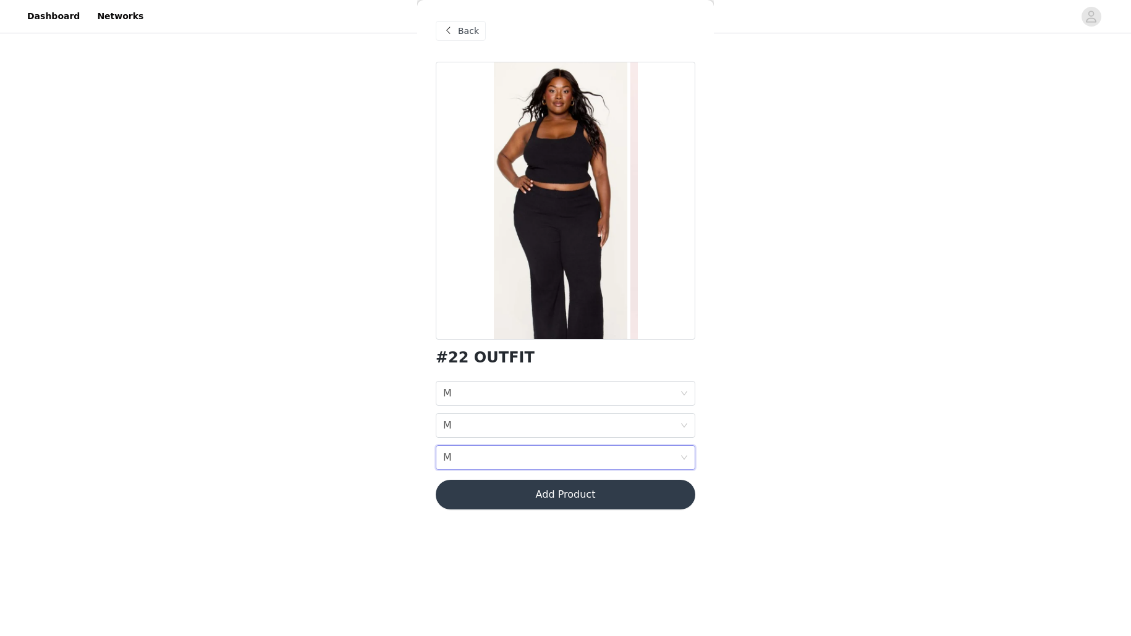
click at [505, 494] on button "Add Product" at bounding box center [566, 495] width 260 height 30
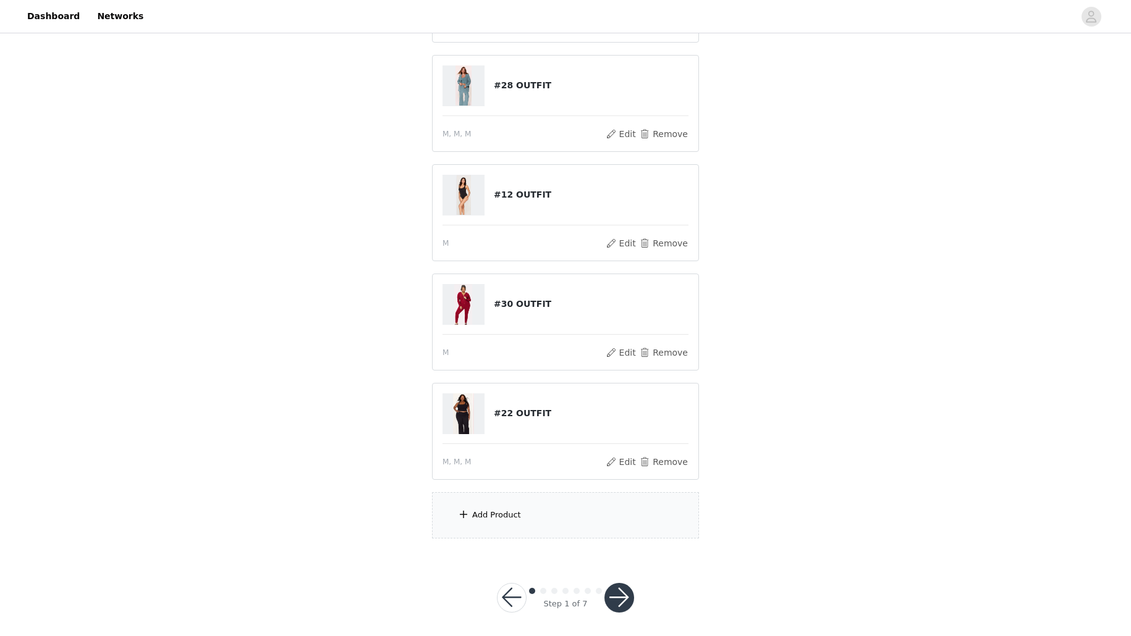
scroll to position [244, 0]
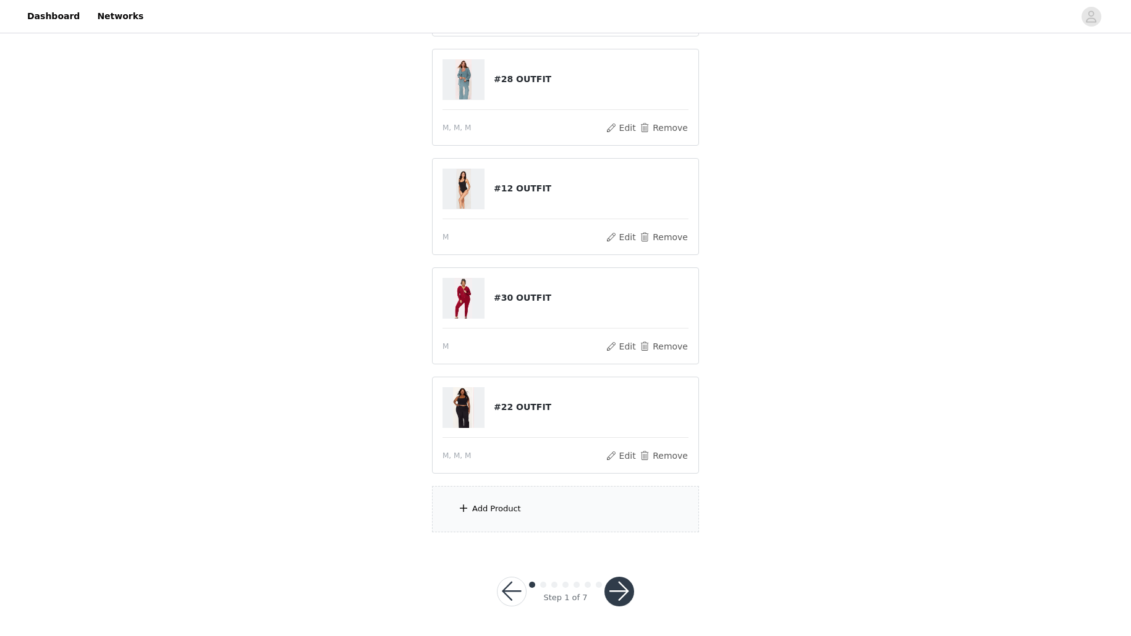
click at [517, 513] on div "Add Product" at bounding box center [496, 509] width 49 height 12
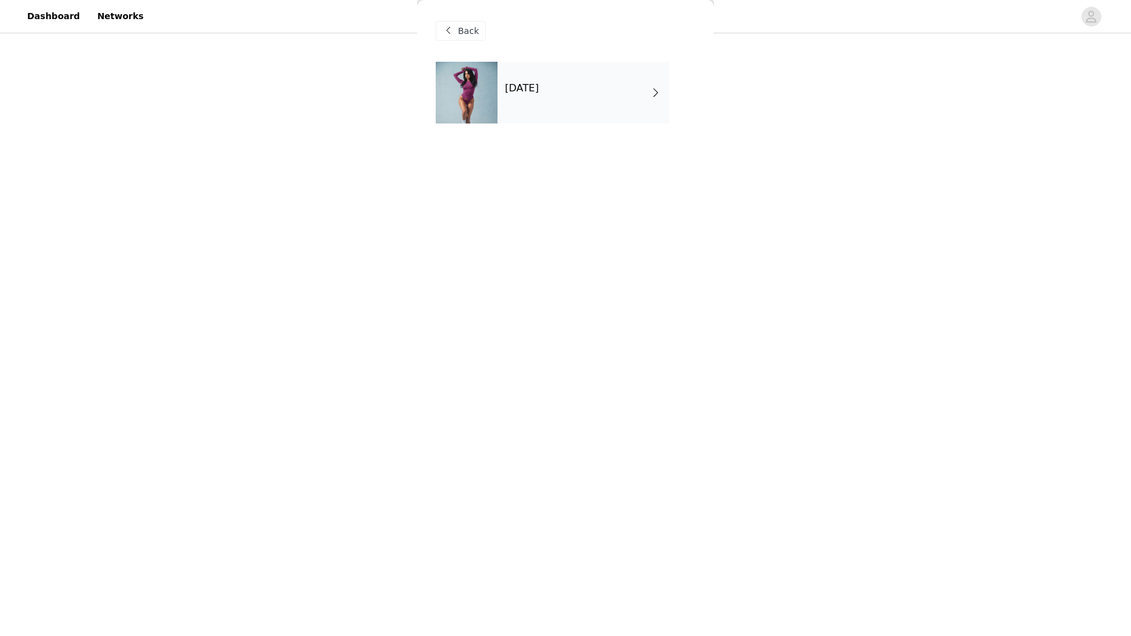
click at [570, 102] on div "October 2025" at bounding box center [583, 93] width 172 height 62
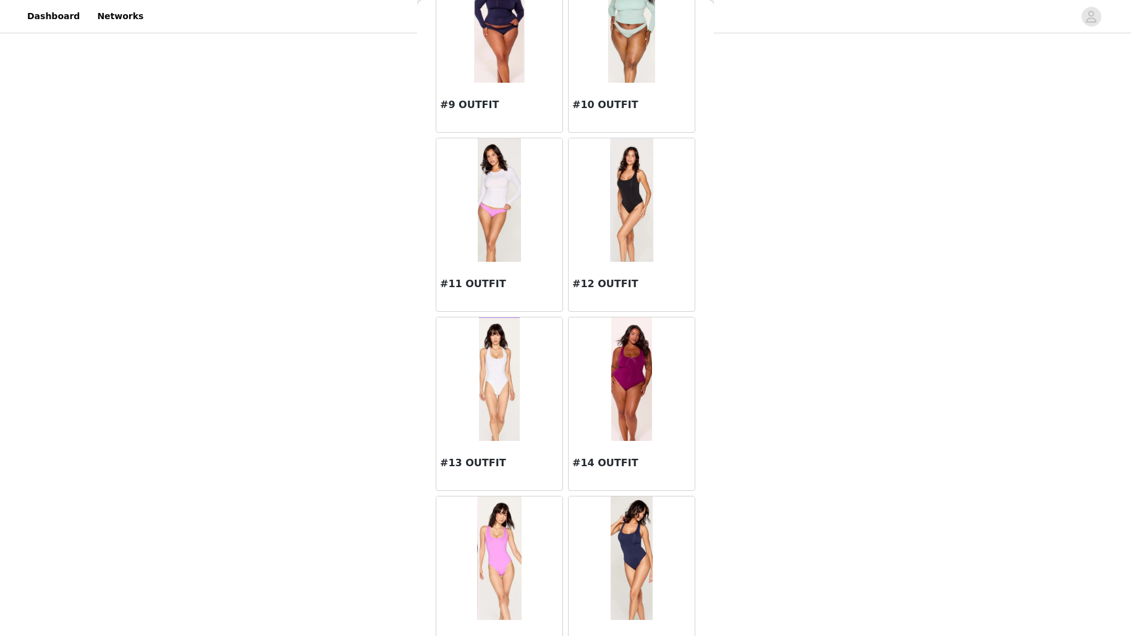
scroll to position [1254, 0]
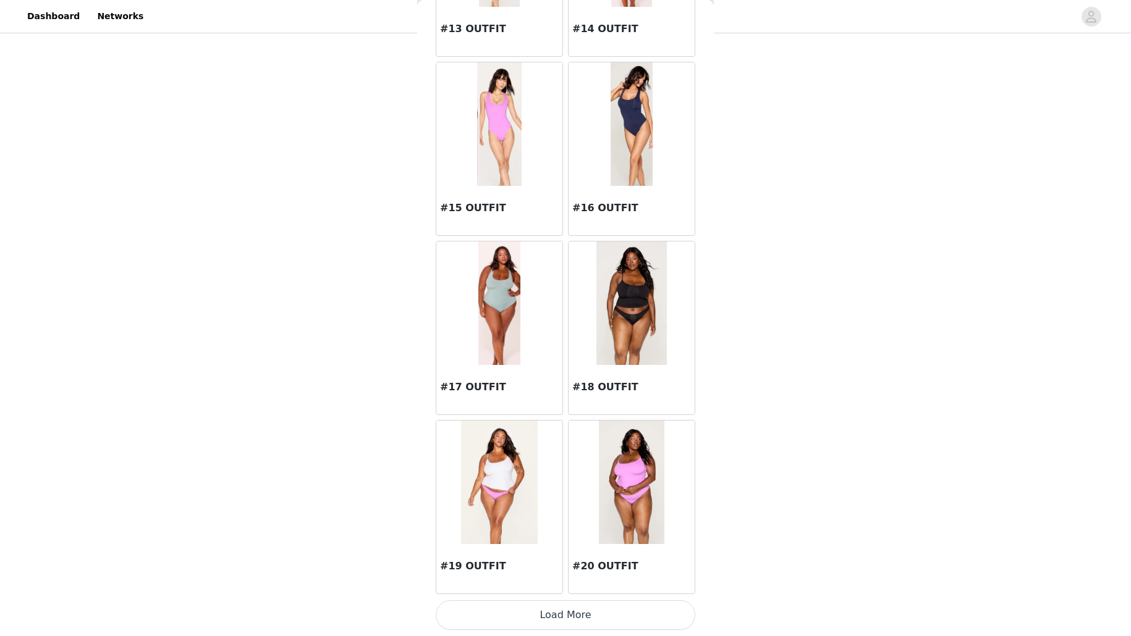
click at [589, 606] on button "Load More" at bounding box center [566, 616] width 260 height 30
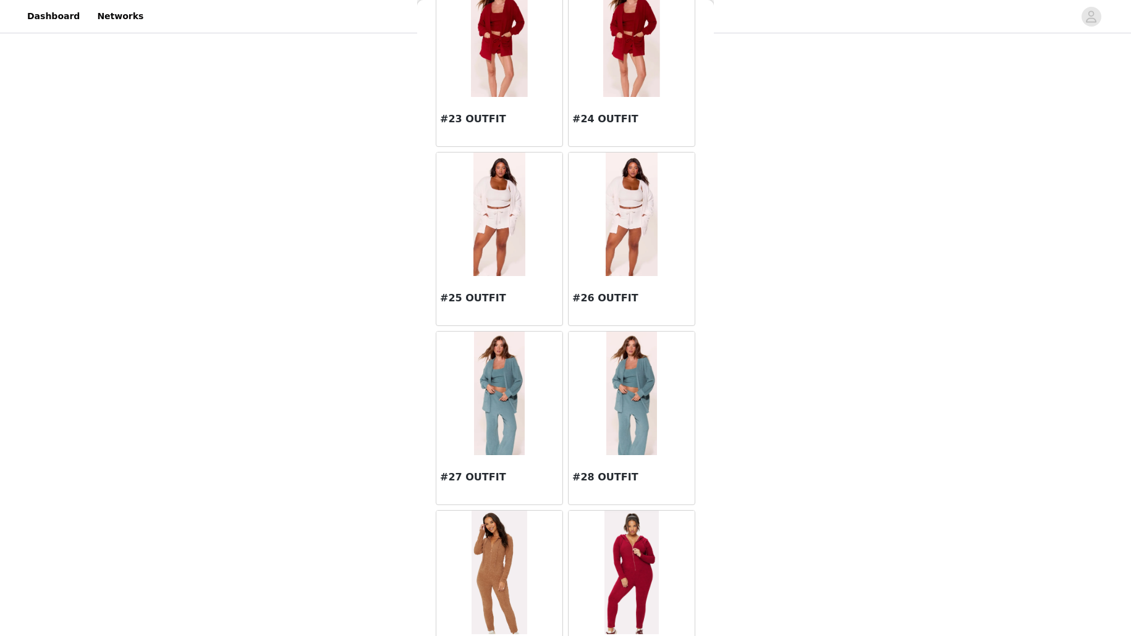
scroll to position [2290, 0]
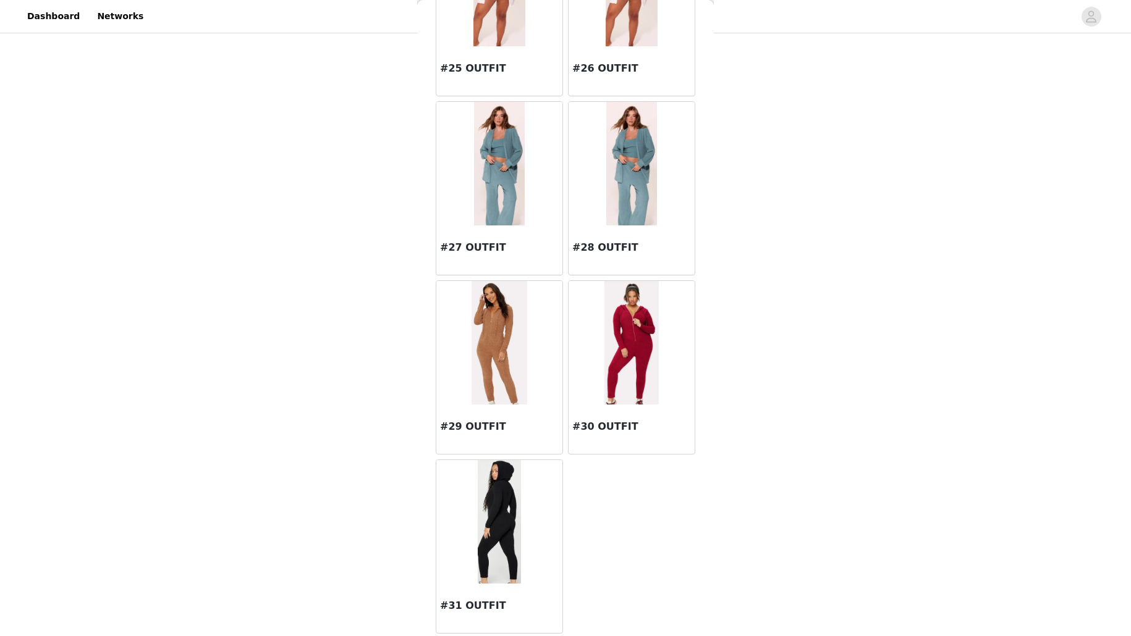
click at [497, 512] on img at bounding box center [499, 522] width 43 height 124
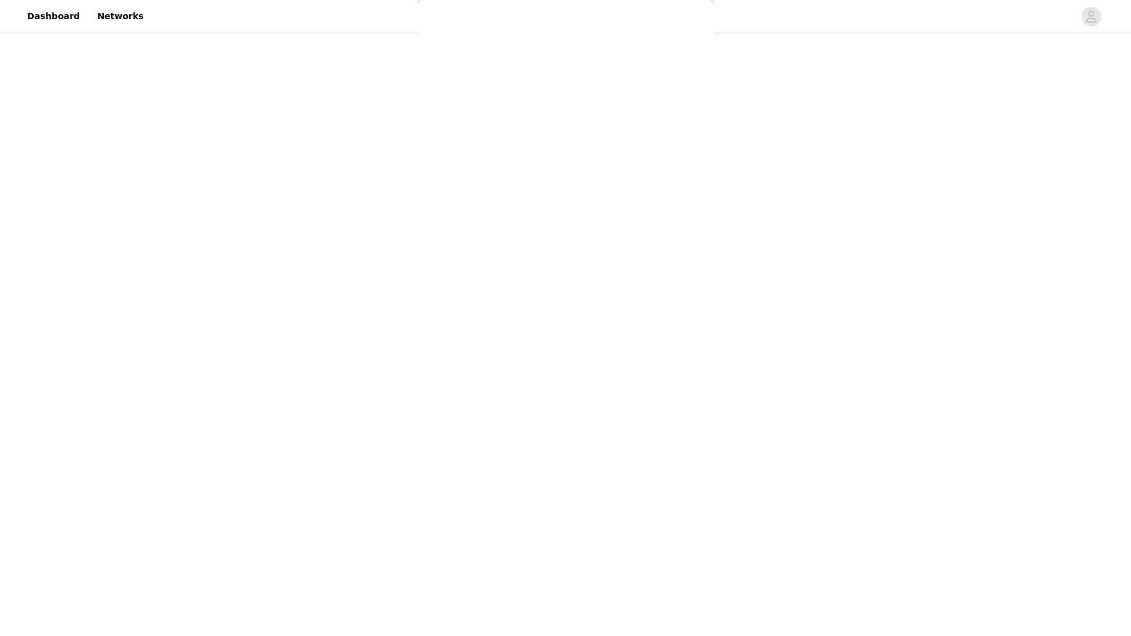
scroll to position [0, 0]
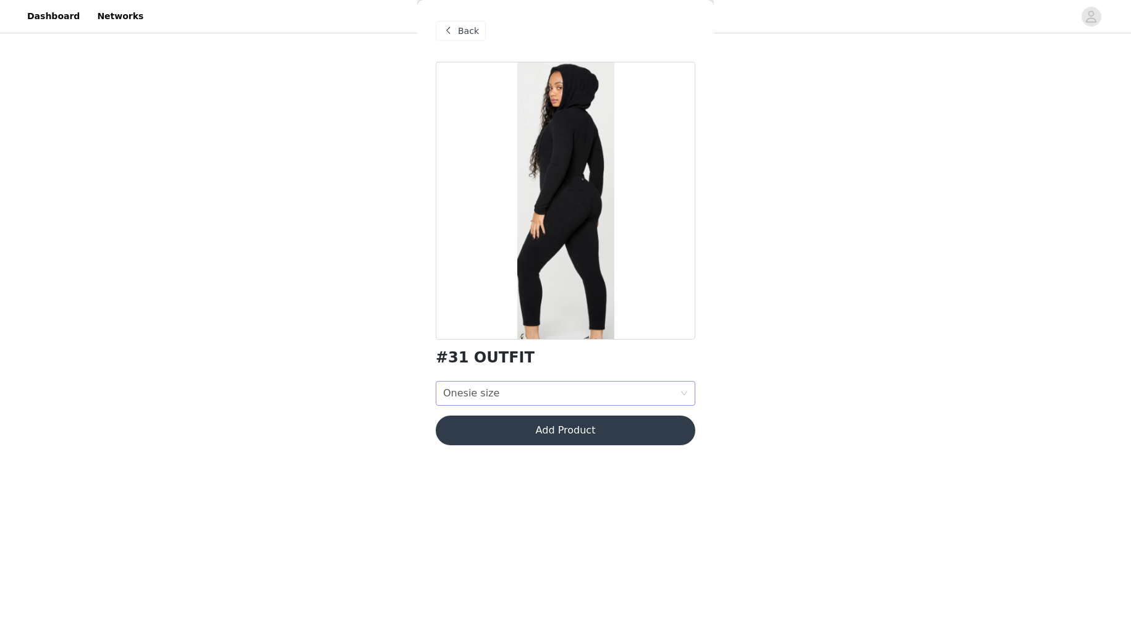
click at [496, 400] on div "Onesie size Onesie size" at bounding box center [561, 393] width 237 height 23
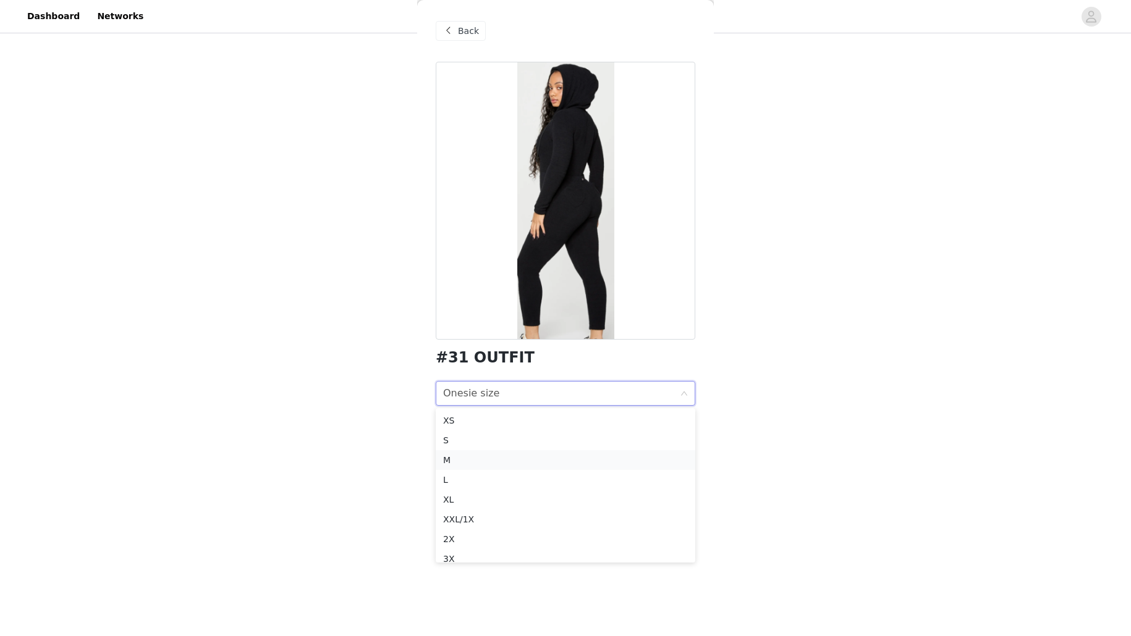
click at [475, 458] on div "M" at bounding box center [565, 461] width 245 height 14
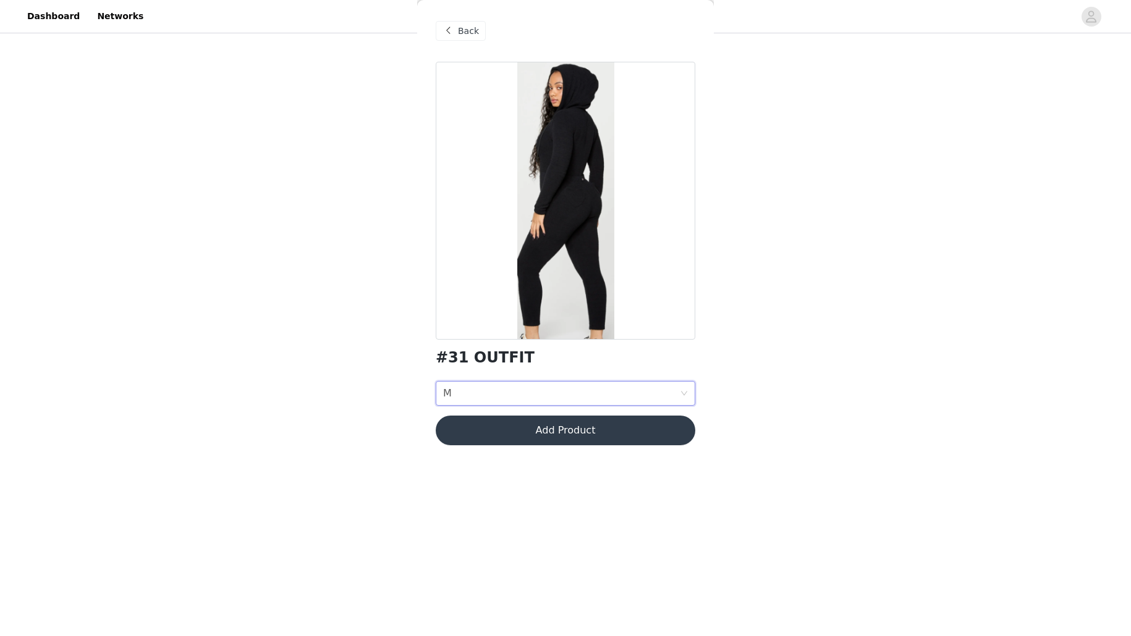
click at [509, 433] on button "Add Product" at bounding box center [566, 431] width 260 height 30
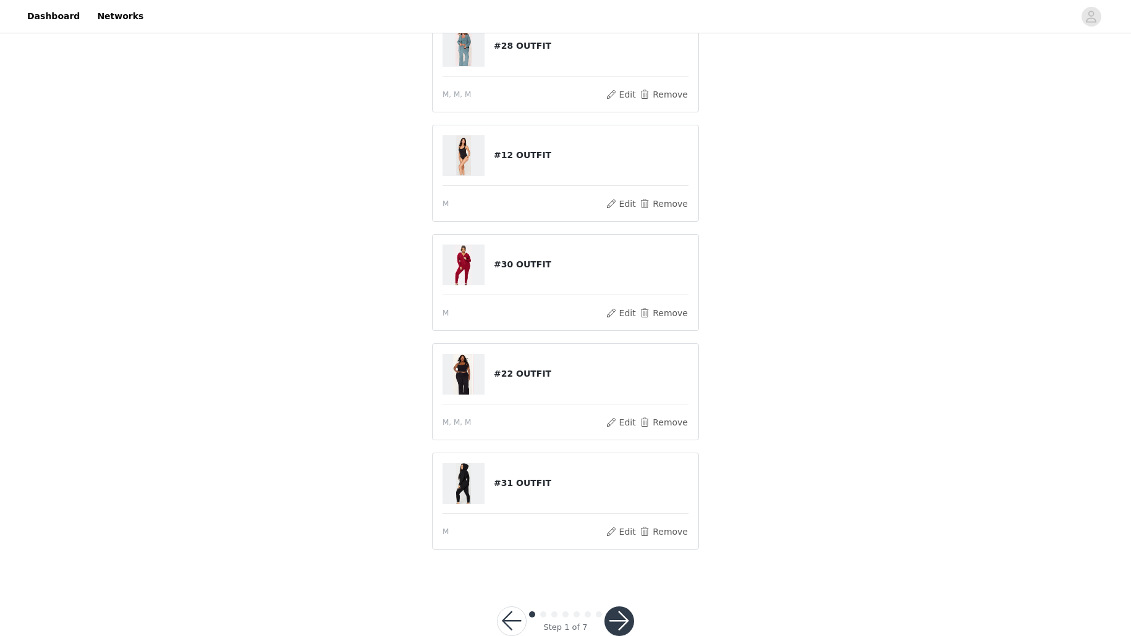
click at [623, 616] on button "button" at bounding box center [619, 622] width 30 height 30
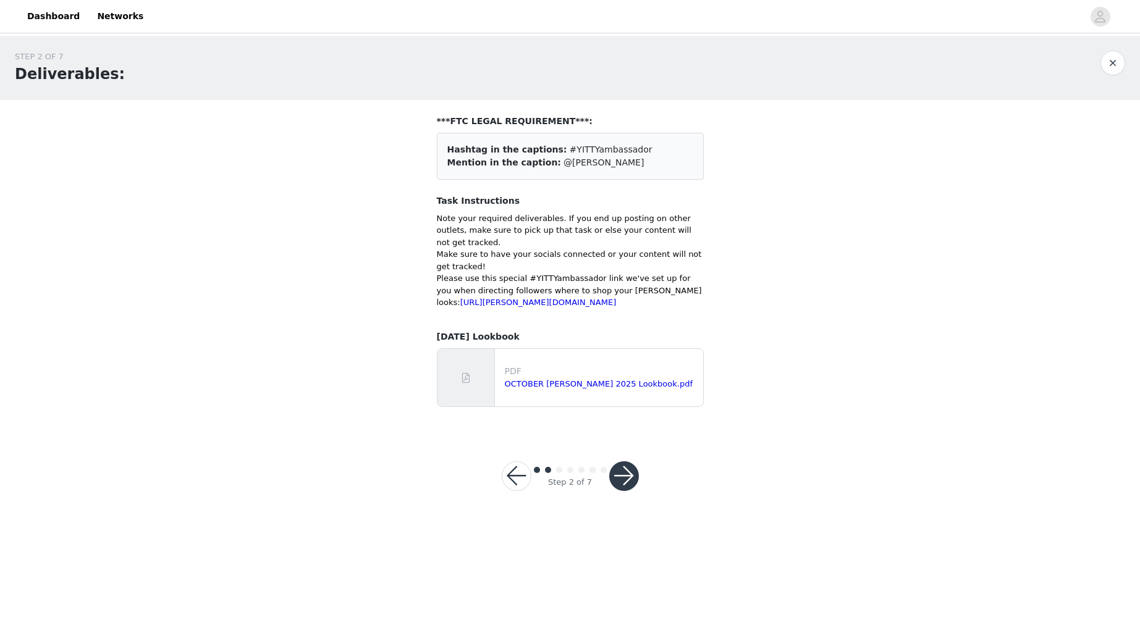
click at [627, 490] on button "button" at bounding box center [624, 477] width 30 height 30
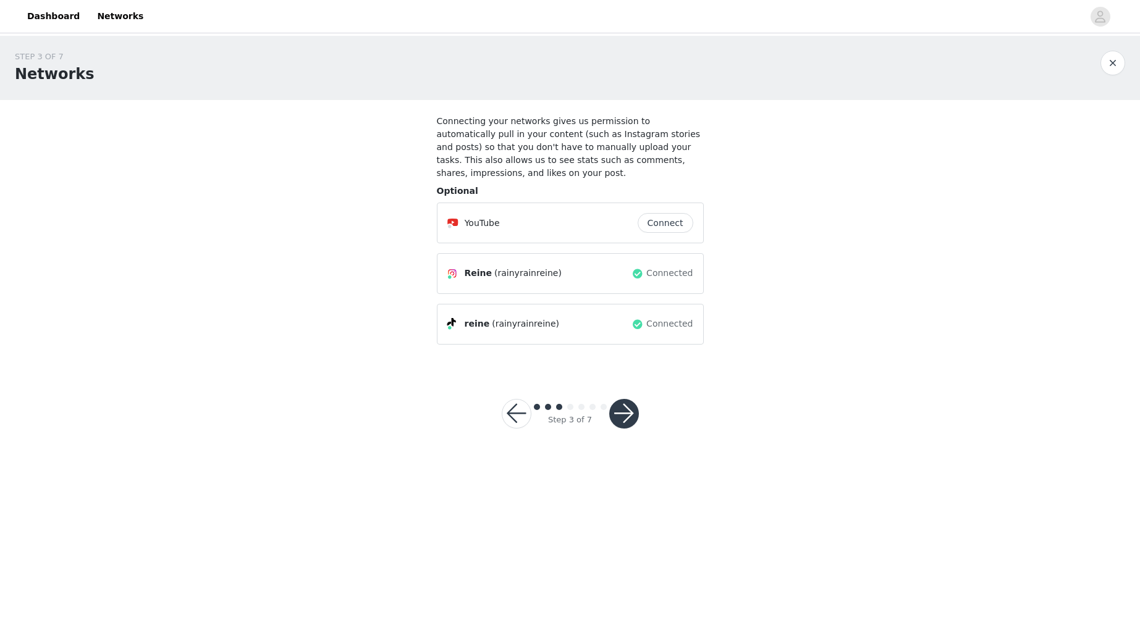
click at [654, 220] on button "Connect" at bounding box center [666, 223] width 56 height 20
click at [629, 422] on button "button" at bounding box center [624, 414] width 30 height 30
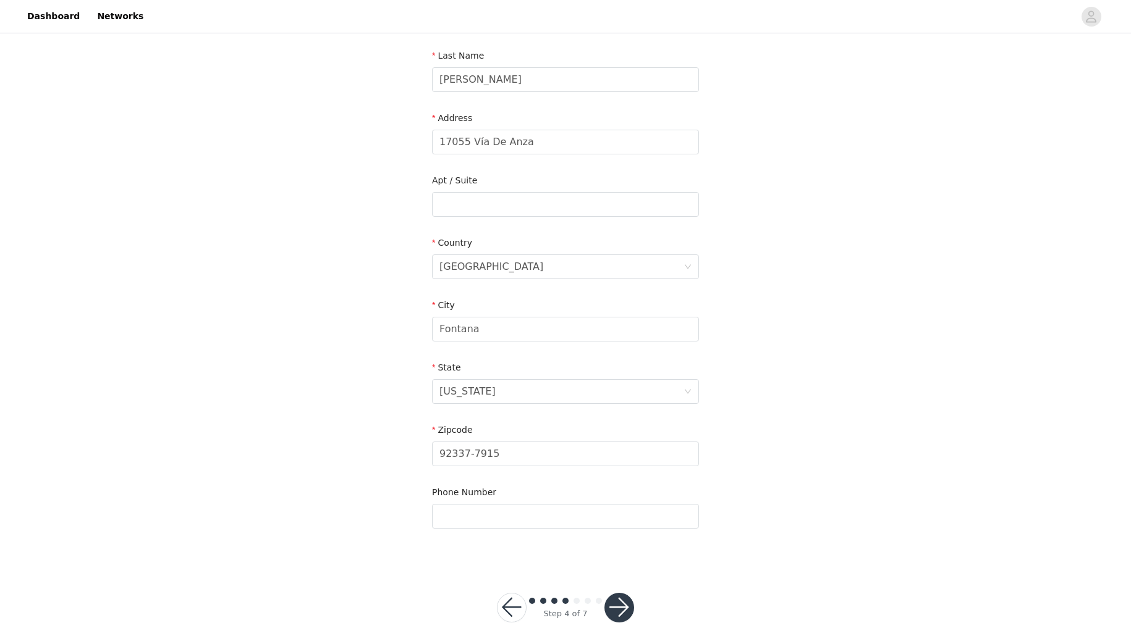
scroll to position [219, 0]
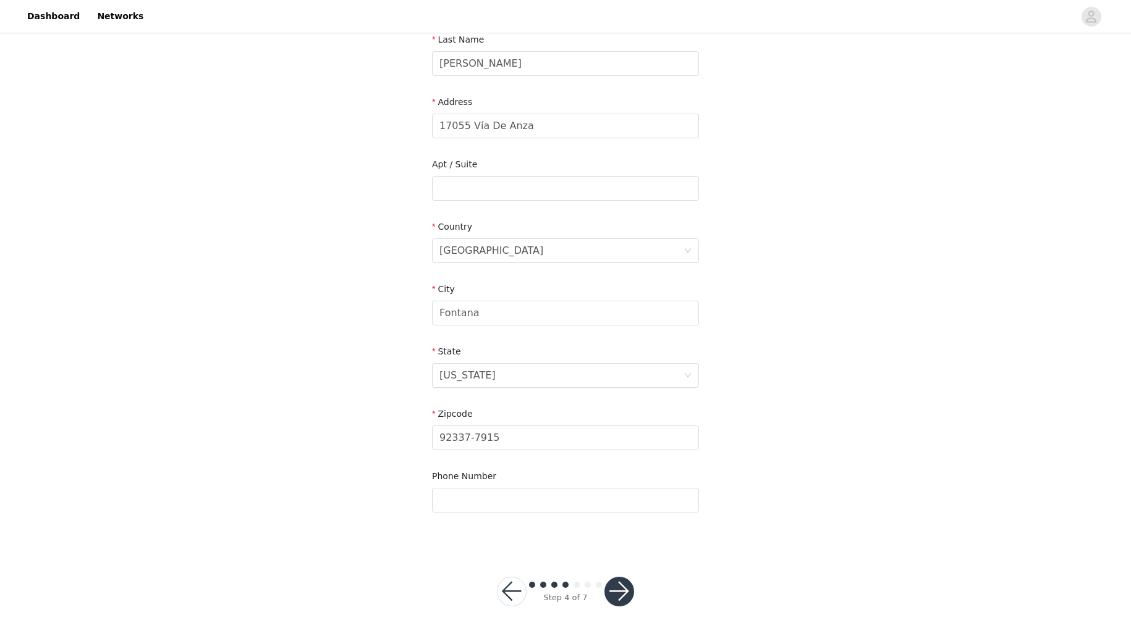
click at [623, 593] on button "button" at bounding box center [619, 592] width 30 height 30
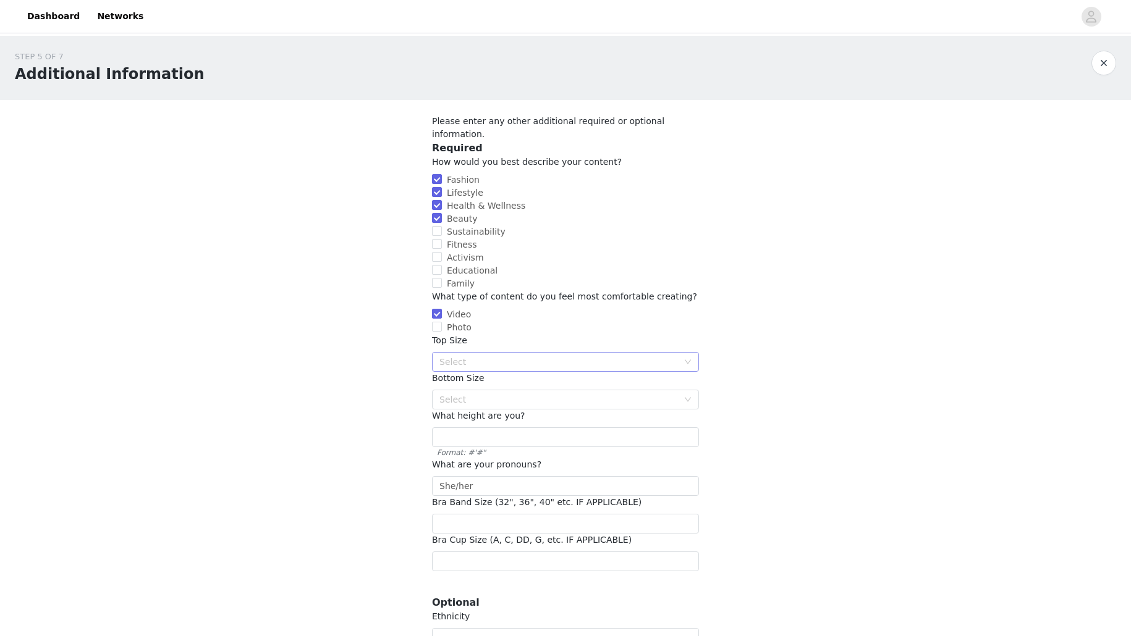
click at [502, 356] on div "Select" at bounding box center [558, 362] width 238 height 12
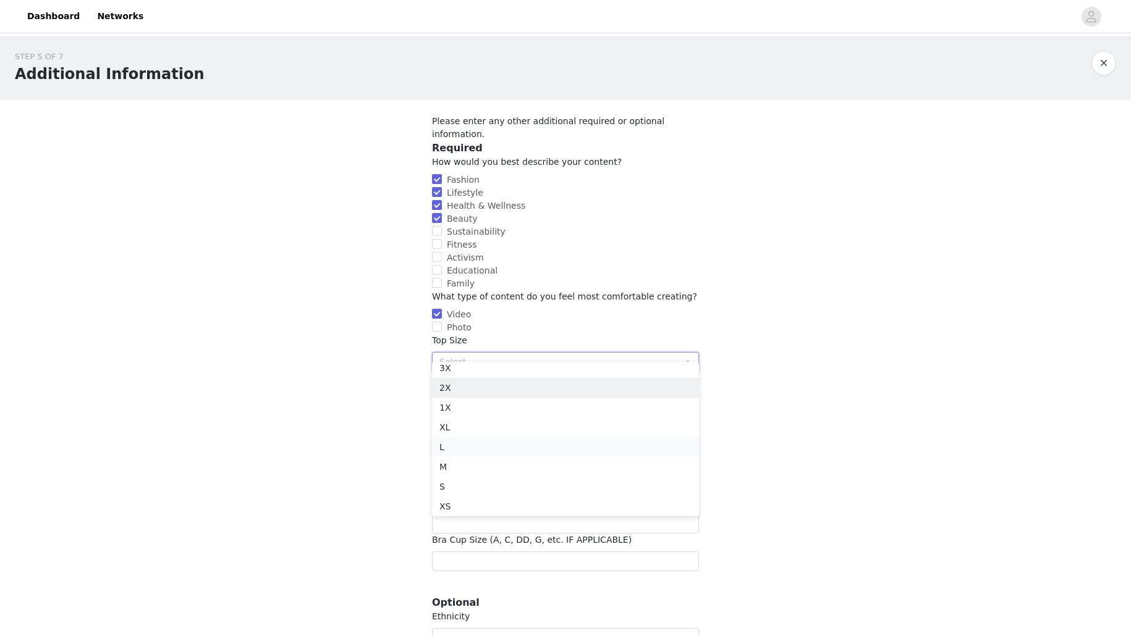
scroll to position [68, 0]
click at [470, 470] on li "M" at bounding box center [565, 465] width 267 height 20
click at [475, 394] on div "Select" at bounding box center [558, 400] width 238 height 12
click at [454, 504] on li "M" at bounding box center [565, 503] width 267 height 20
click at [471, 428] on input "text" at bounding box center [565, 438] width 267 height 20
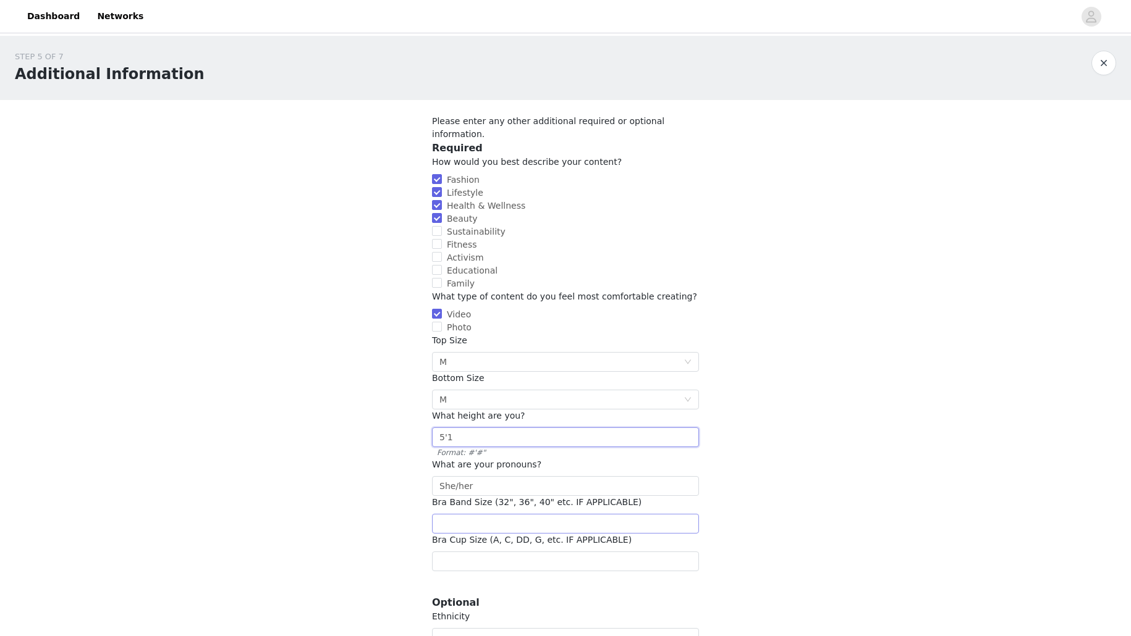
type input "5'1"
click at [477, 514] on input "number" at bounding box center [565, 524] width 267 height 20
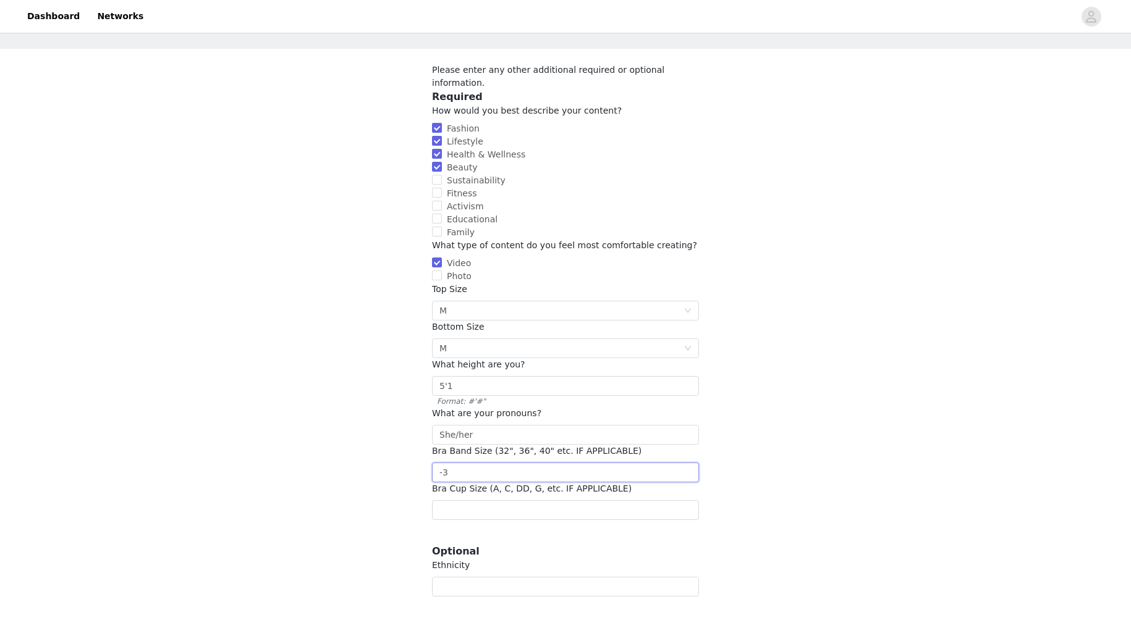
scroll to position [63, 0]
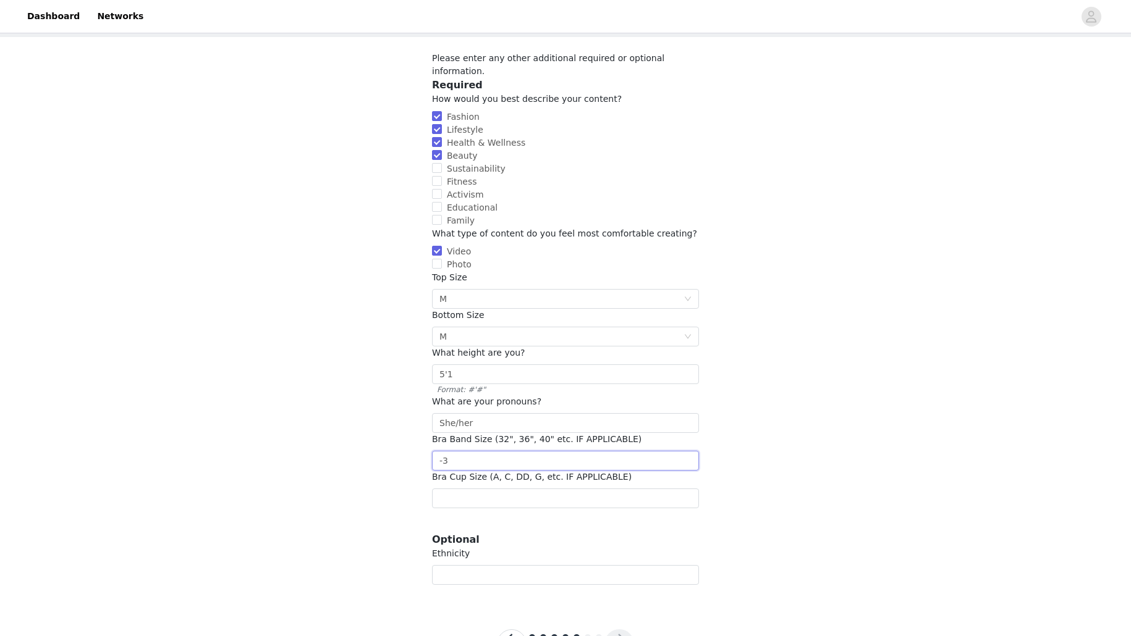
drag, startPoint x: 468, startPoint y: 455, endPoint x: 422, endPoint y: 450, distance: 46.0
click at [422, 450] on section "Please enter any other additional required or optional information. Required Ho…" at bounding box center [565, 318] width 297 height 563
type input "-3"
click at [417, 451] on section "Please enter any other additional required or optional information. Required Ho…" at bounding box center [565, 318] width 297 height 563
click at [475, 451] on input "-3" at bounding box center [565, 461] width 267 height 20
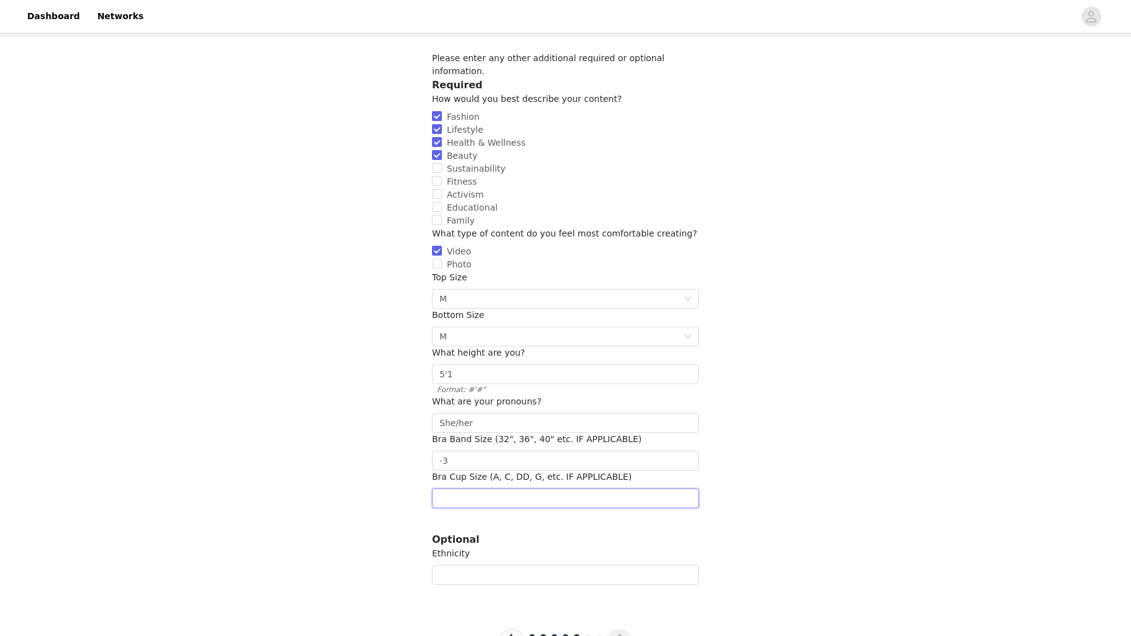
click at [481, 490] on input "text" at bounding box center [565, 499] width 267 height 20
type input "34D"
drag, startPoint x: 456, startPoint y: 451, endPoint x: 433, endPoint y: 450, distance: 23.5
click at [433, 451] on input "-3" at bounding box center [565, 461] width 267 height 20
type input "32"
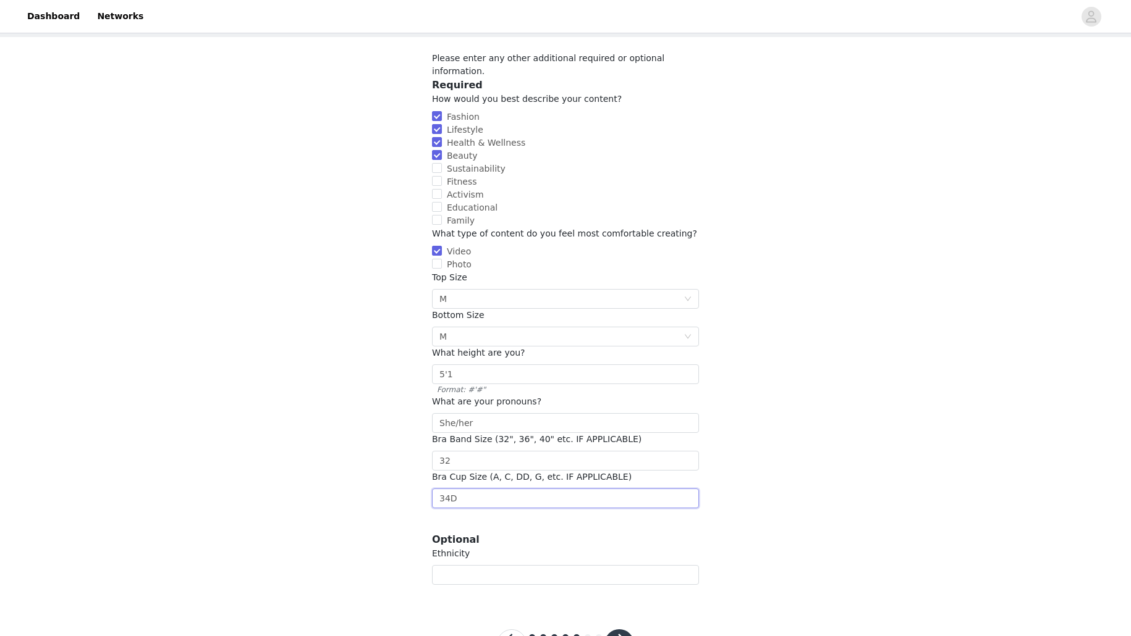
click at [451, 489] on input "34D" at bounding box center [565, 499] width 267 height 20
type input "D"
click at [788, 466] on div "STEP 5 OF 7 Additional Information Please enter any other additional required o…" at bounding box center [565, 286] width 1131 height 627
click at [497, 452] on input "32" at bounding box center [565, 461] width 267 height 20
type input "34"
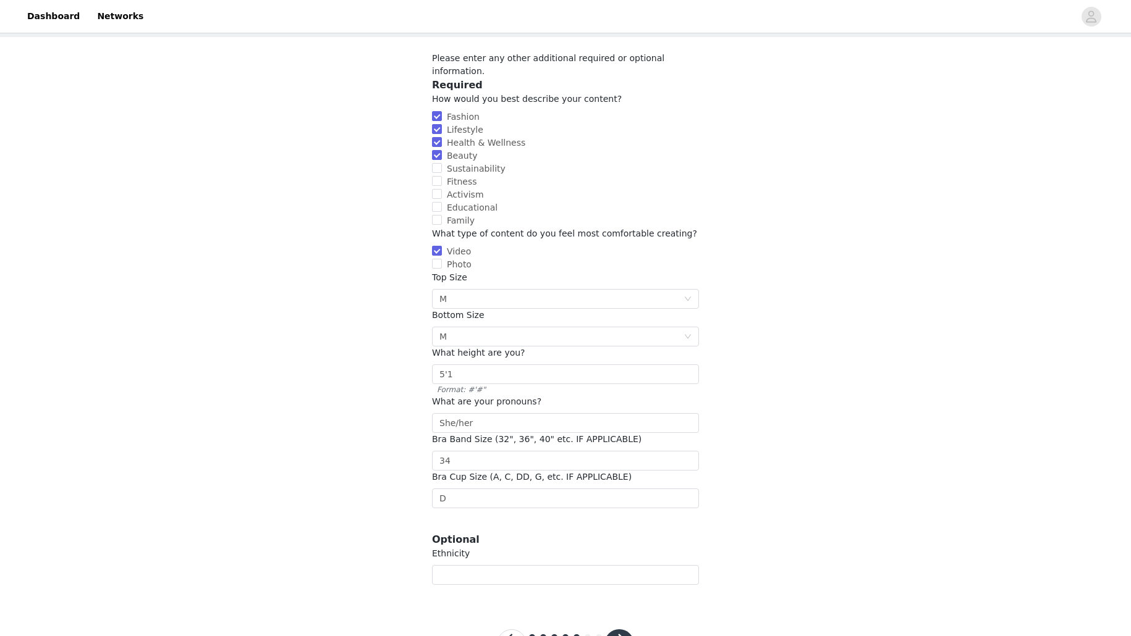
click at [719, 462] on div "STEP 5 OF 7 Additional Information Please enter any other additional required o…" at bounding box center [565, 286] width 1131 height 627
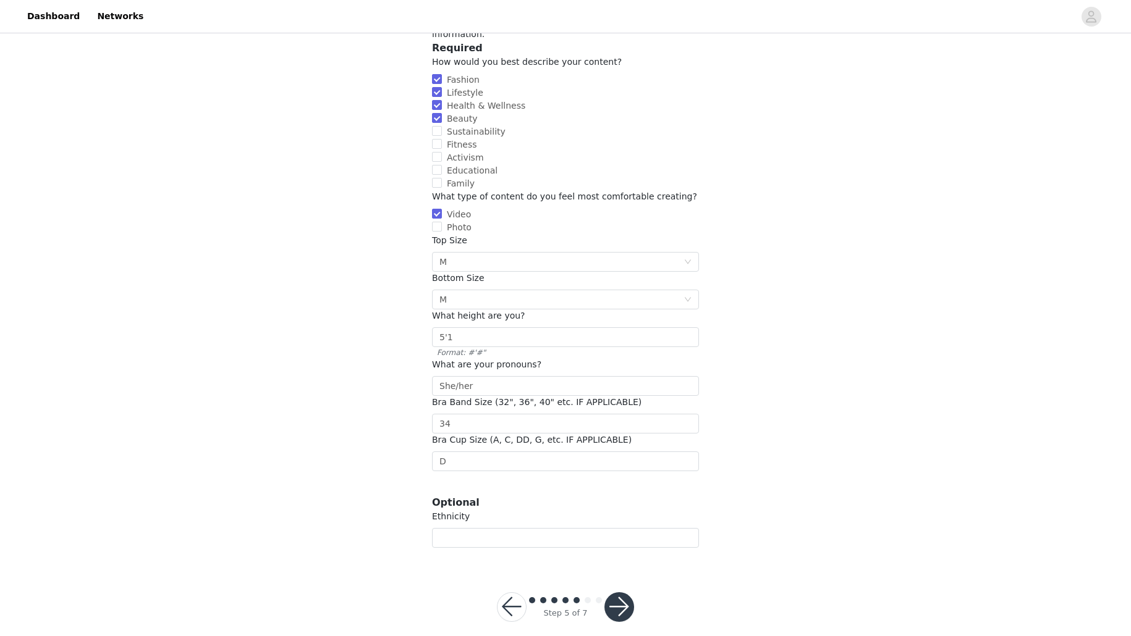
scroll to position [105, 0]
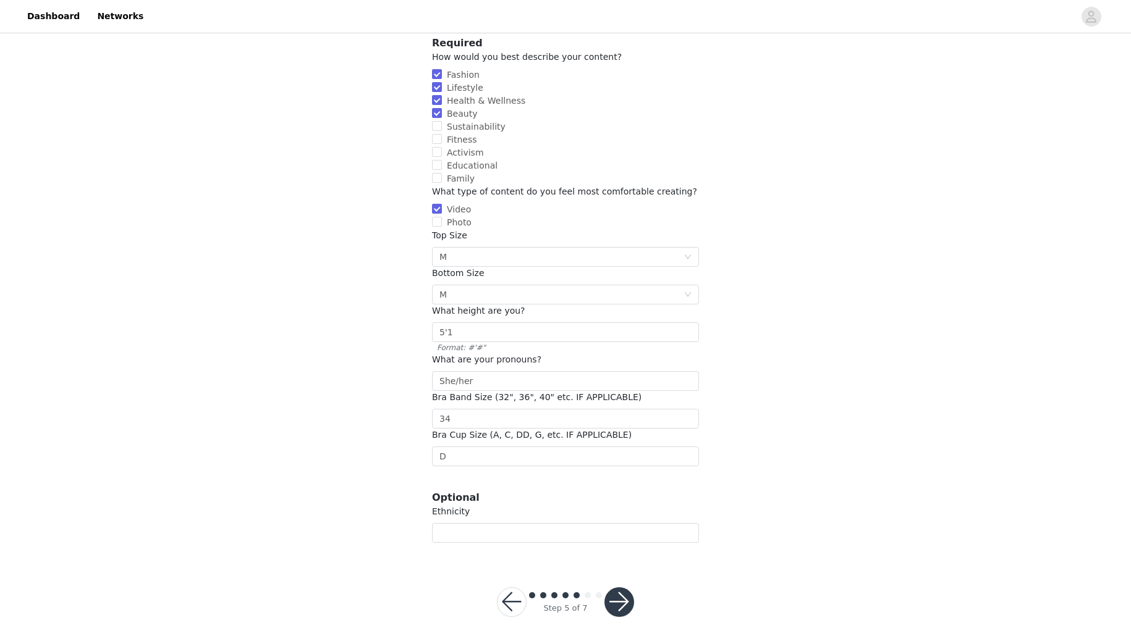
click at [617, 599] on button "button" at bounding box center [619, 603] width 30 height 30
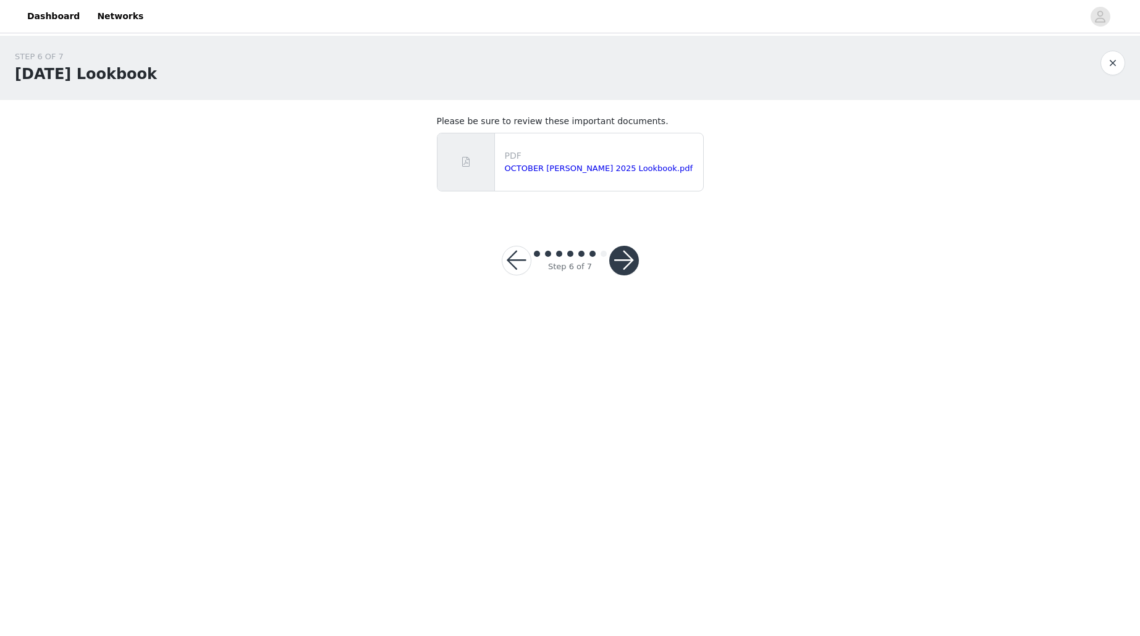
click at [620, 268] on button "button" at bounding box center [624, 261] width 30 height 30
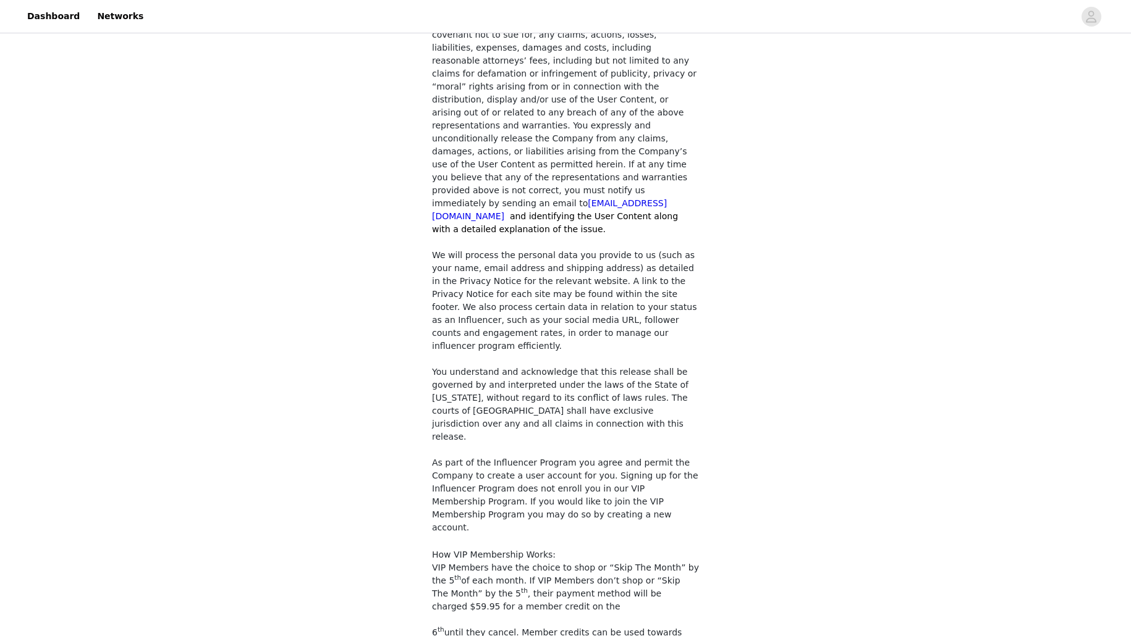
scroll to position [910, 0]
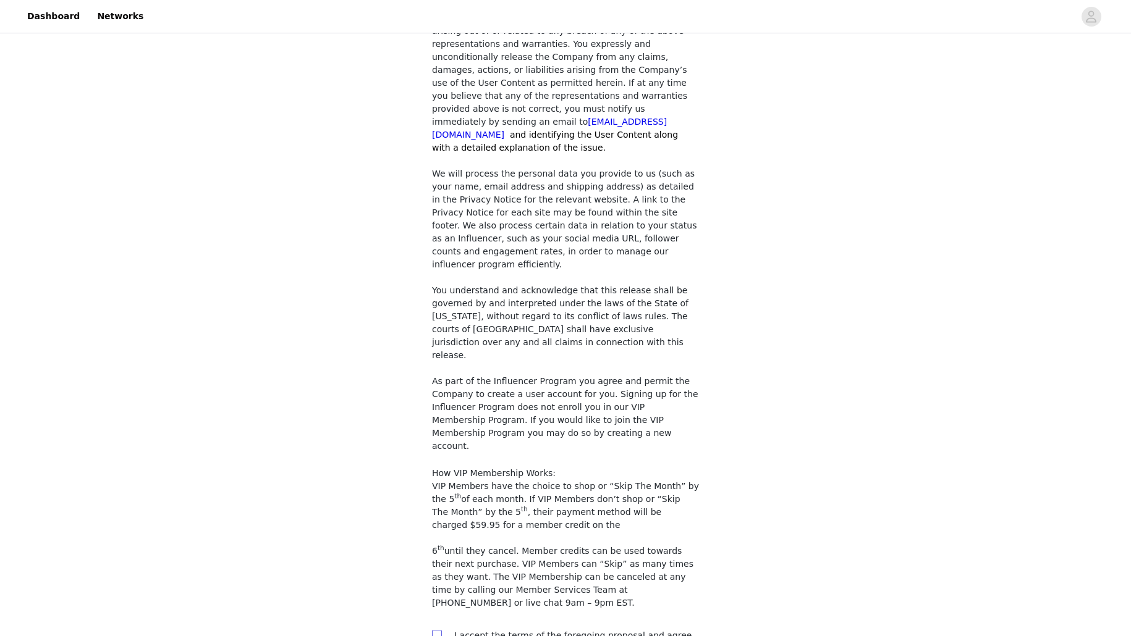
click at [435, 630] on input "checkbox" at bounding box center [436, 634] width 9 height 9
checkbox input "true"
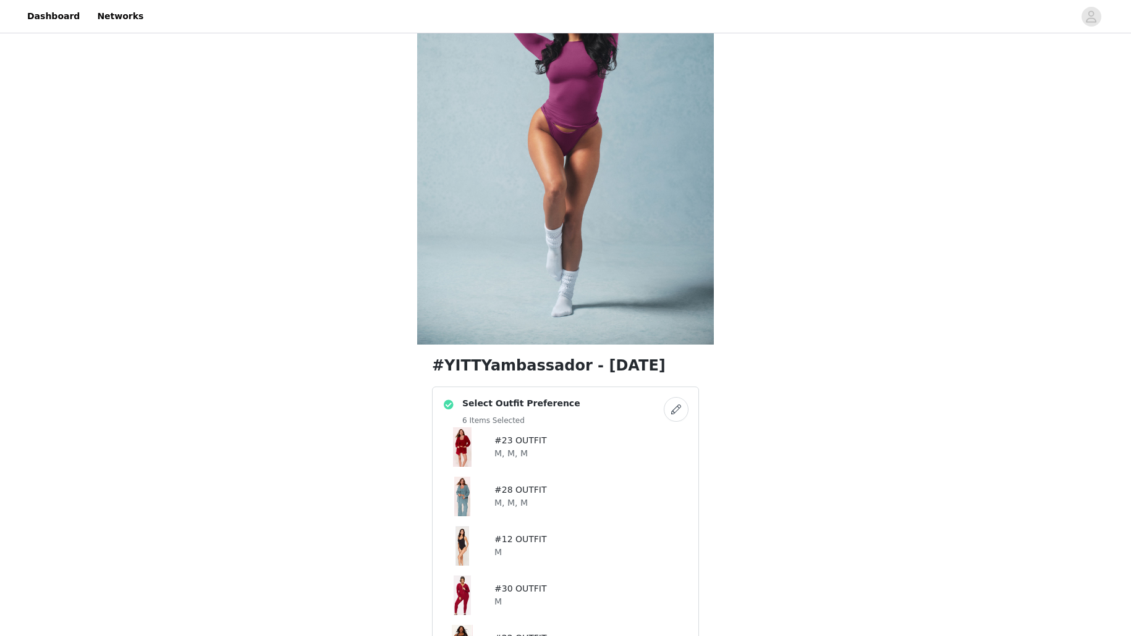
scroll to position [378, 0]
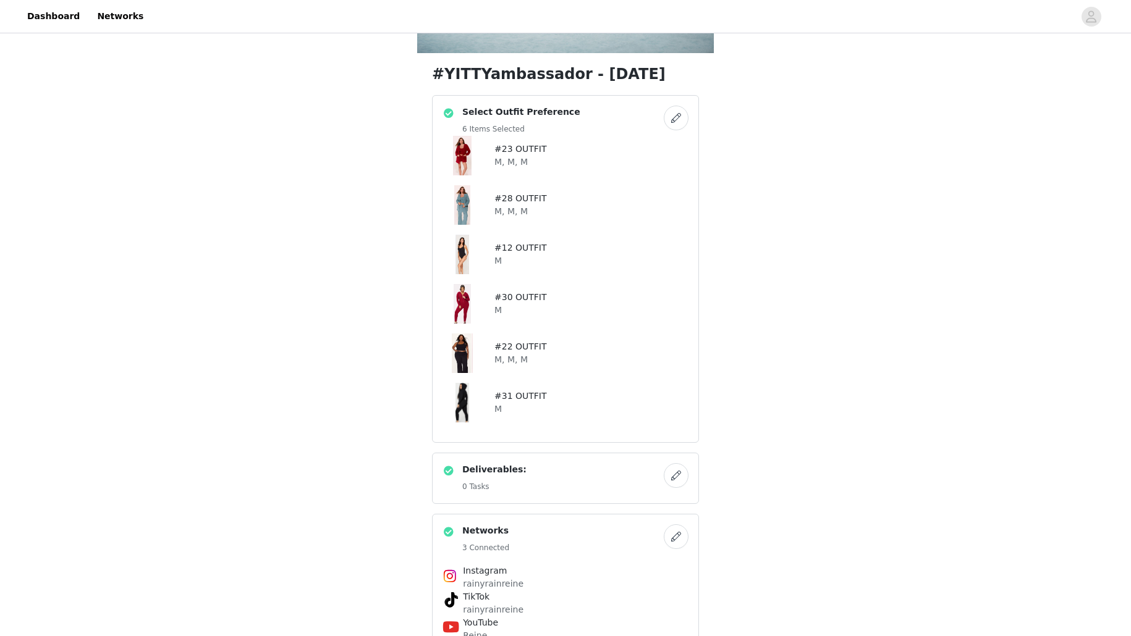
click at [496, 489] on h5 "0 Tasks" at bounding box center [494, 486] width 64 height 11
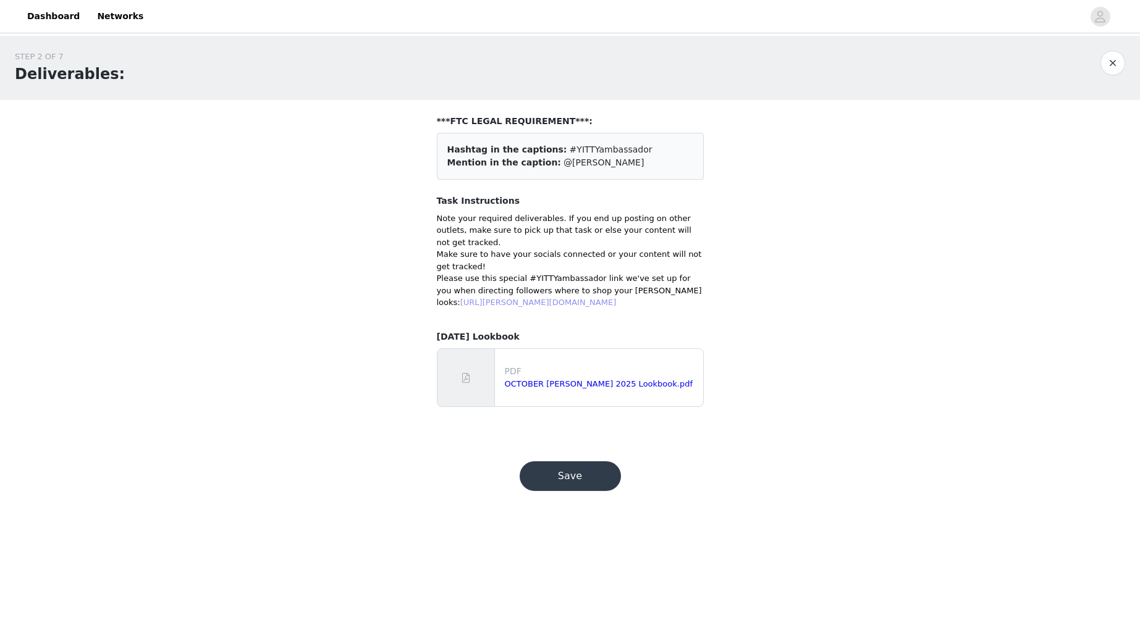
click at [492, 298] on link "[URL][PERSON_NAME][DOMAIN_NAME]" at bounding box center [538, 302] width 156 height 9
click at [571, 491] on button "Save" at bounding box center [570, 477] width 101 height 30
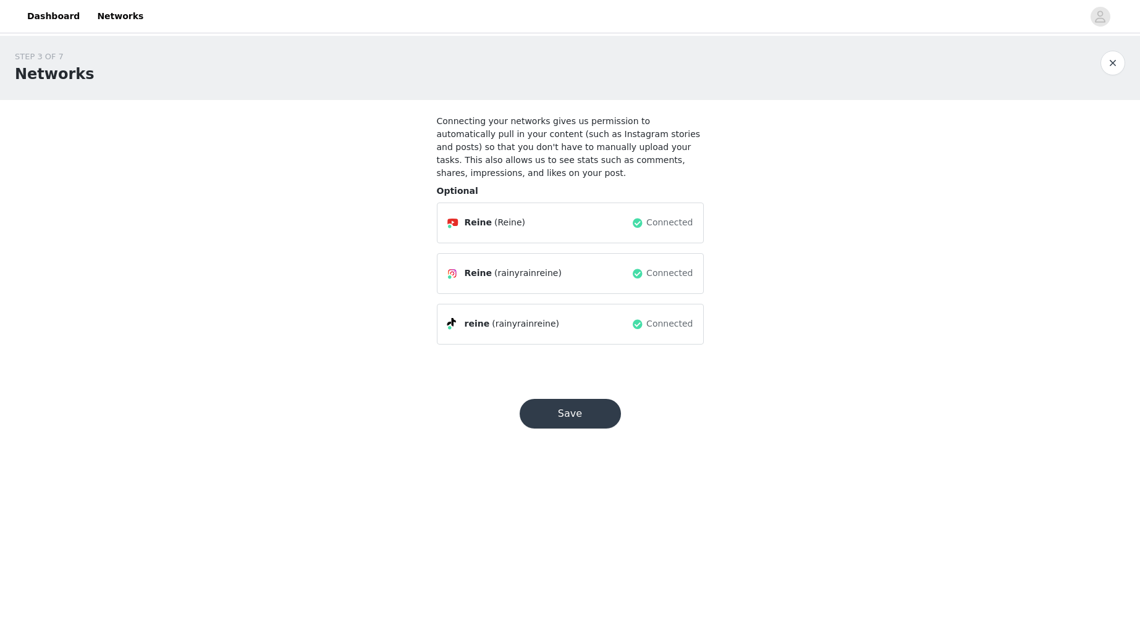
click at [557, 413] on button "Save" at bounding box center [570, 414] width 101 height 30
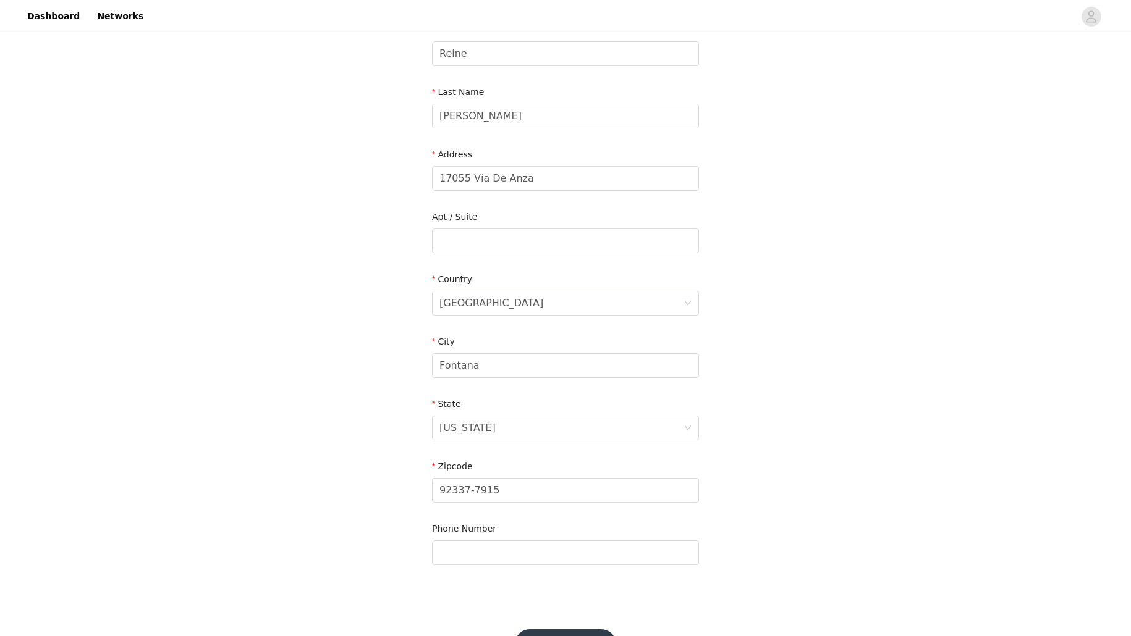
scroll to position [219, 0]
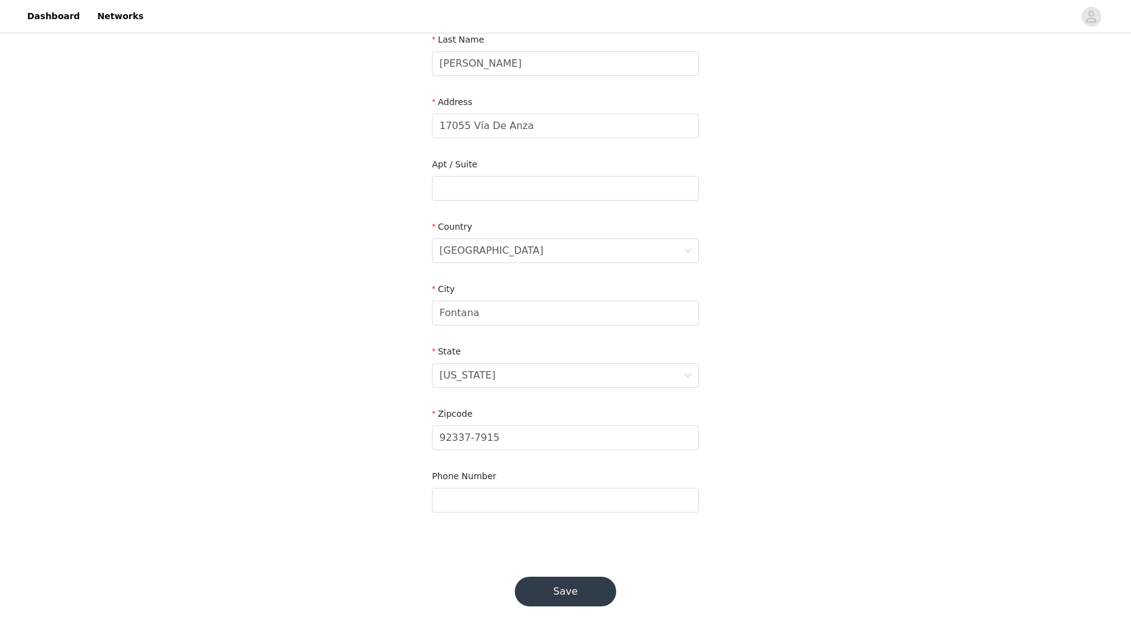
click at [591, 589] on button "Save" at bounding box center [565, 592] width 101 height 30
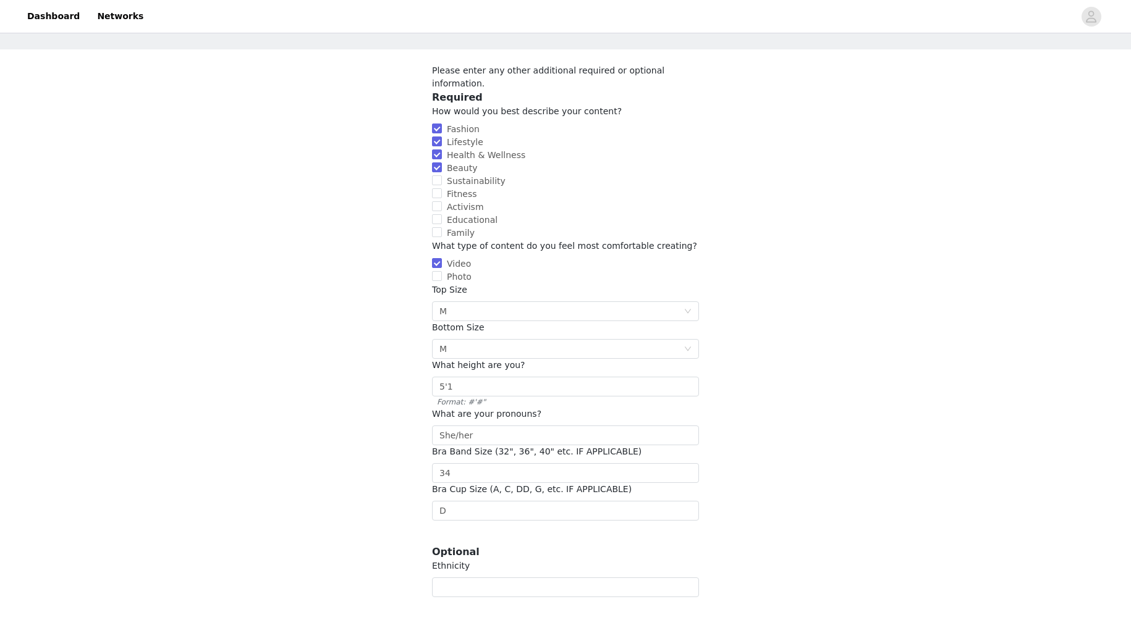
scroll to position [105, 0]
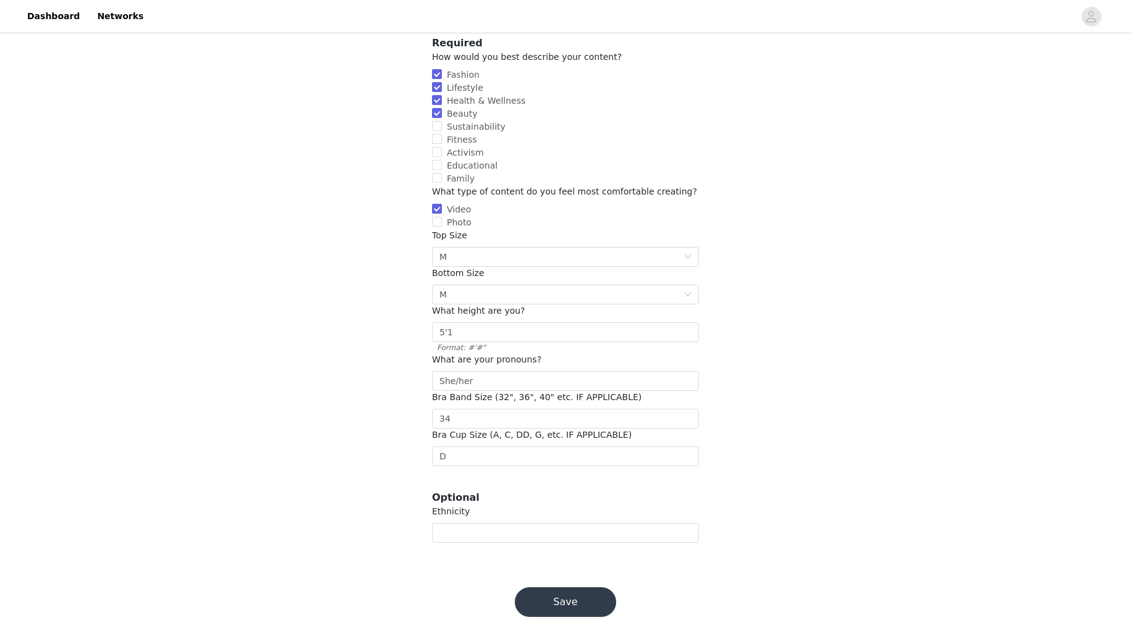
click at [578, 589] on button "Save" at bounding box center [565, 603] width 101 height 30
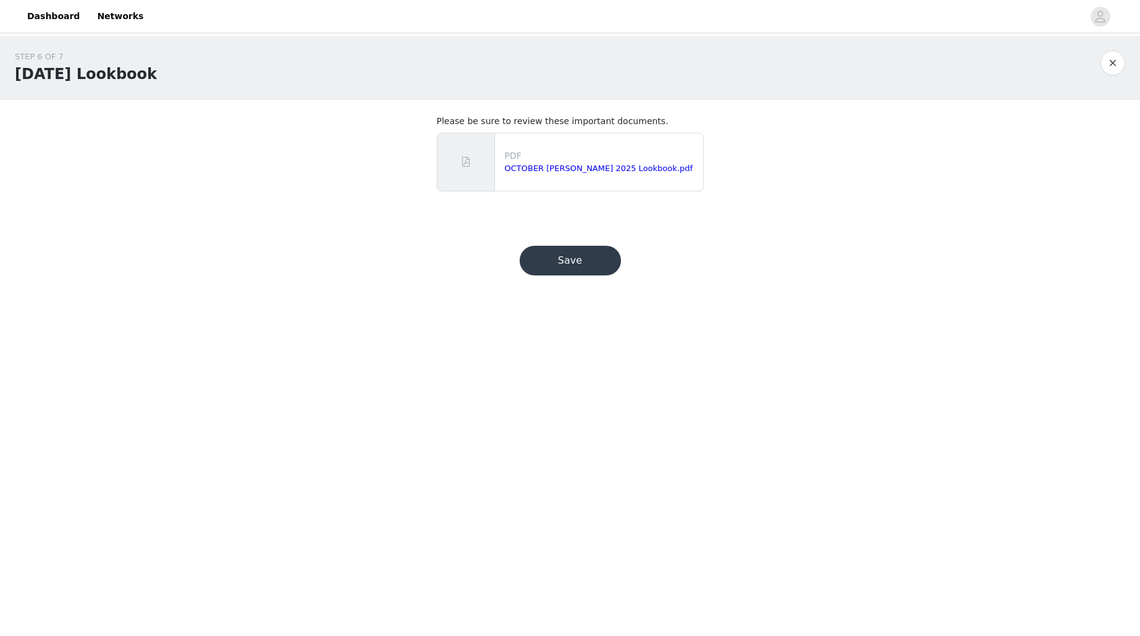
click at [585, 260] on button "Save" at bounding box center [570, 261] width 101 height 30
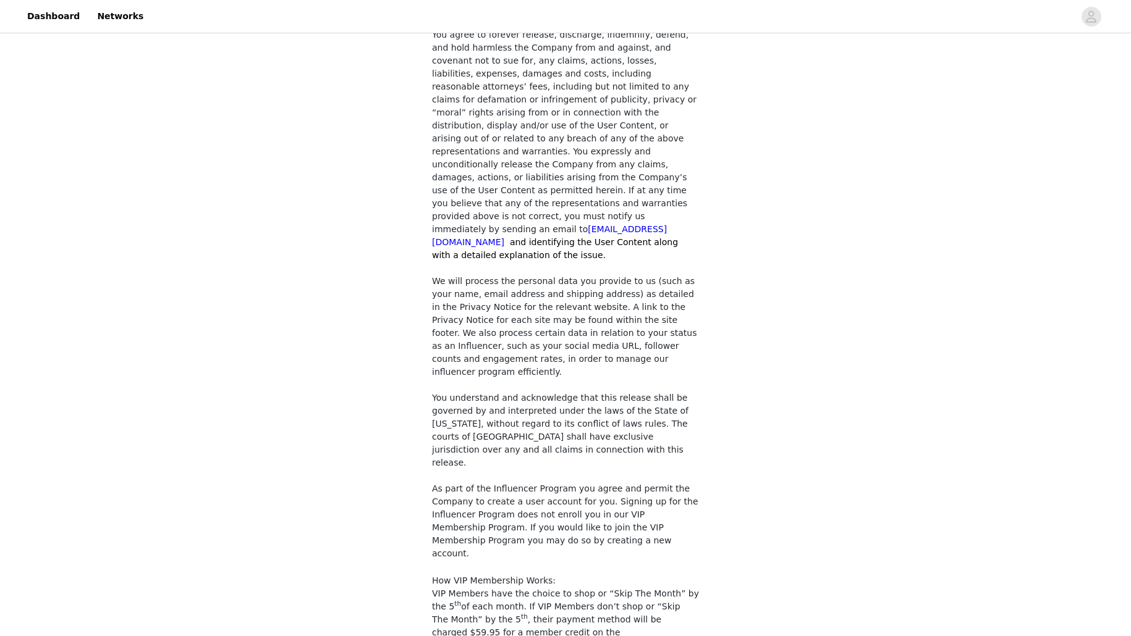
scroll to position [910, 0]
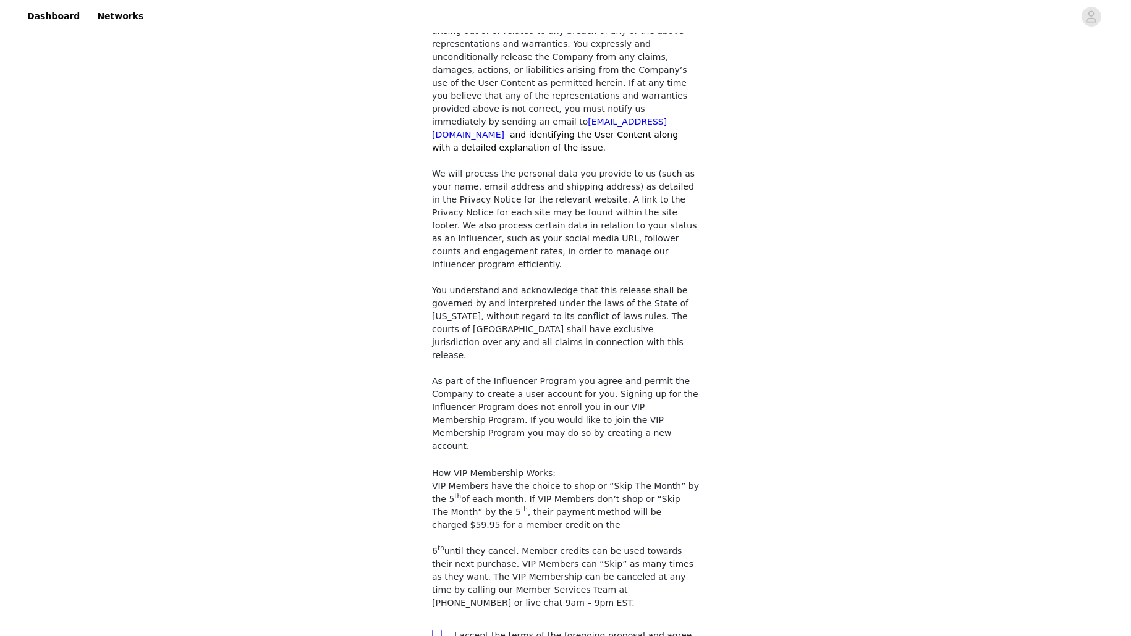
click at [437, 630] on input "checkbox" at bounding box center [436, 634] width 9 height 9
checkbox input "true"
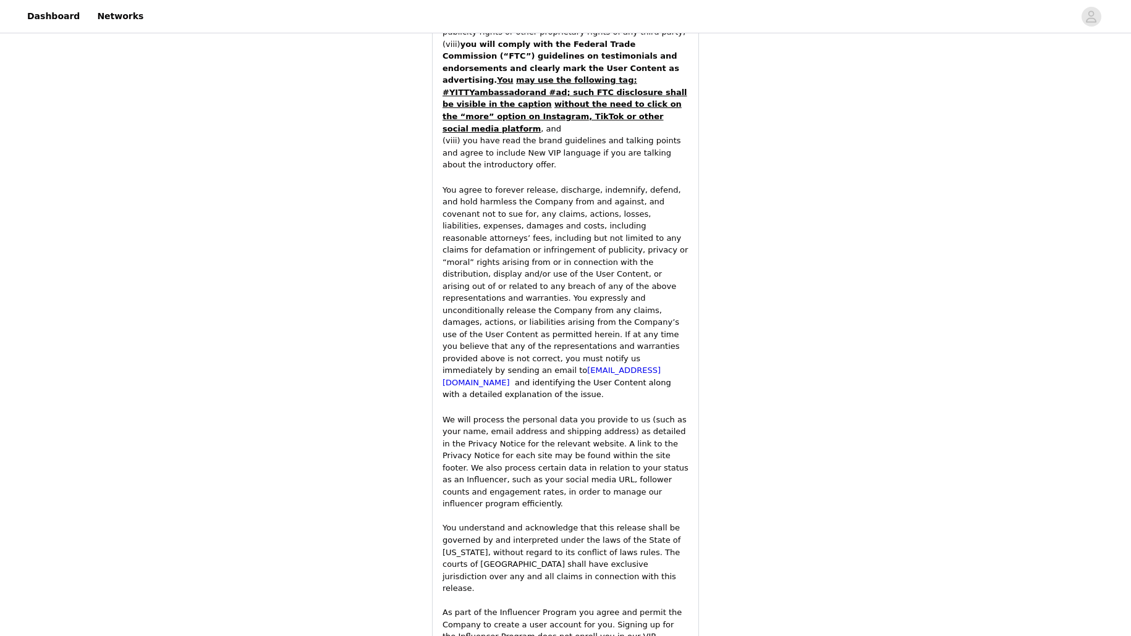
scroll to position [2141, 0]
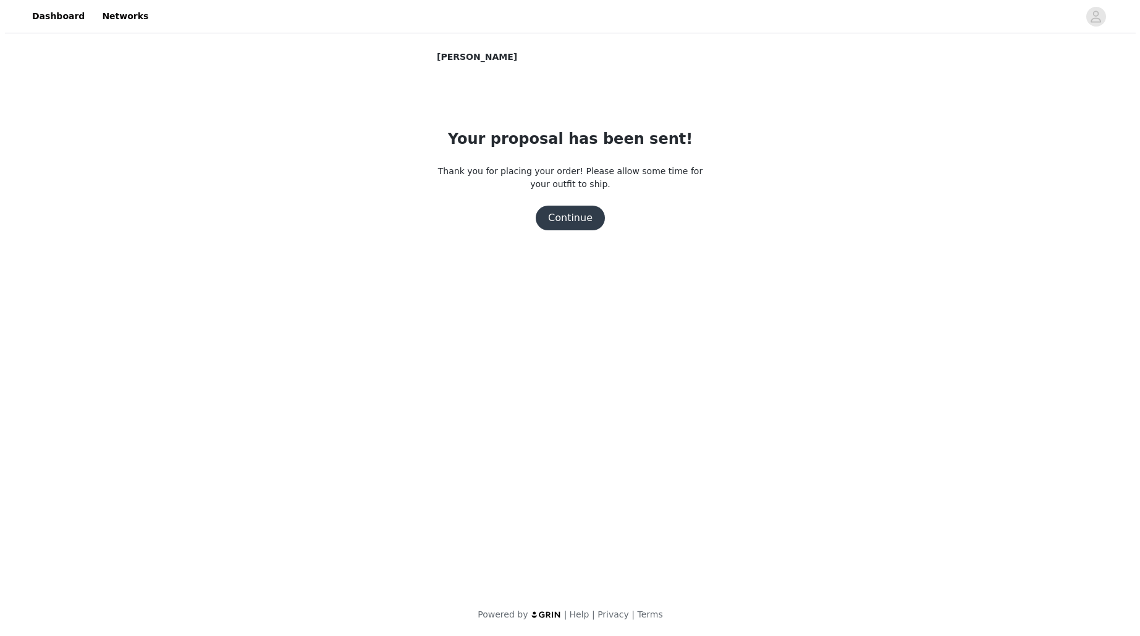
scroll to position [0, 0]
click at [577, 218] on button "Continue" at bounding box center [570, 218] width 69 height 25
